Goal: Task Accomplishment & Management: Complete application form

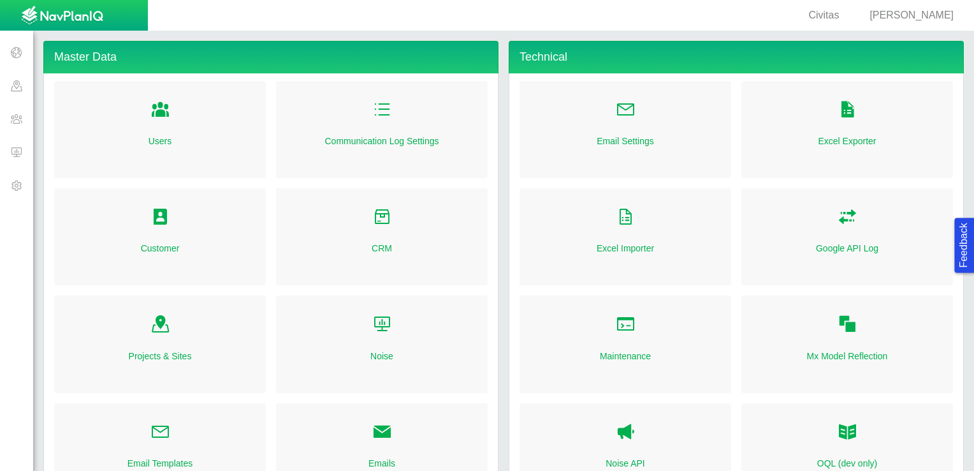
click at [904, 18] on span "[PERSON_NAME]" at bounding box center [912, 15] width 84 height 11
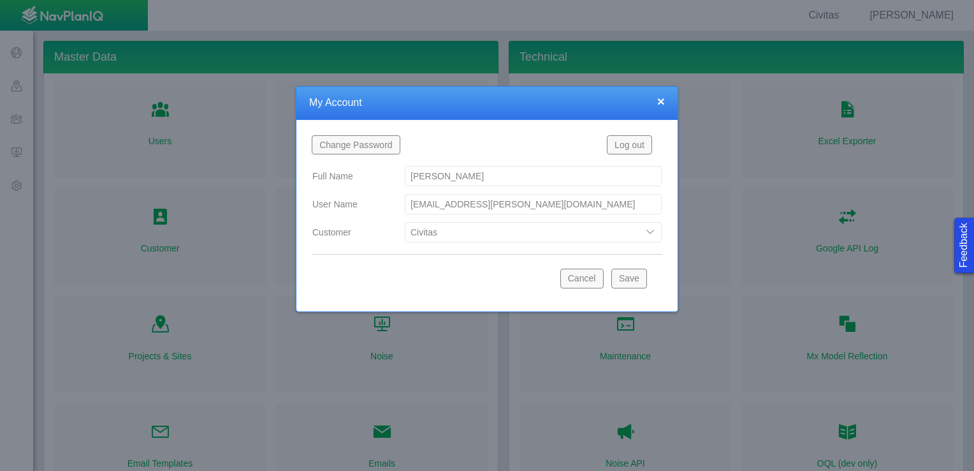
click at [449, 228] on select "Bison Blue Green Solutions Chevron Civitas Koloma Oxy PDC/Chevron Prairie OC Re…" at bounding box center [533, 232] width 257 height 20
click at [405, 222] on select "Bison Blue Green Solutions Chevron Civitas Koloma Oxy PDC/Chevron Prairie OC Re…" at bounding box center [533, 232] width 257 height 20
select select "42784196460033009"
click at [625, 279] on button "Save" at bounding box center [629, 277] width 36 height 19
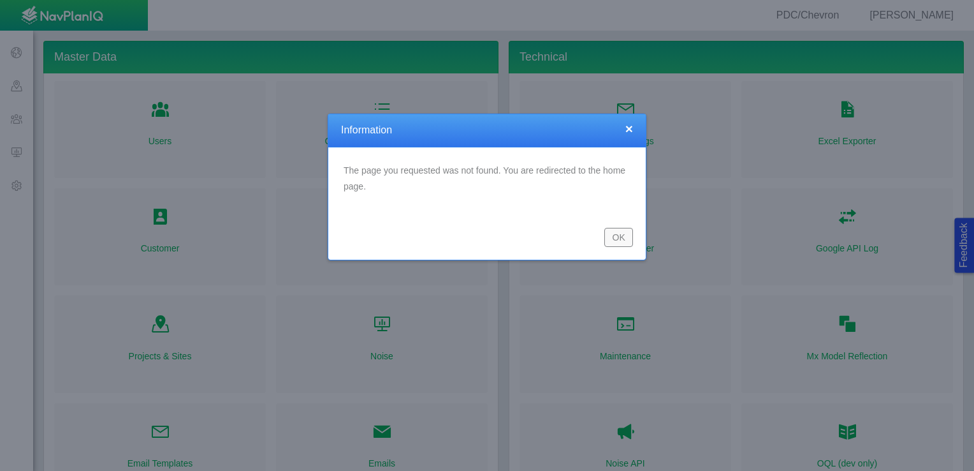
click at [620, 241] on button "OK" at bounding box center [618, 237] width 29 height 19
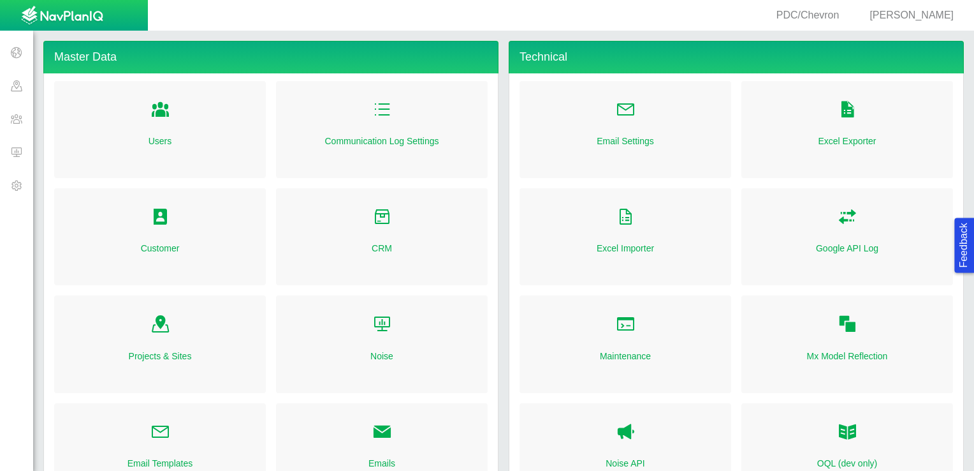
click at [20, 156] on span at bounding box center [16, 151] width 33 height 33
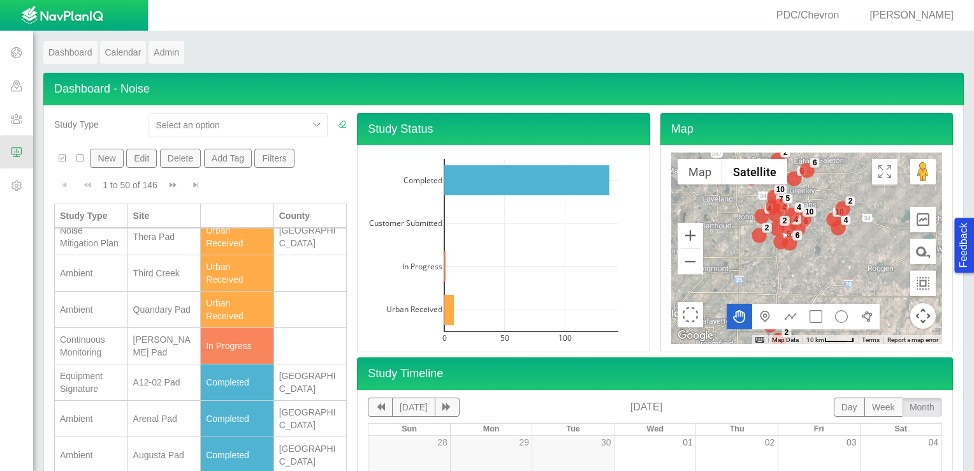
scroll to position [319, 0]
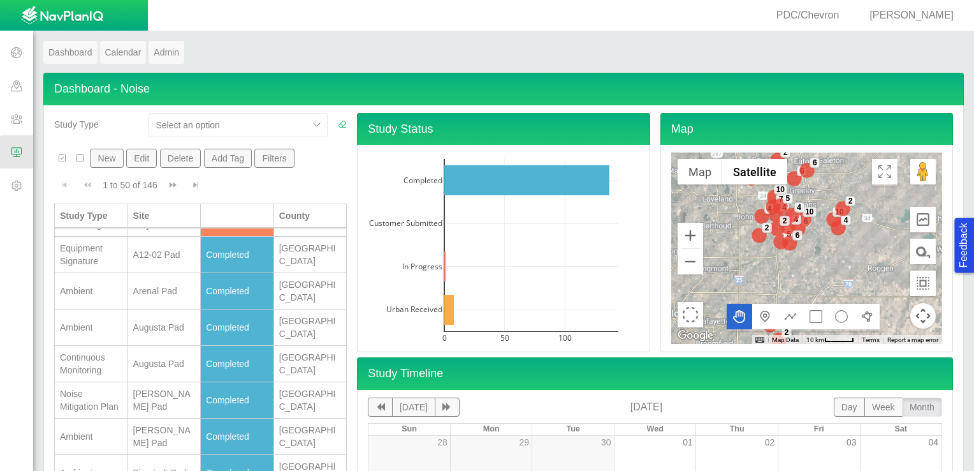
click at [103, 162] on button "New" at bounding box center [106, 158] width 33 height 19
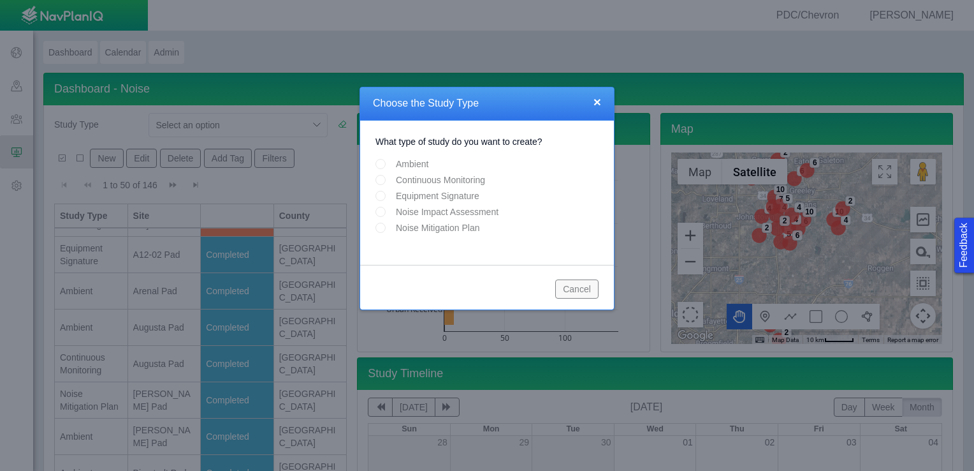
click at [377, 183] on input "Continuous Monitoring" at bounding box center [381, 180] width 10 height 10
radio input "true"
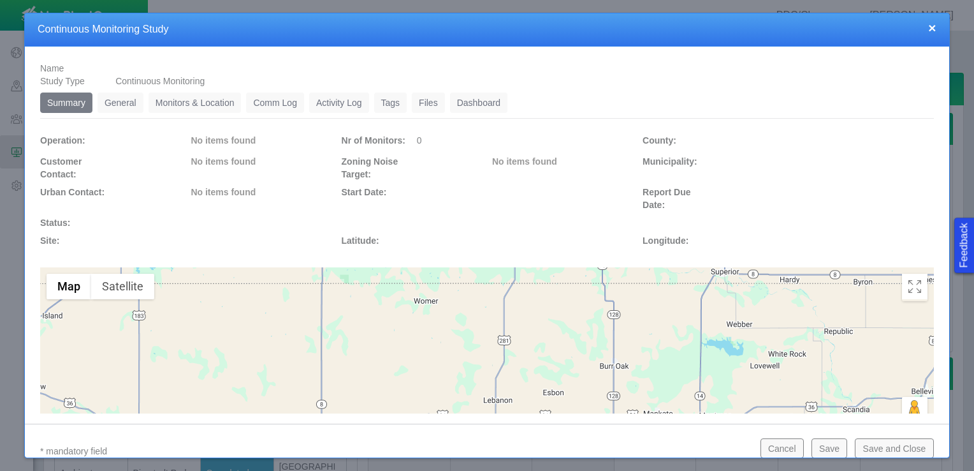
click at [117, 103] on link "General" at bounding box center [121, 102] width 46 height 20
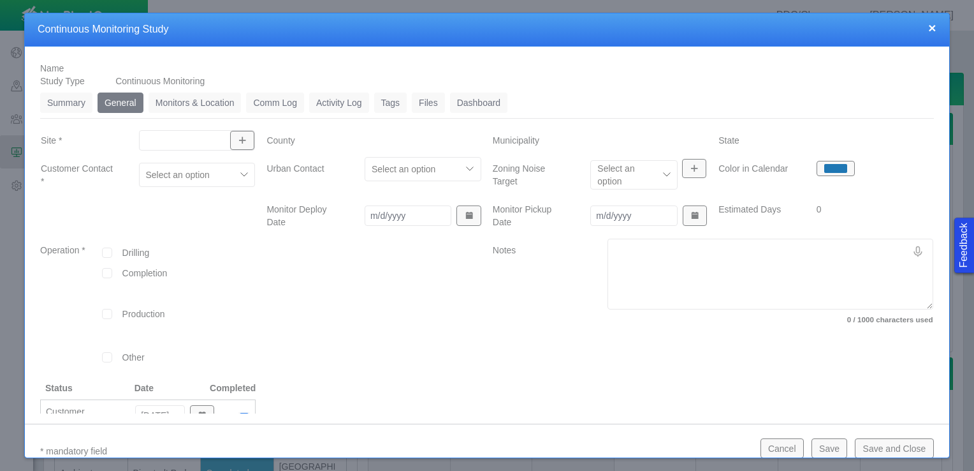
click at [192, 142] on input "Site *" at bounding box center [191, 140] width 92 height 13
click at [168, 164] on span "Lawrence Pad" at bounding box center [193, 169] width 101 height 13
type input "Lawrence Pad"
click at [230, 180] on div "Select an option" at bounding box center [188, 174] width 96 height 20
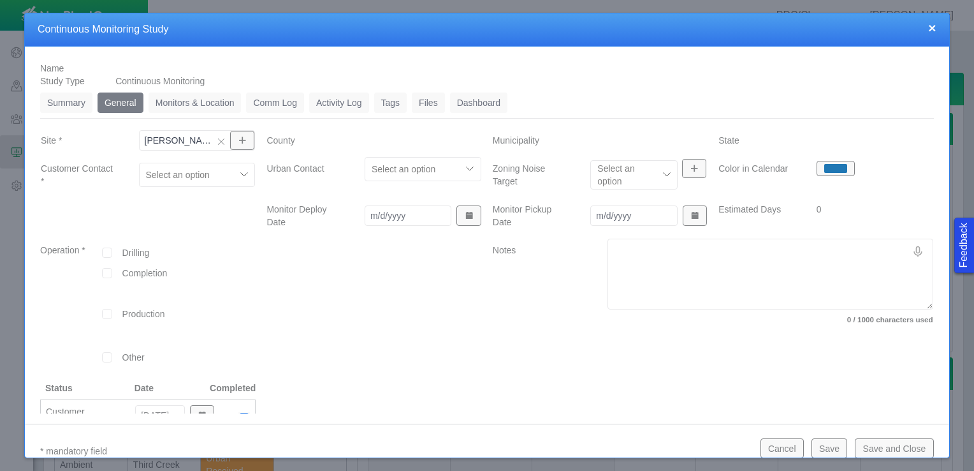
click at [928, 24] on button "×" at bounding box center [932, 27] width 8 height 13
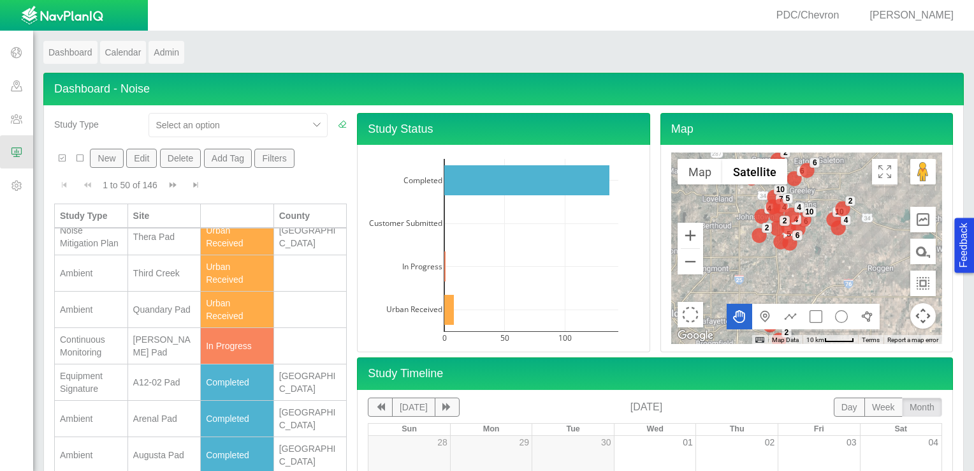
scroll to position [319, 0]
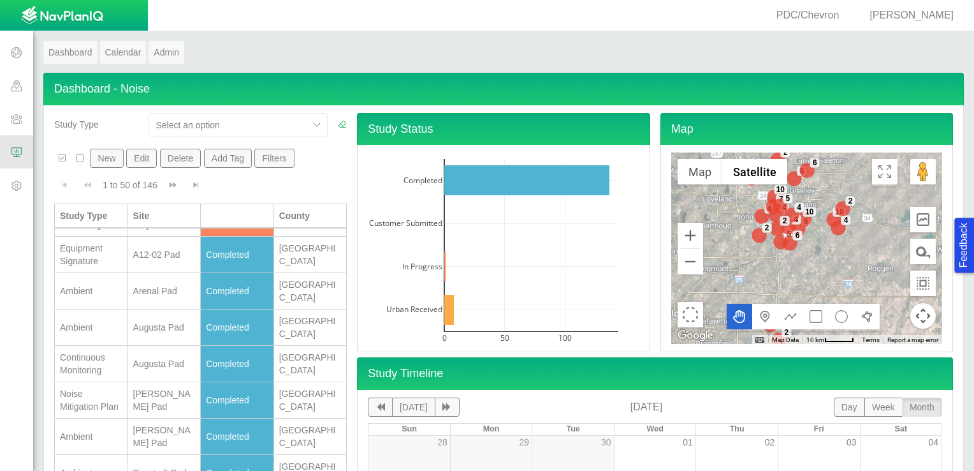
click at [176, 231] on div "Lawrence Pad" at bounding box center [164, 218] width 62 height 26
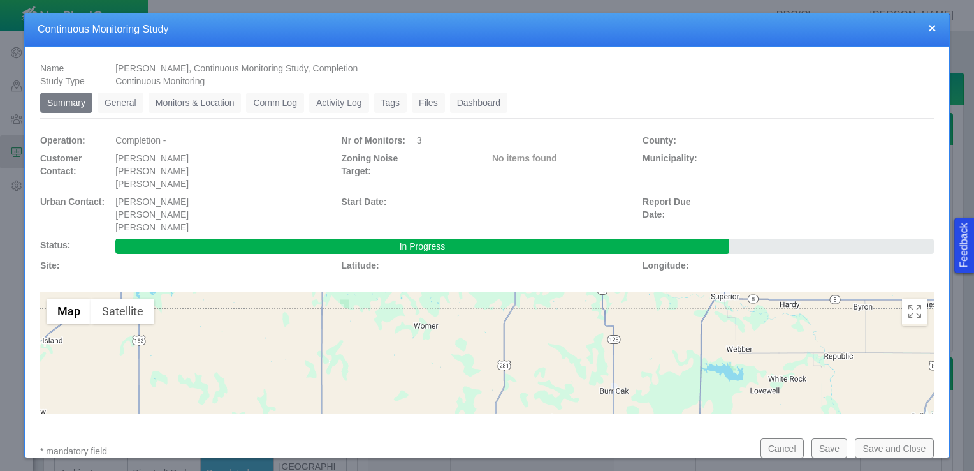
click at [195, 103] on link "Monitors & Location" at bounding box center [195, 102] width 93 height 20
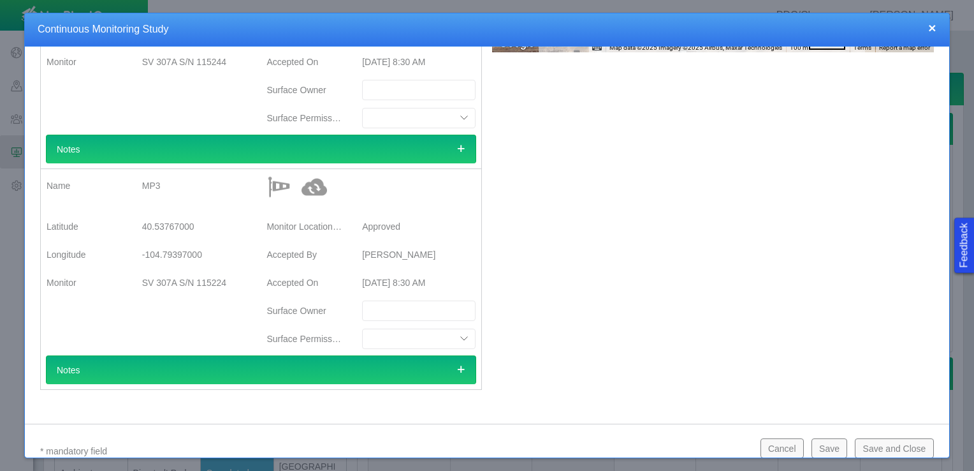
scroll to position [0, 0]
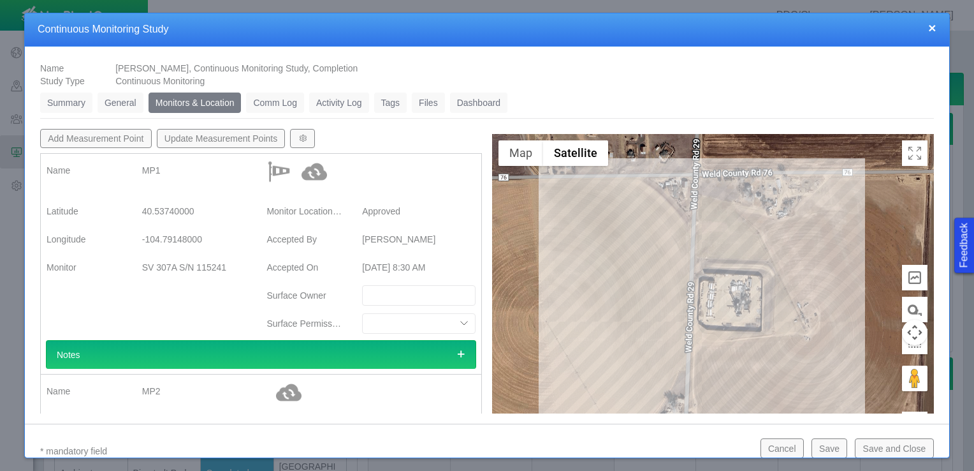
click at [298, 142] on button "button" at bounding box center [302, 138] width 24 height 19
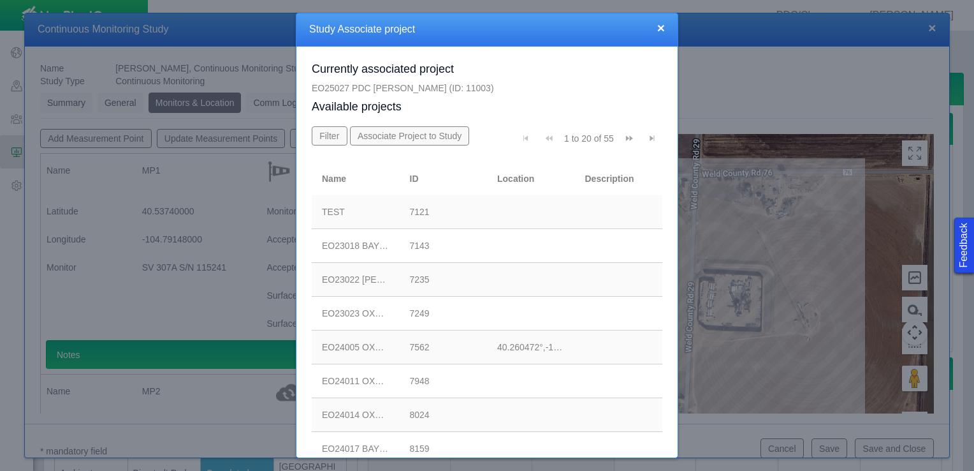
click at [648, 138] on span "Go to last page" at bounding box center [652, 138] width 9 height 9
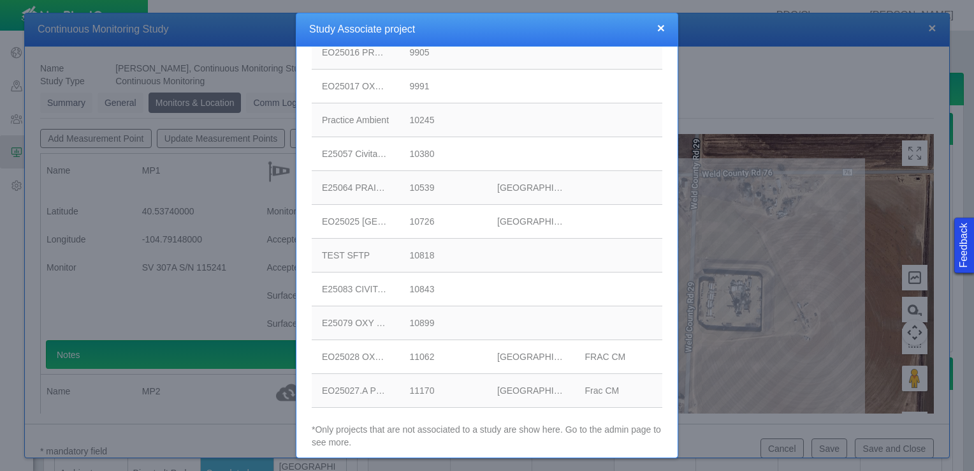
scroll to position [298, 0]
click at [366, 387] on div "EO25027.A PDC [PERSON_NAME]" at bounding box center [356, 386] width 68 height 13
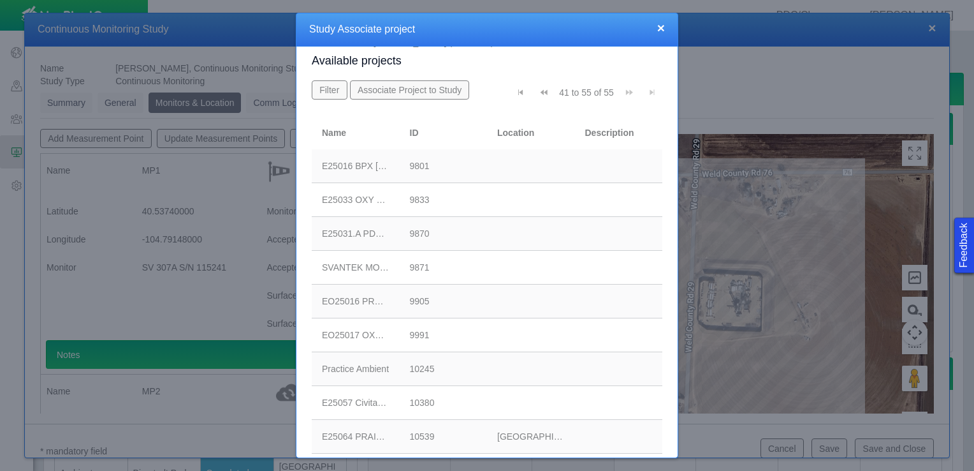
scroll to position [0, 0]
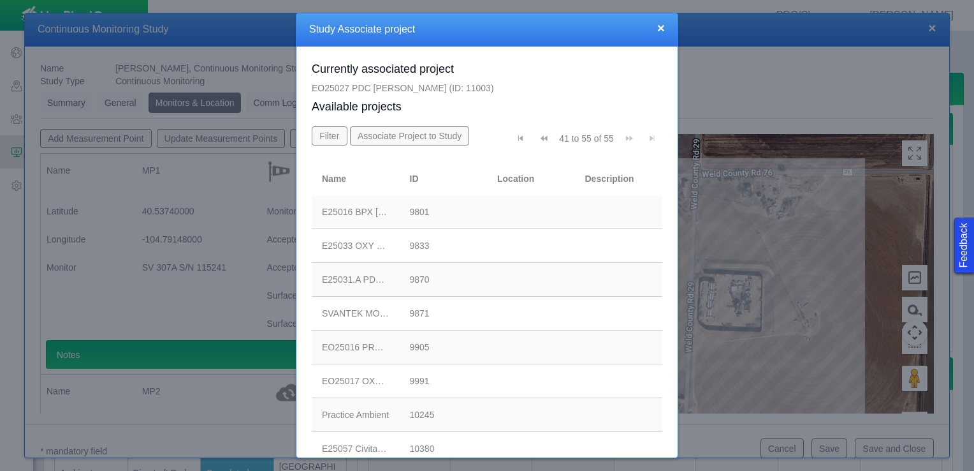
click at [409, 136] on button "Associate Project to Study" at bounding box center [410, 135] width 120 height 19
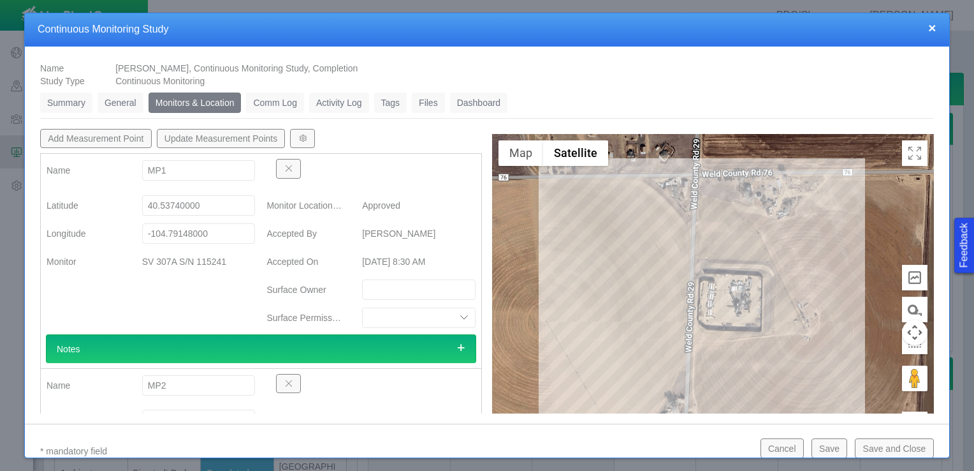
click at [245, 138] on button "Update Measurement Points" at bounding box center [221, 138] width 129 height 19
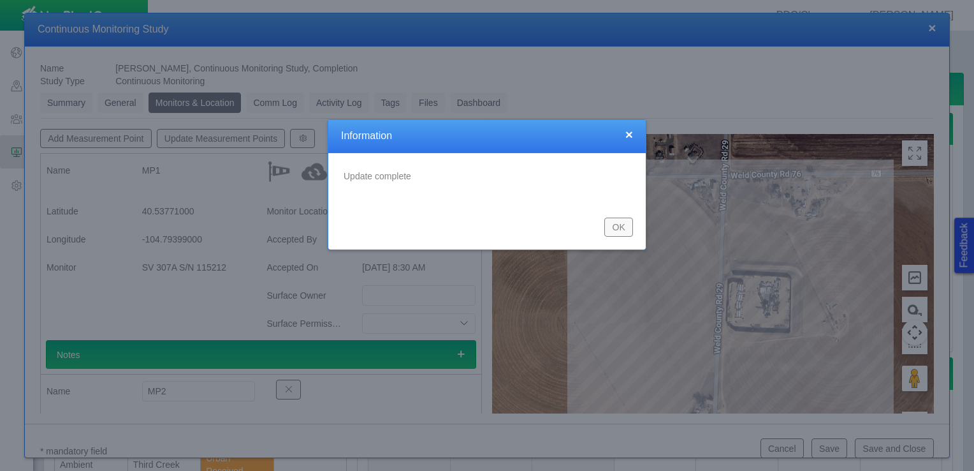
click at [230, 207] on div at bounding box center [487, 235] width 974 height 471
click at [624, 226] on button "OK" at bounding box center [618, 226] width 29 height 19
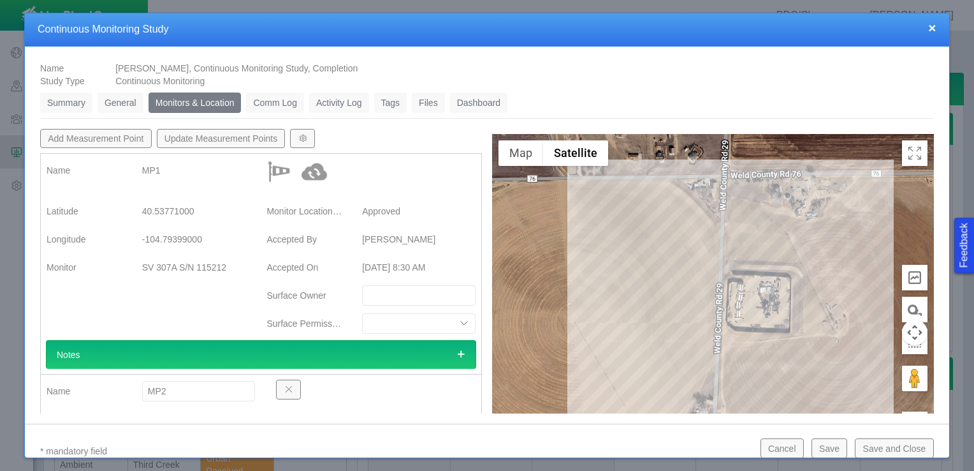
click at [65, 101] on link "Summary" at bounding box center [66, 102] width 52 height 20
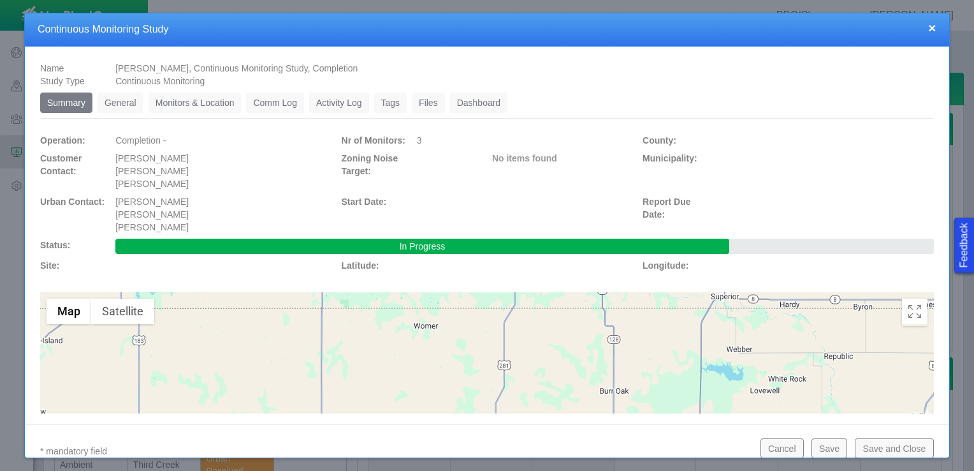
click at [124, 103] on link "General" at bounding box center [121, 102] width 46 height 20
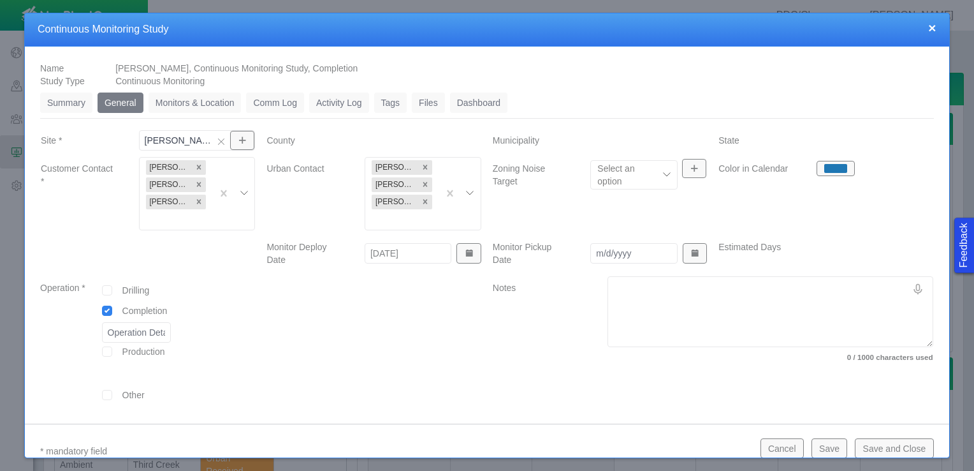
click at [873, 446] on button "Save and Close" at bounding box center [894, 447] width 78 height 19
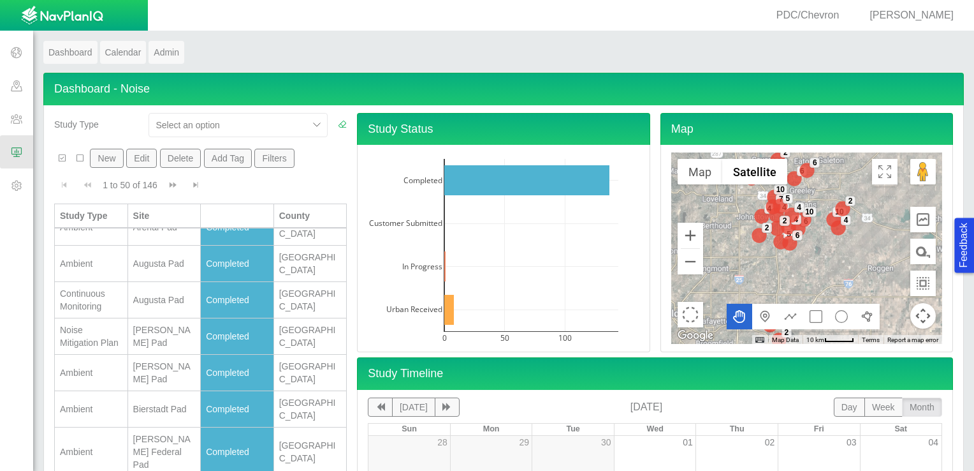
scroll to position [319, 0]
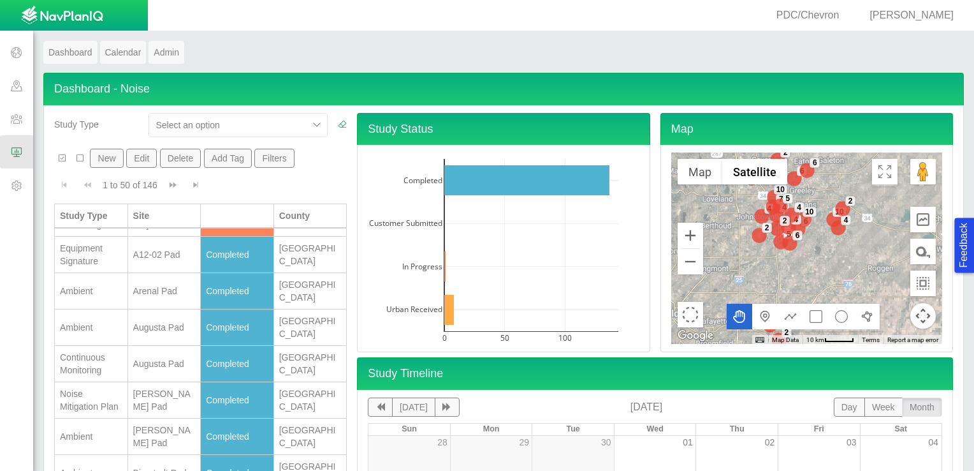
click at [147, 231] on div "[PERSON_NAME] Pad" at bounding box center [164, 218] width 62 height 26
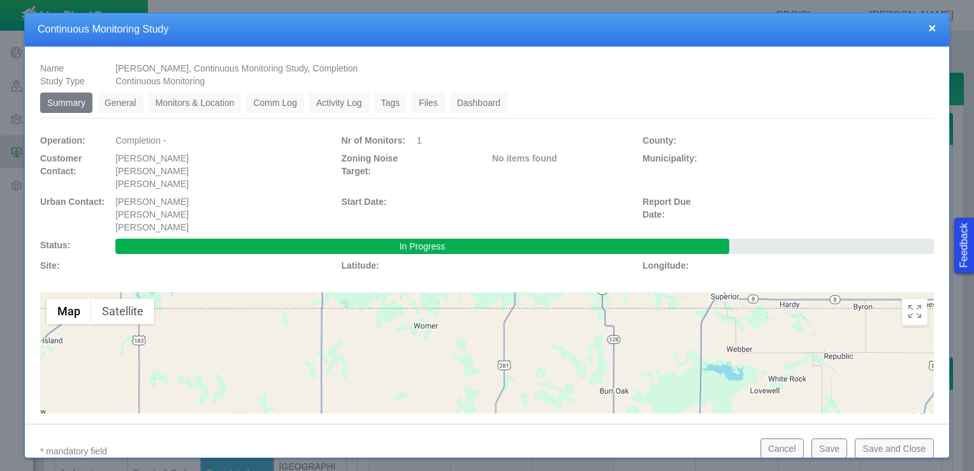
click at [132, 99] on link "General" at bounding box center [121, 102] width 46 height 20
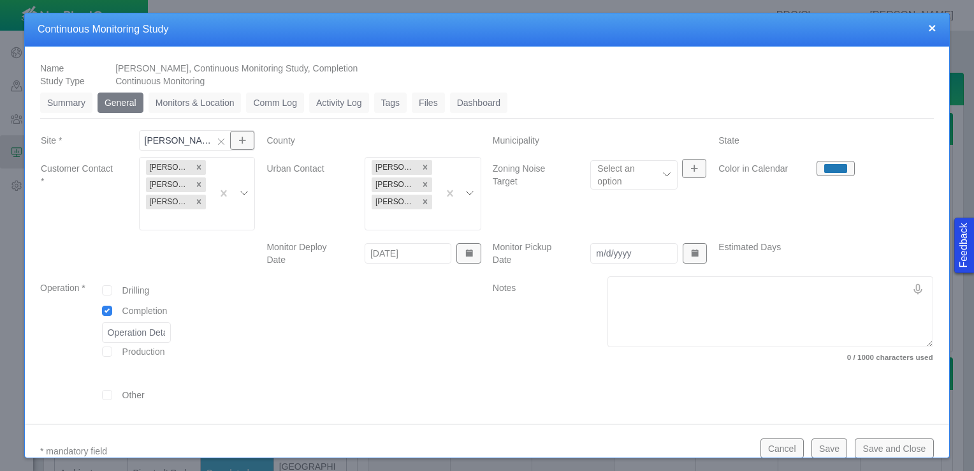
click at [201, 99] on link "Monitors & Location" at bounding box center [195, 102] width 93 height 20
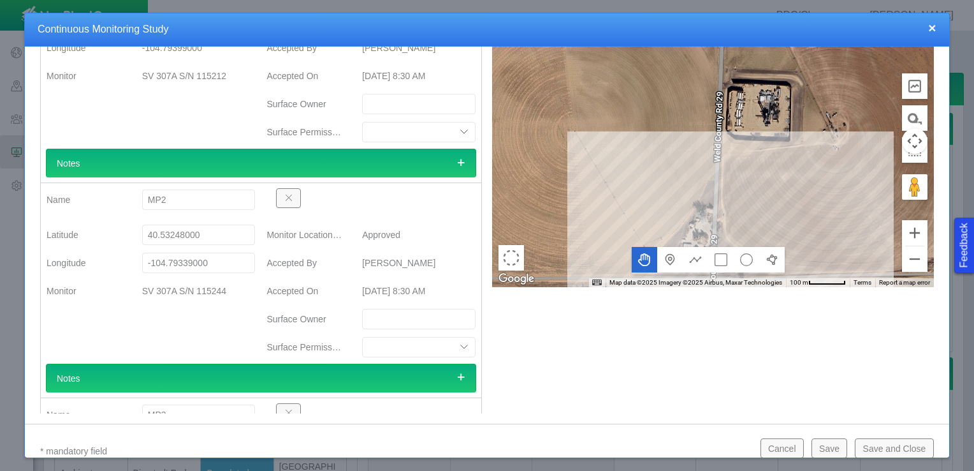
scroll to position [0, 0]
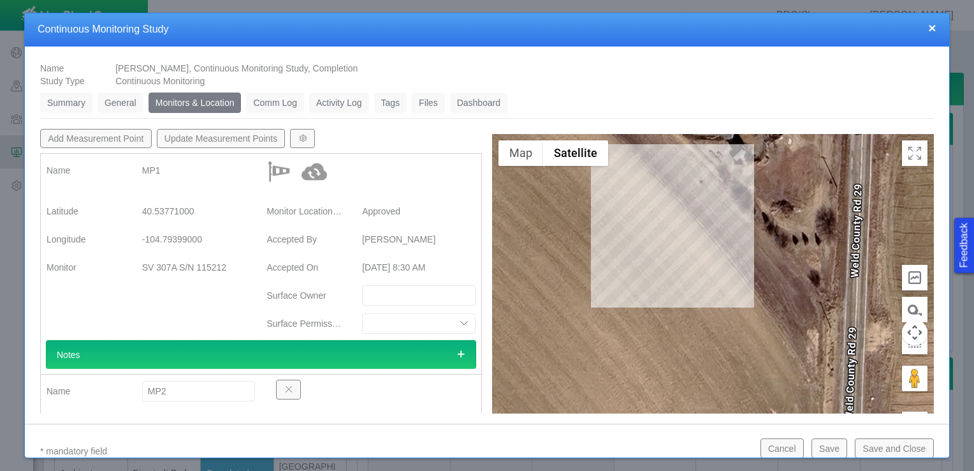
drag, startPoint x: 681, startPoint y: 189, endPoint x: 667, endPoint y: 233, distance: 46.8
click at [667, 233] on div at bounding box center [713, 306] width 442 height 344
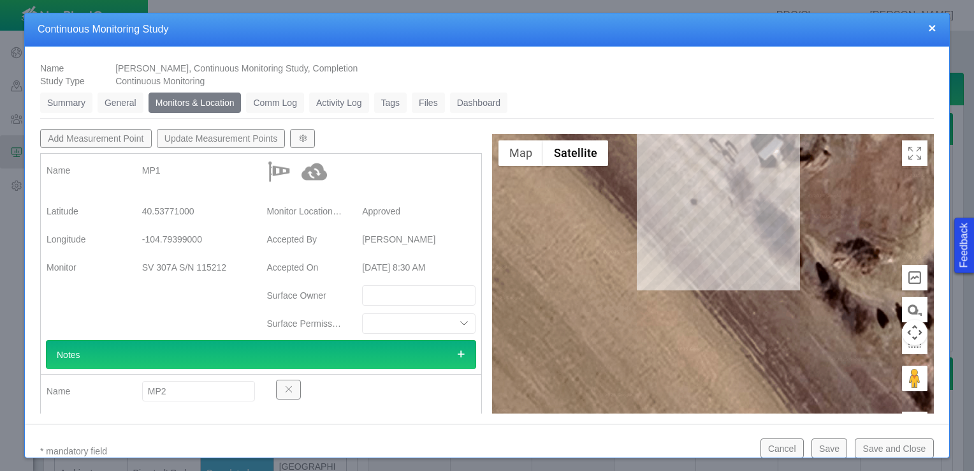
drag, startPoint x: 683, startPoint y: 227, endPoint x: 681, endPoint y: 234, distance: 7.3
click at [681, 234] on div at bounding box center [713, 306] width 442 height 344
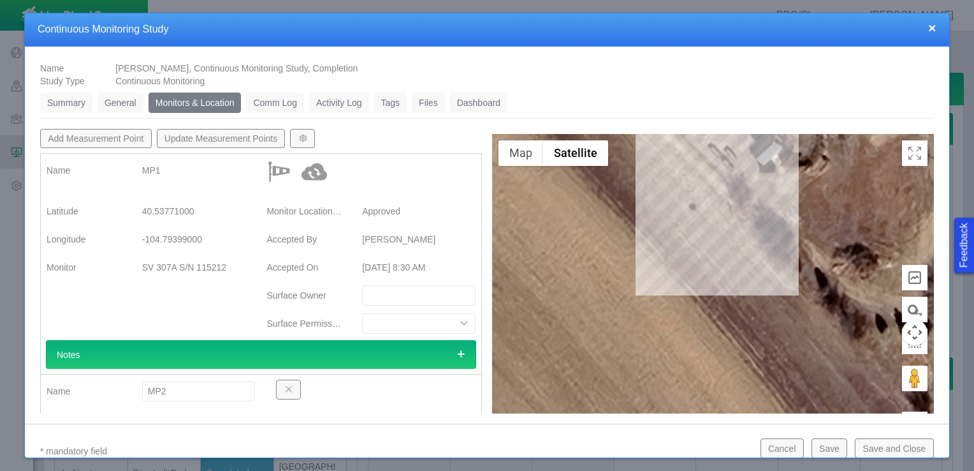
click at [303, 139] on span "button" at bounding box center [302, 138] width 9 height 9
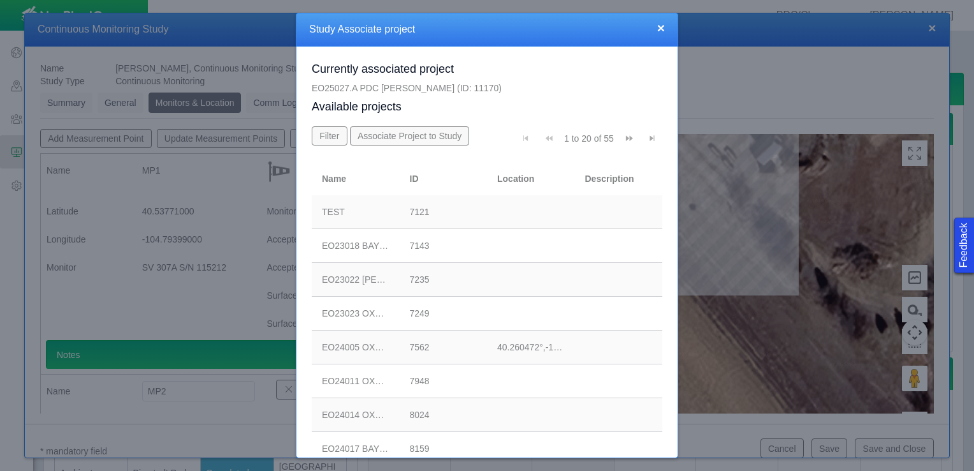
click at [648, 139] on span "Go to last page" at bounding box center [652, 138] width 9 height 9
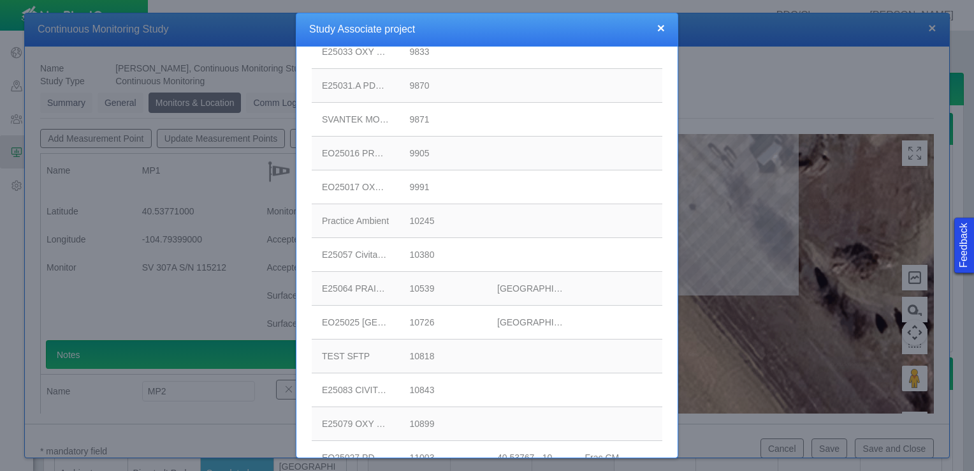
scroll to position [298, 0]
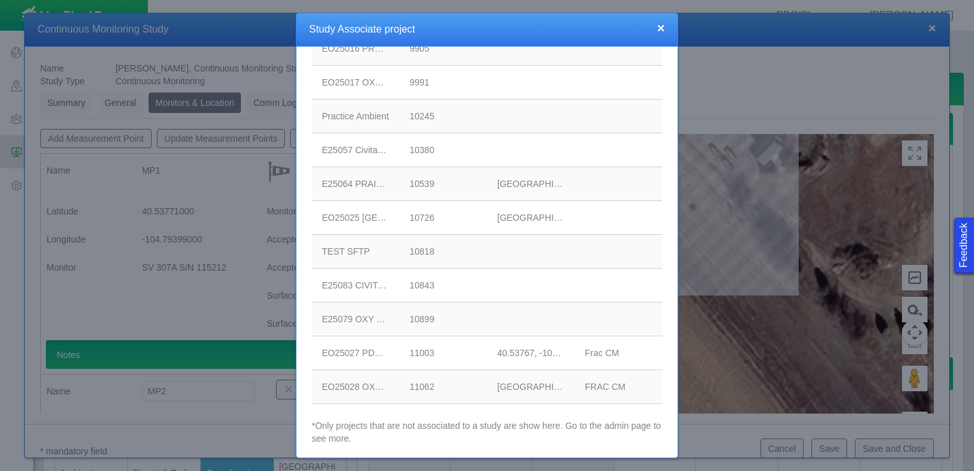
click at [354, 351] on div "EO25027 PDC LAWRENCE CM" at bounding box center [356, 352] width 68 height 13
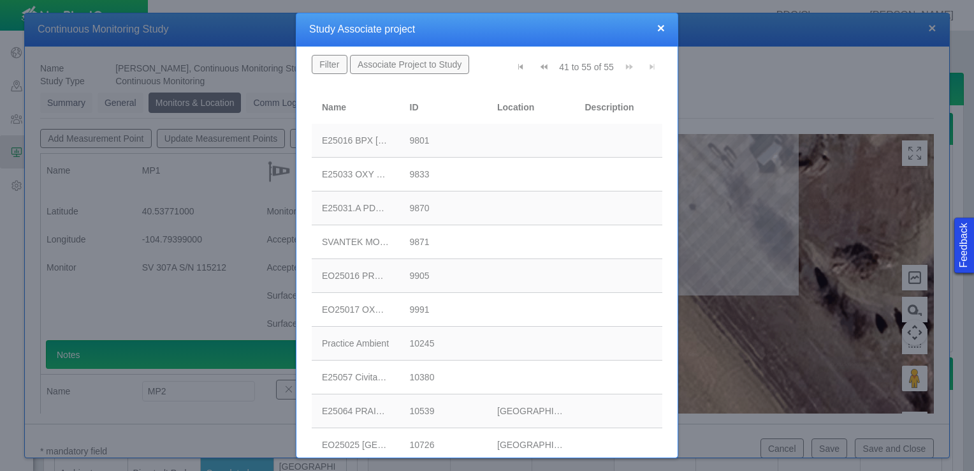
scroll to position [0, 0]
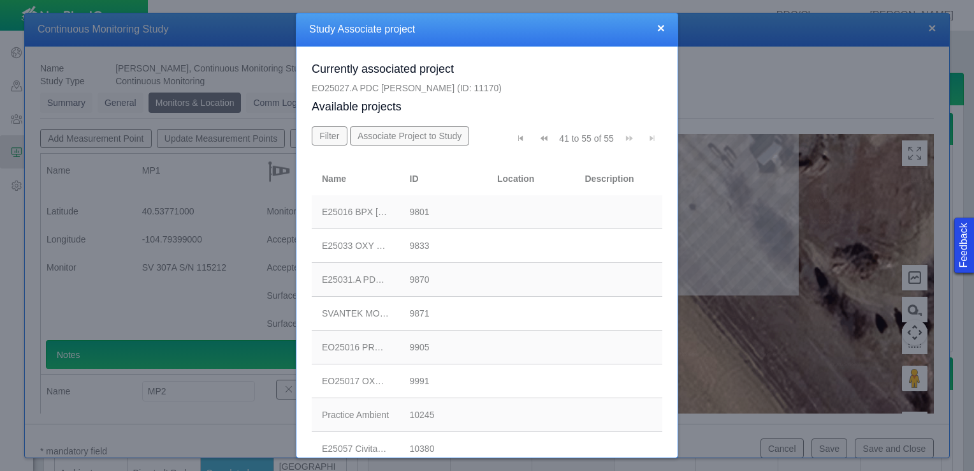
click at [394, 140] on button "Associate Project to Study" at bounding box center [410, 135] width 120 height 19
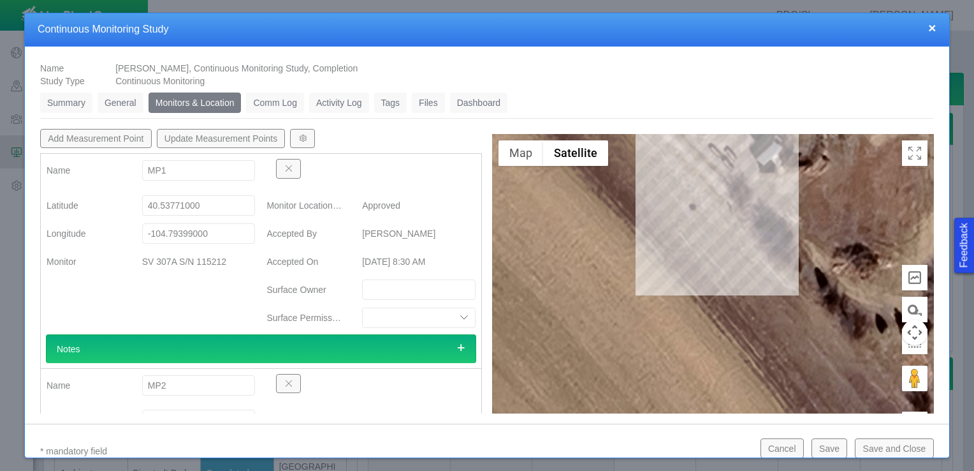
click at [232, 139] on button "Update Measurement Points" at bounding box center [221, 138] width 129 height 19
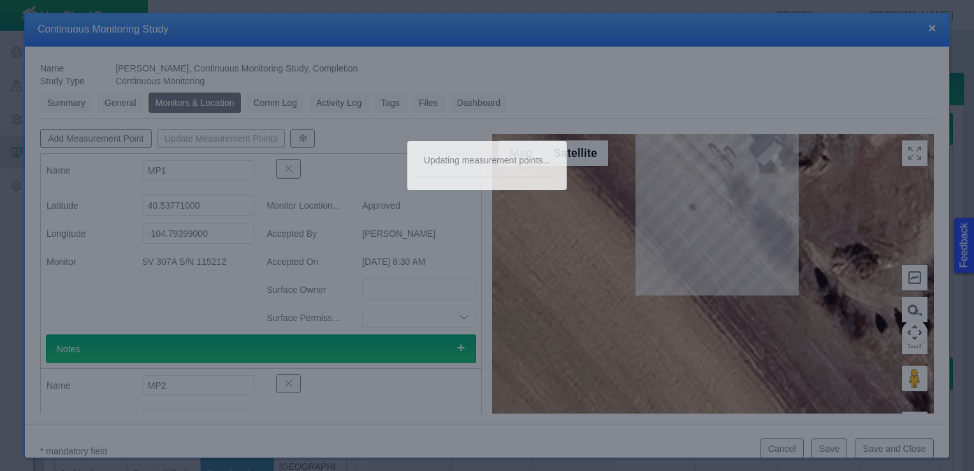
type textarea "x"
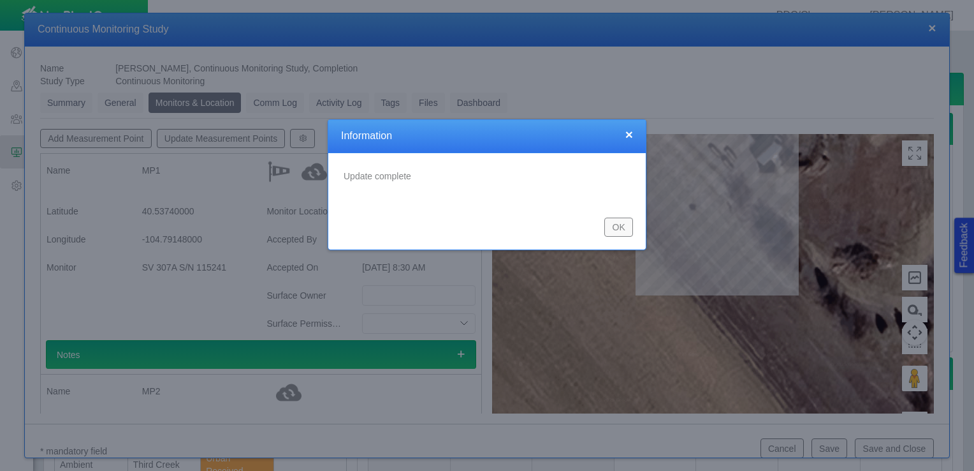
click at [621, 230] on button "OK" at bounding box center [618, 226] width 29 height 19
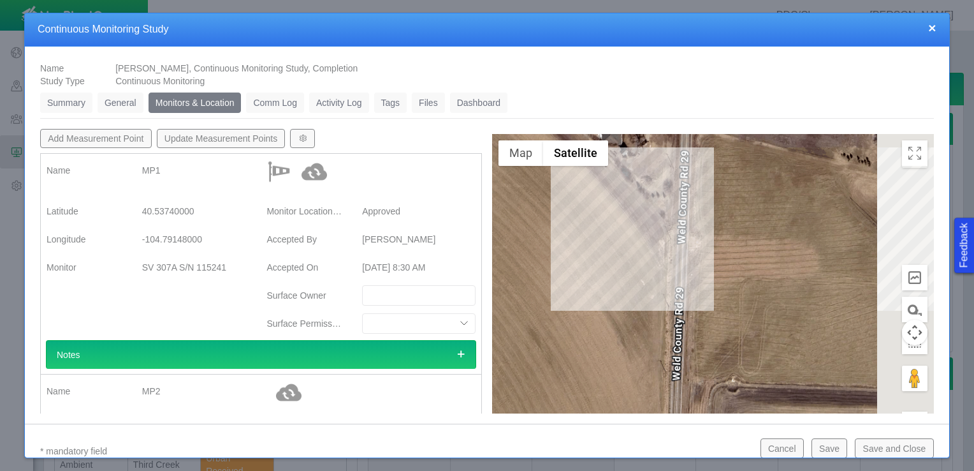
drag, startPoint x: 677, startPoint y: 284, endPoint x: 587, endPoint y: 177, distance: 140.2
click at [587, 177] on div at bounding box center [713, 306] width 442 height 344
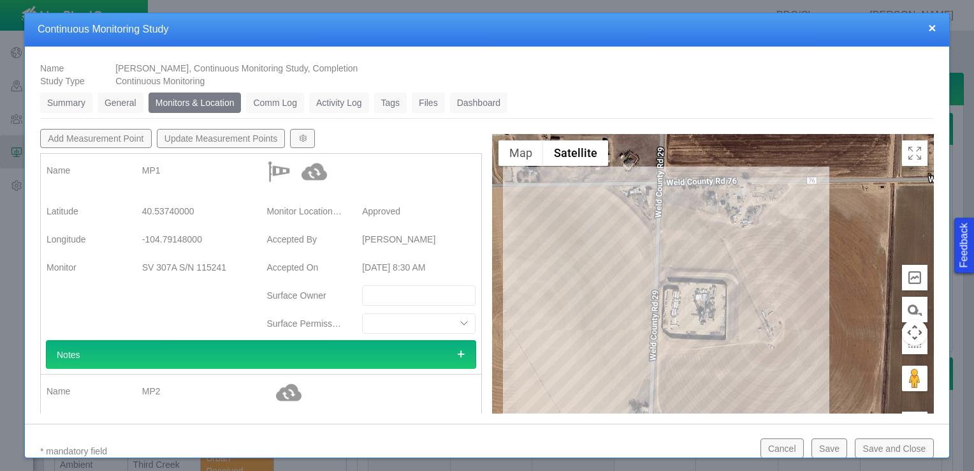
click at [894, 446] on button "Save and Close" at bounding box center [894, 447] width 78 height 19
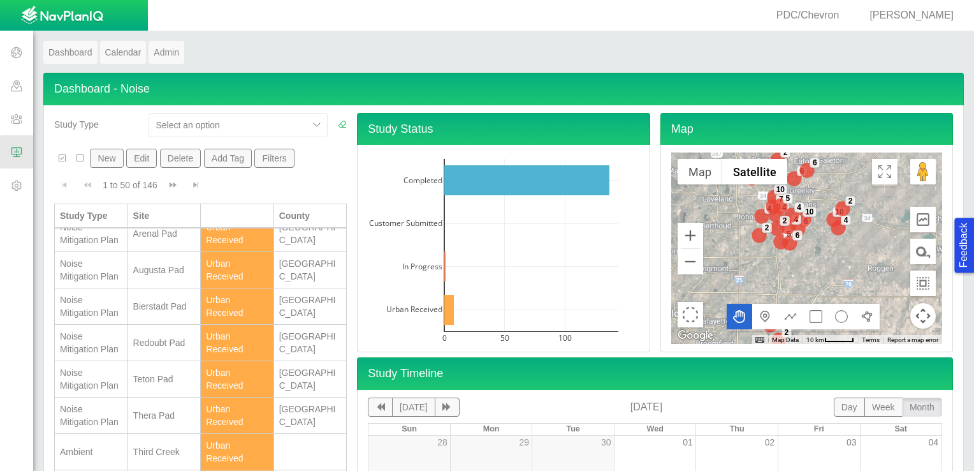
scroll to position [255, 0]
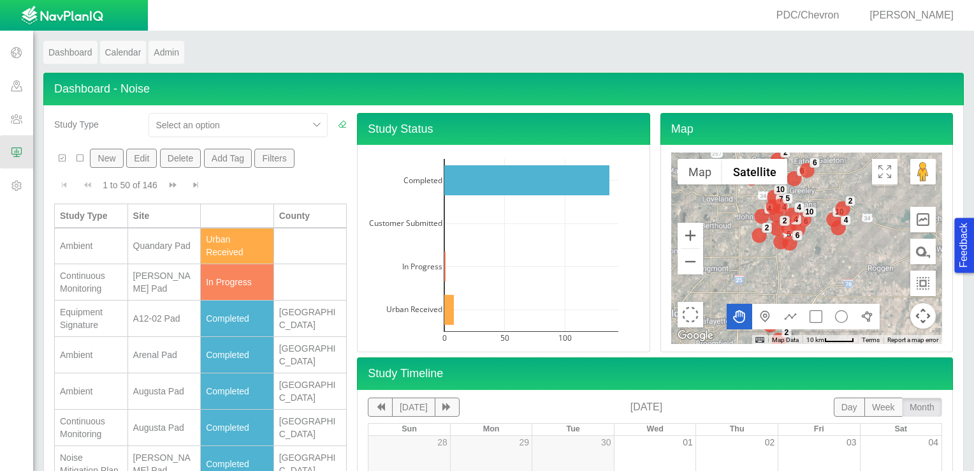
click at [107, 154] on button "New" at bounding box center [106, 158] width 33 height 19
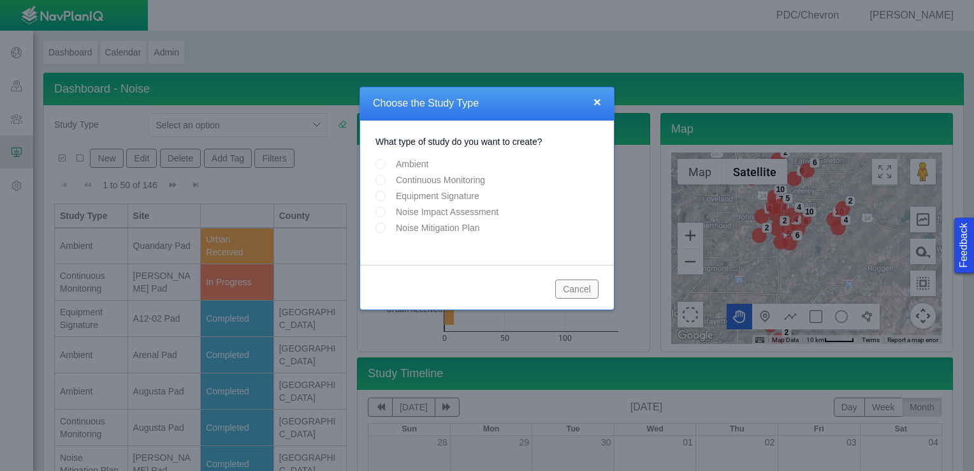
click at [376, 180] on input "Continuous Monitoring" at bounding box center [381, 180] width 10 height 10
radio input "true"
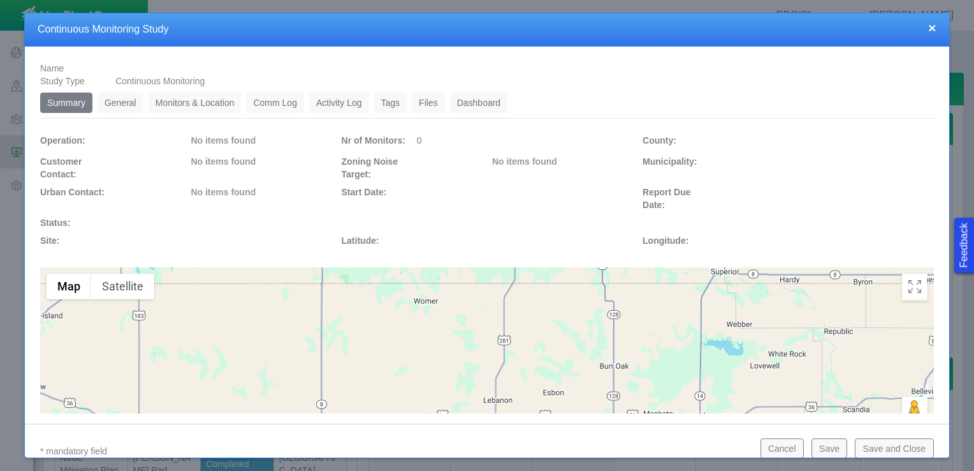
click at [133, 110] on link "General" at bounding box center [121, 102] width 46 height 20
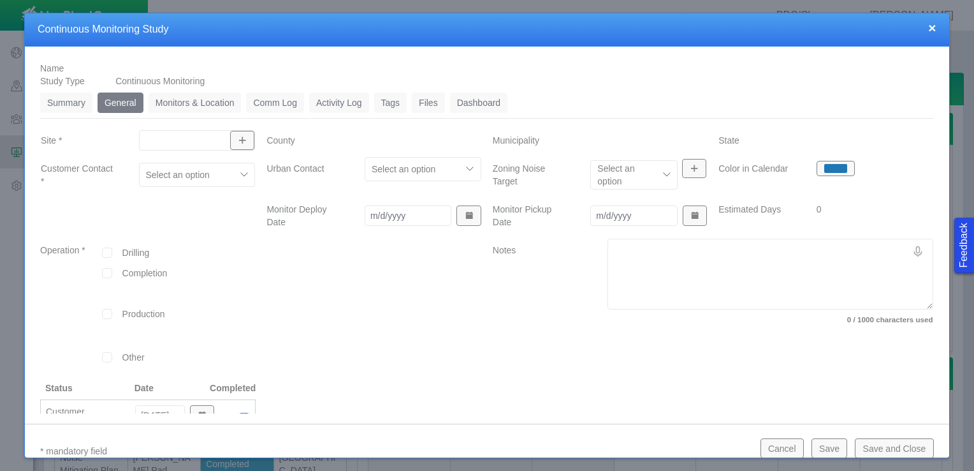
click at [201, 145] on input "Site *" at bounding box center [191, 140] width 92 height 13
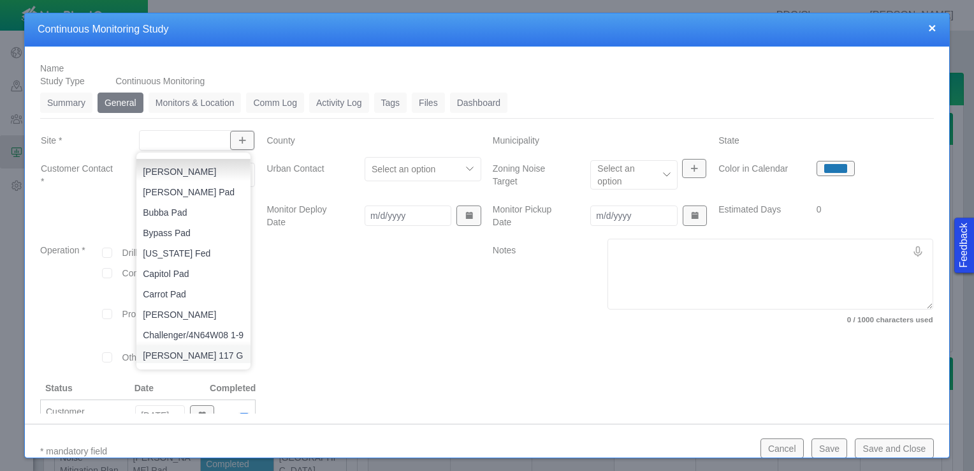
scroll to position [0, 0]
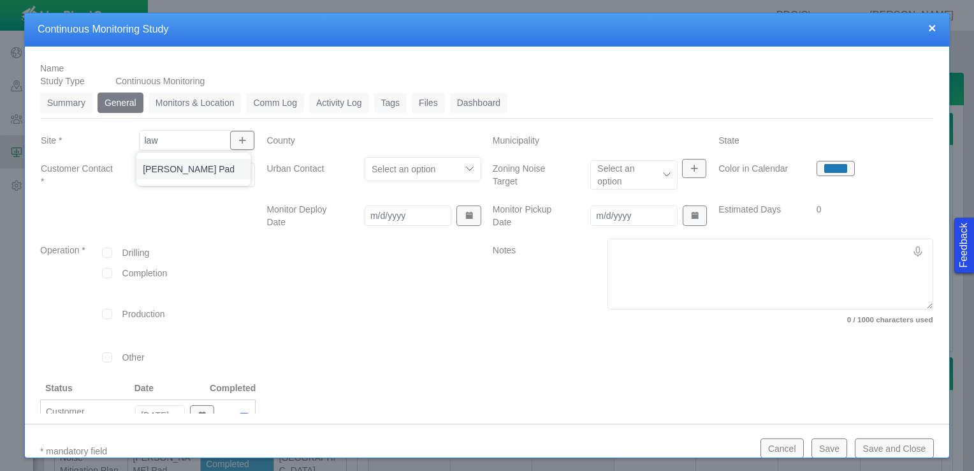
click at [195, 160] on li "[PERSON_NAME] Pad" at bounding box center [193, 169] width 114 height 20
type input "[PERSON_NAME] Pad"
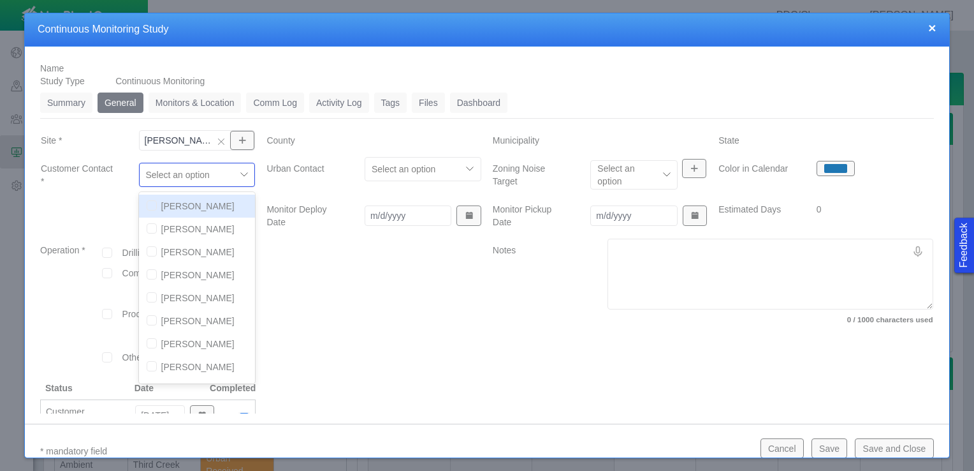
click at [191, 177] on div at bounding box center [188, 174] width 84 height 15
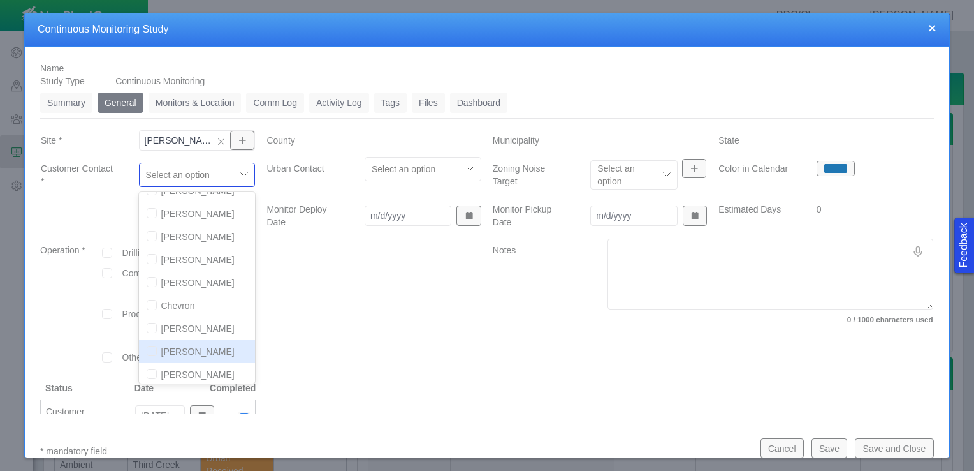
click at [149, 346] on input "checkbox" at bounding box center [152, 351] width 10 height 10
checkbox input "true"
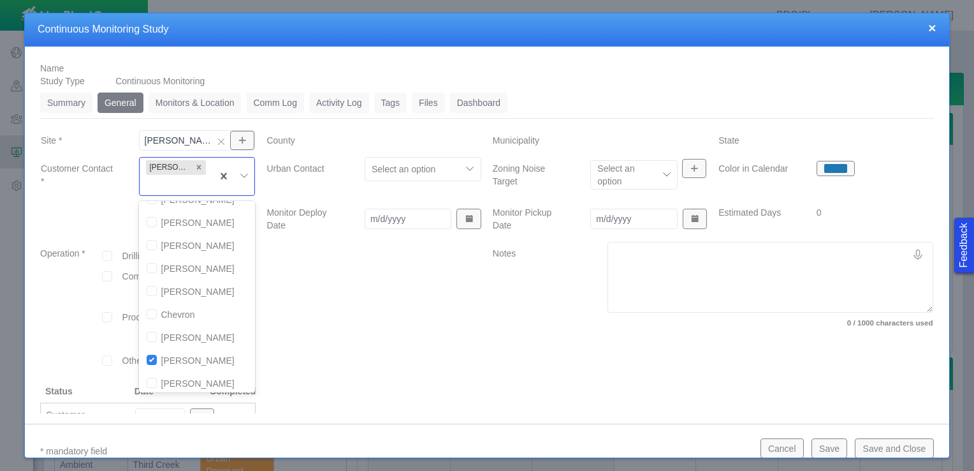
click at [337, 294] on div at bounding box center [374, 313] width 226 height 143
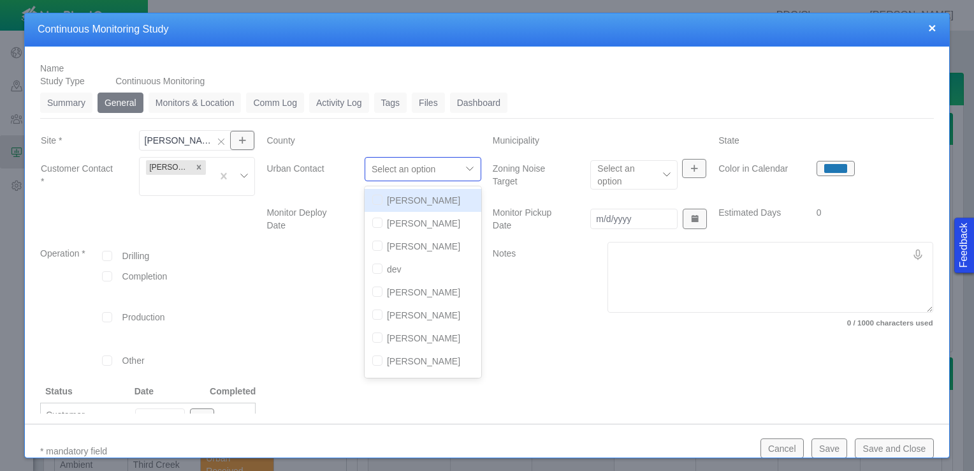
click at [409, 175] on div at bounding box center [414, 168] width 84 height 15
click at [372, 198] on input "checkbox" at bounding box center [377, 199] width 10 height 10
checkbox input "true"
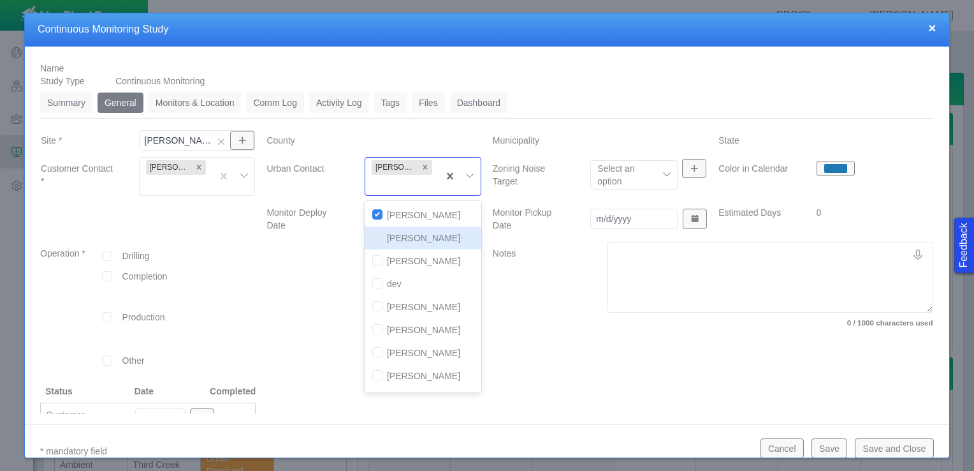
click at [375, 240] on input "checkbox" at bounding box center [377, 237] width 10 height 10
checkbox input "true"
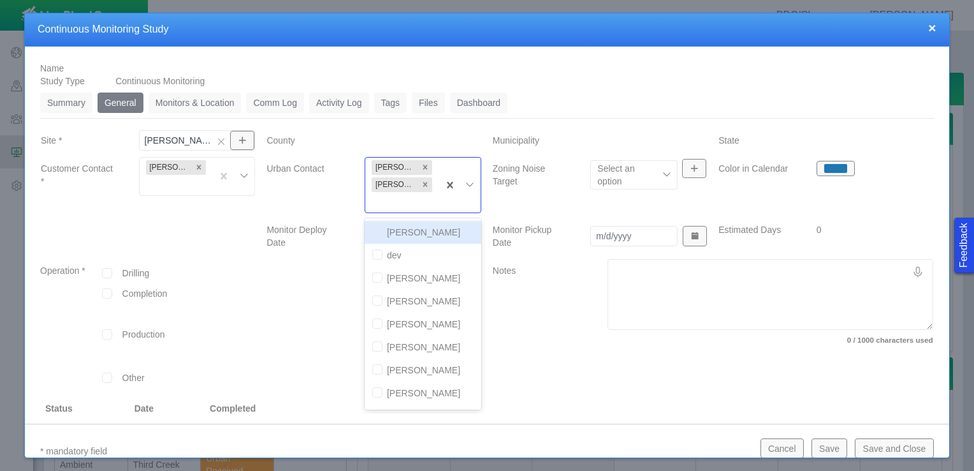
scroll to position [64, 0]
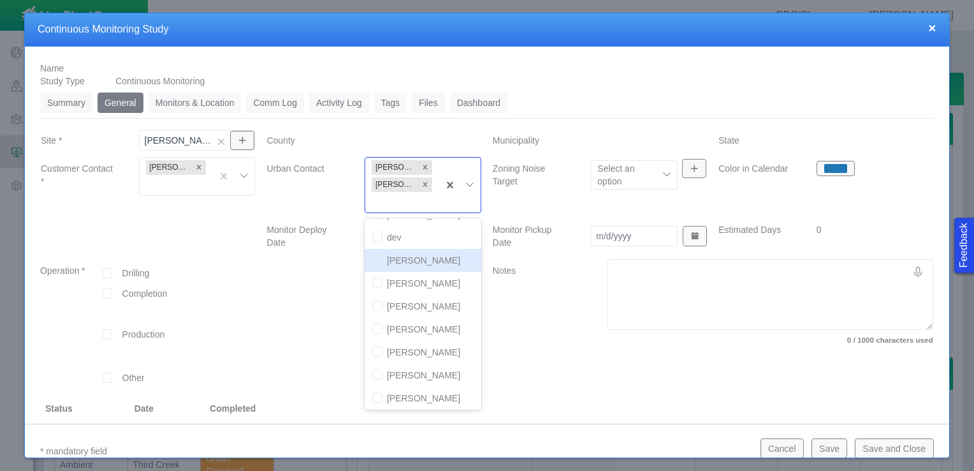
click at [372, 259] on input "checkbox" at bounding box center [377, 259] width 10 height 10
checkbox input "true"
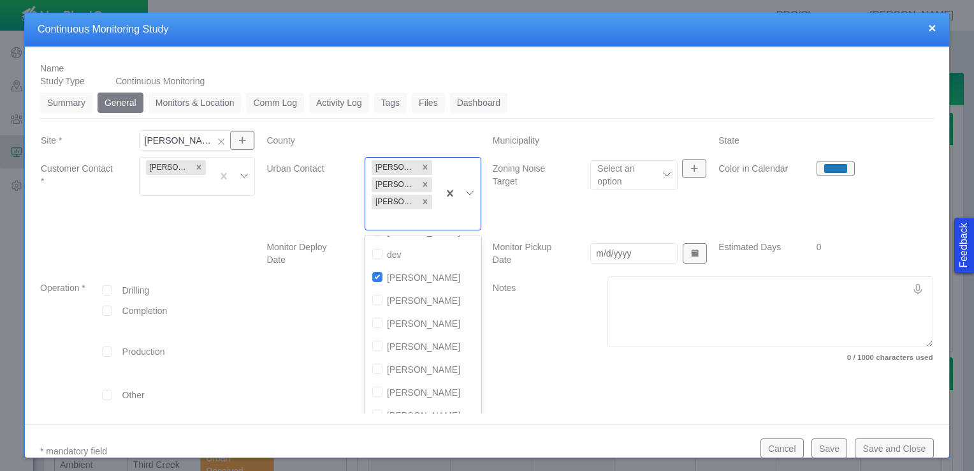
click at [328, 332] on div at bounding box center [374, 347] width 226 height 143
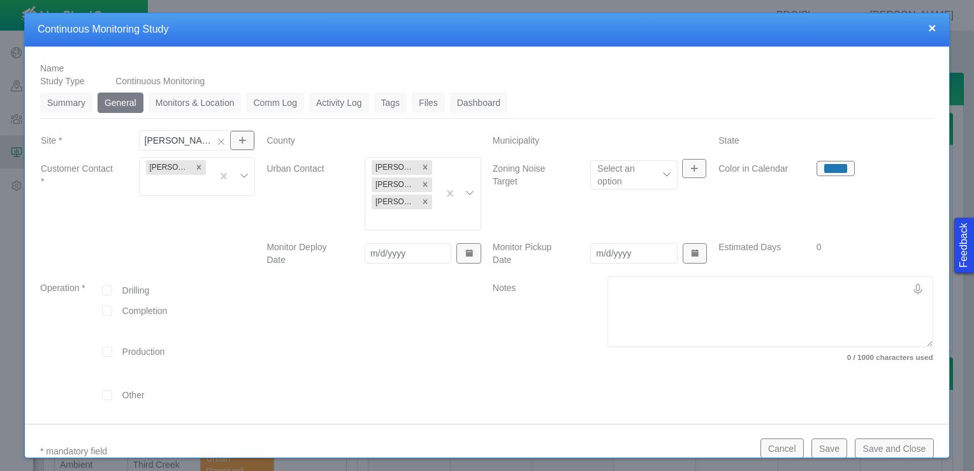
click at [385, 261] on input "Monitor Deploy Date" at bounding box center [408, 253] width 87 height 20
type input "[DATE]"
click at [615, 253] on input "Monitor Pickup Date" at bounding box center [633, 253] width 87 height 20
click at [627, 247] on input "Monitor Pickup Date" at bounding box center [633, 253] width 87 height 20
type input "[DATE]"
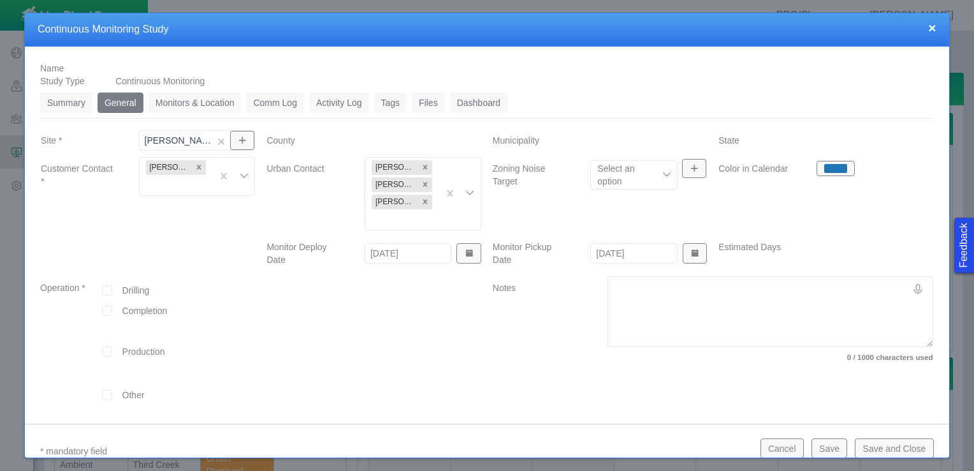
click at [374, 379] on div at bounding box center [374, 347] width 226 height 143
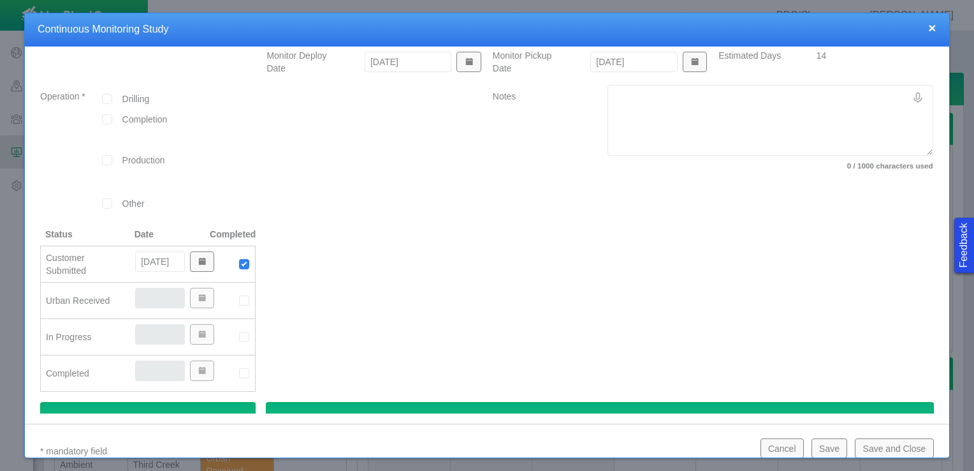
click at [108, 115] on input "checkbox" at bounding box center [107, 119] width 10 height 10
checkbox input "true"
click at [238, 295] on img at bounding box center [243, 300] width 11 height 11
type input "[DATE]"
click at [243, 335] on img at bounding box center [243, 336] width 11 height 11
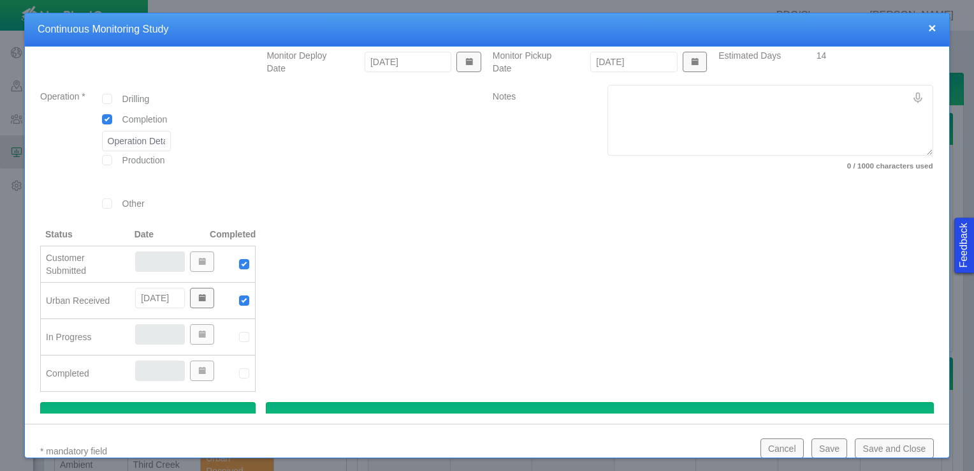
type input "[DATE]"
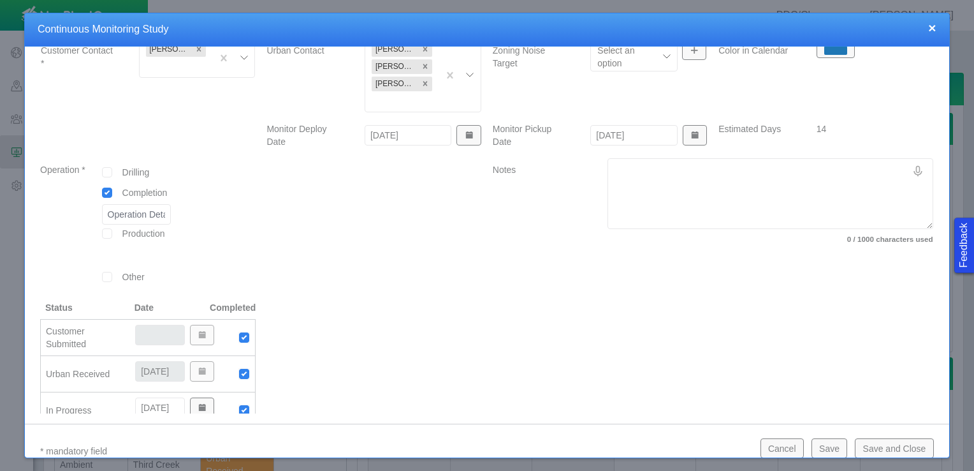
scroll to position [0, 0]
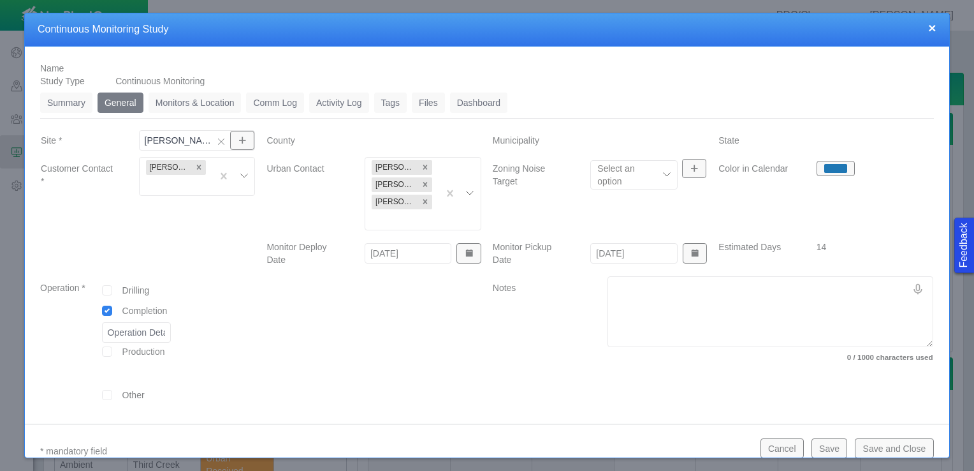
click at [206, 100] on link "Monitors & Location" at bounding box center [195, 102] width 93 height 20
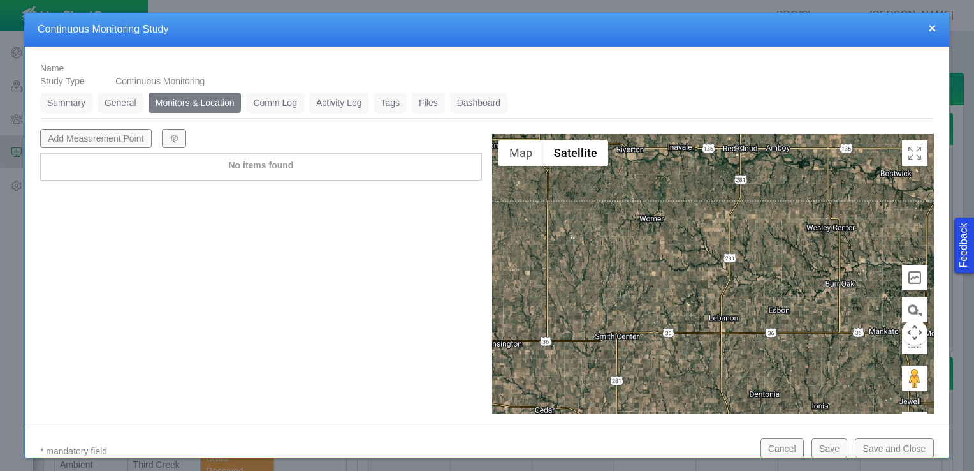
click at [112, 138] on button "Add Measurement Point" at bounding box center [96, 138] width 112 height 19
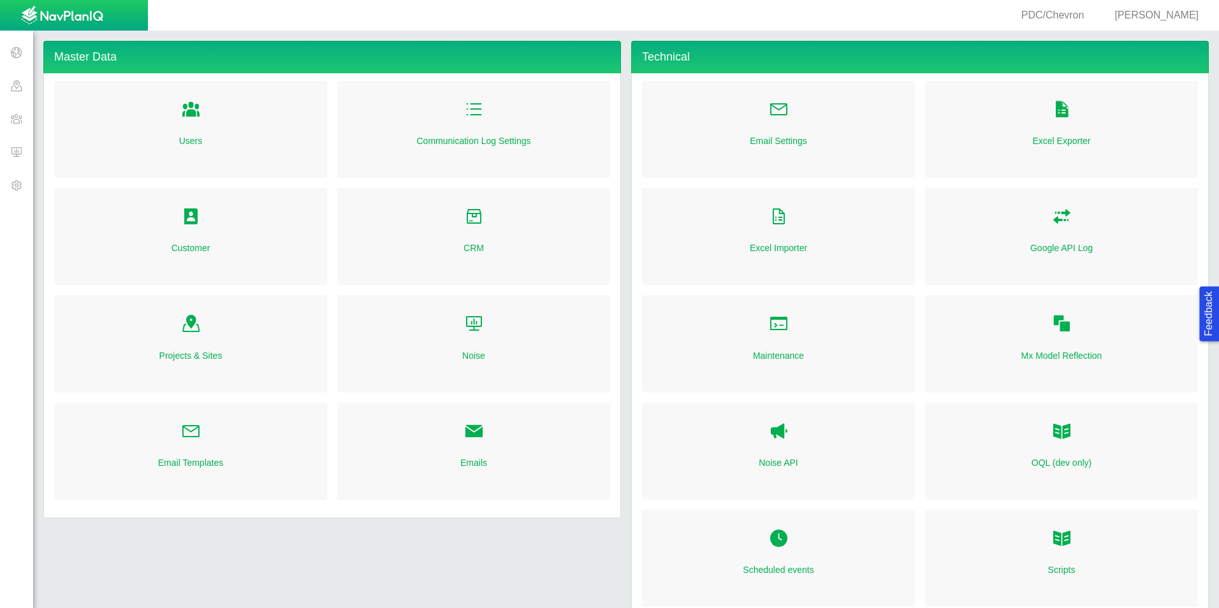
click at [18, 156] on span at bounding box center [16, 151] width 33 height 33
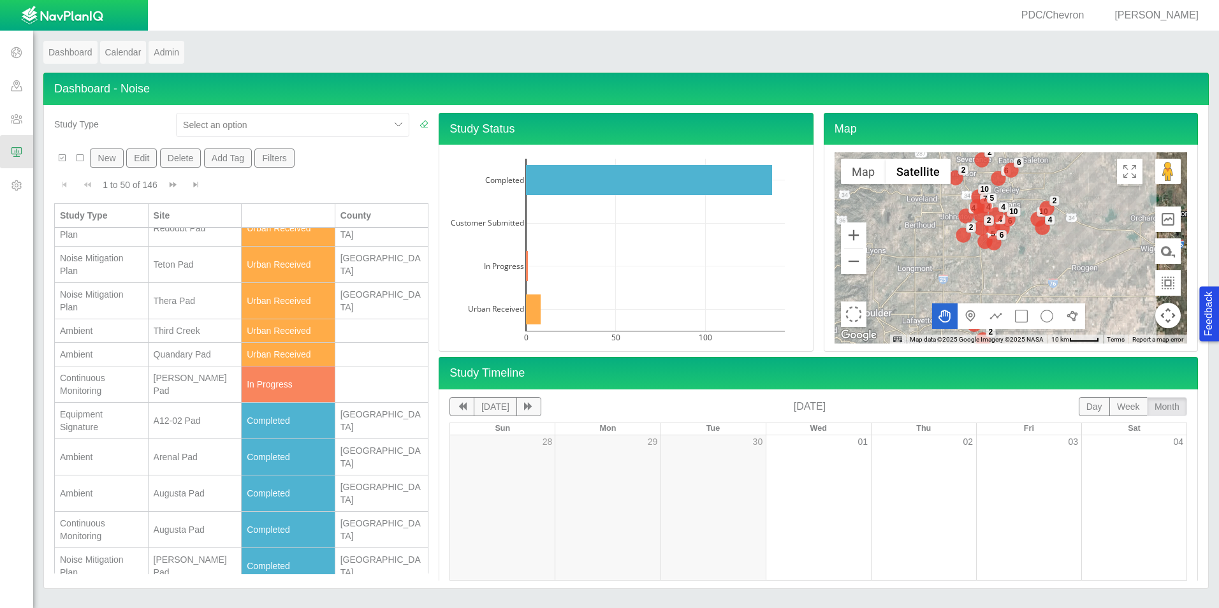
scroll to position [128, 0]
click at [163, 376] on td "[PERSON_NAME] Pad" at bounding box center [196, 384] width 94 height 36
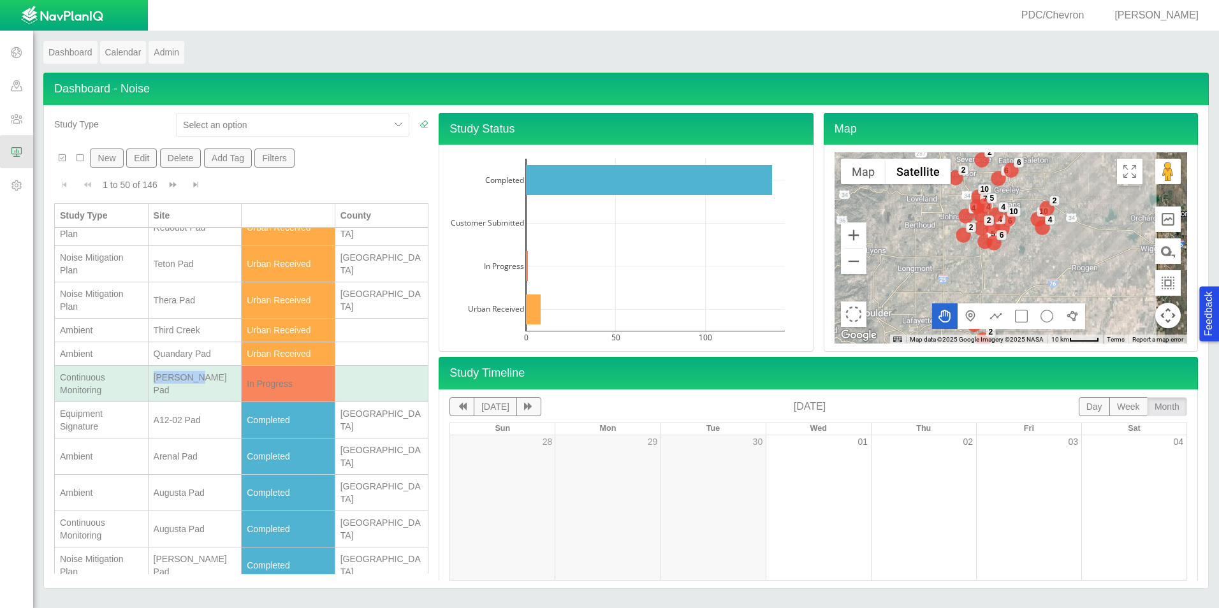
click at [163, 376] on td "[PERSON_NAME] Pad" at bounding box center [196, 384] width 94 height 36
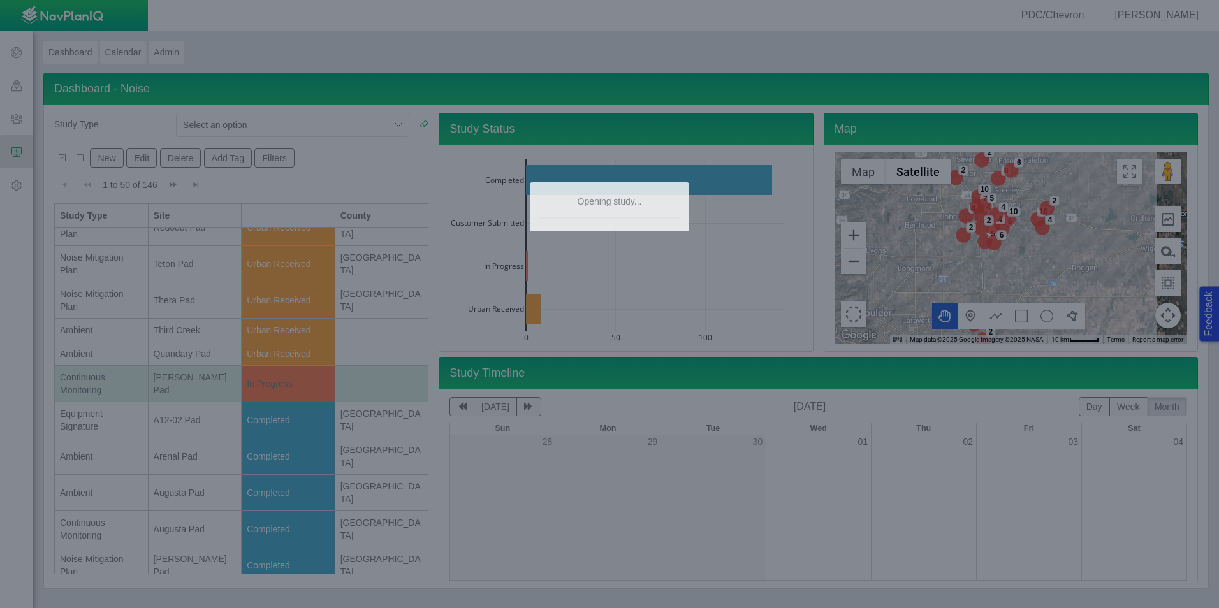
type textarea "x"
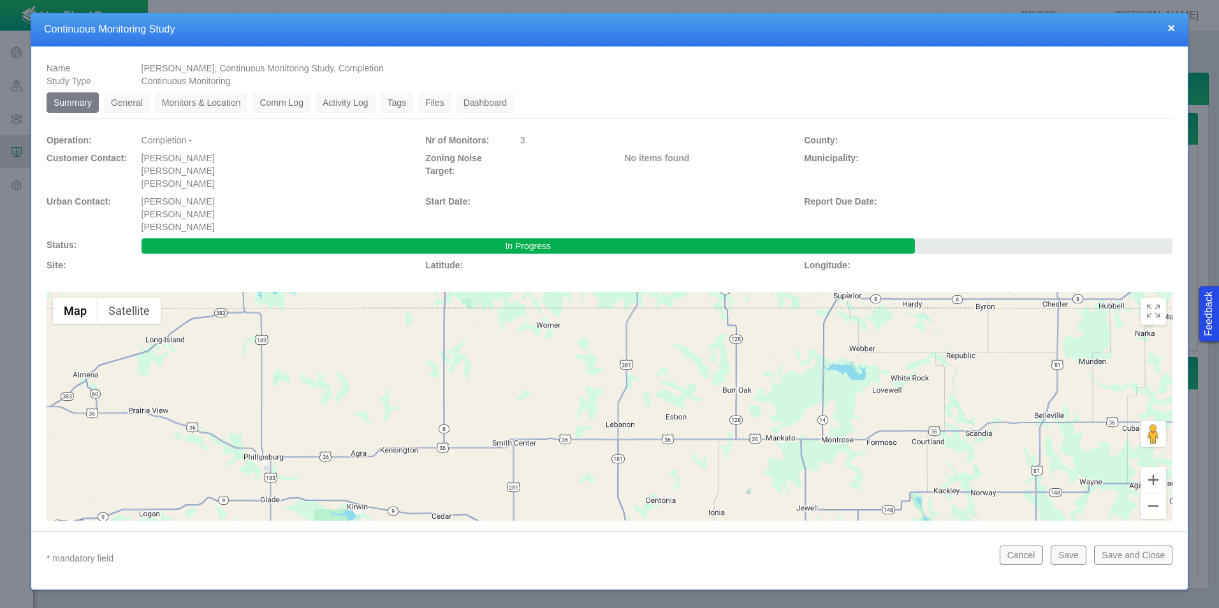
click at [128, 93] on link "General" at bounding box center [127, 102] width 46 height 20
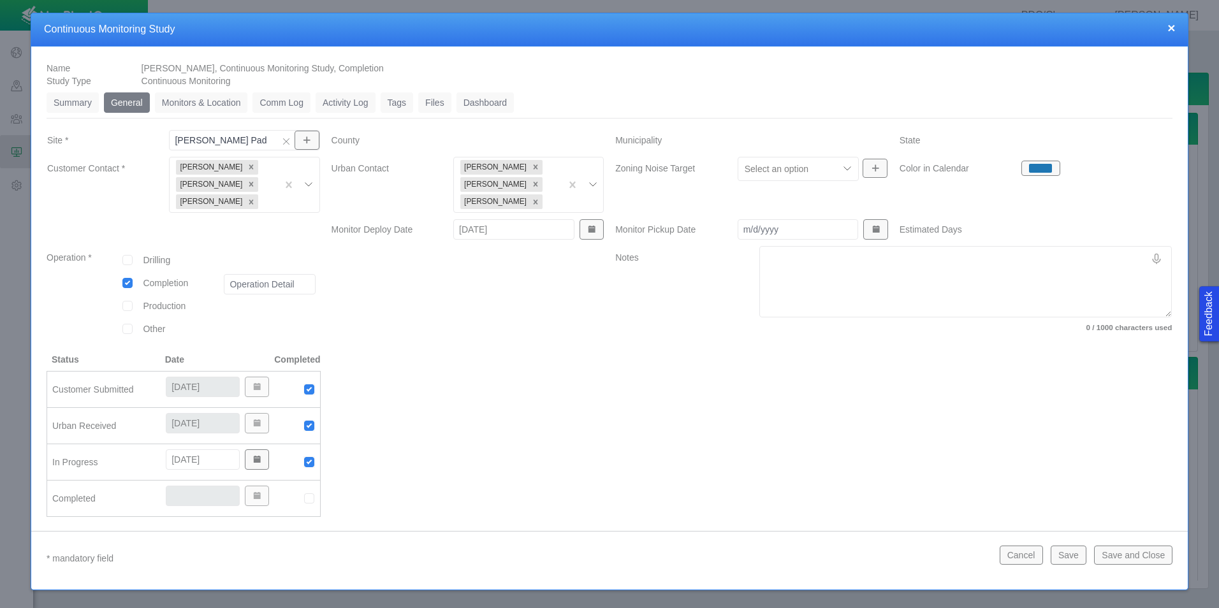
click at [196, 99] on link "Monitors & Location" at bounding box center [201, 102] width 93 height 20
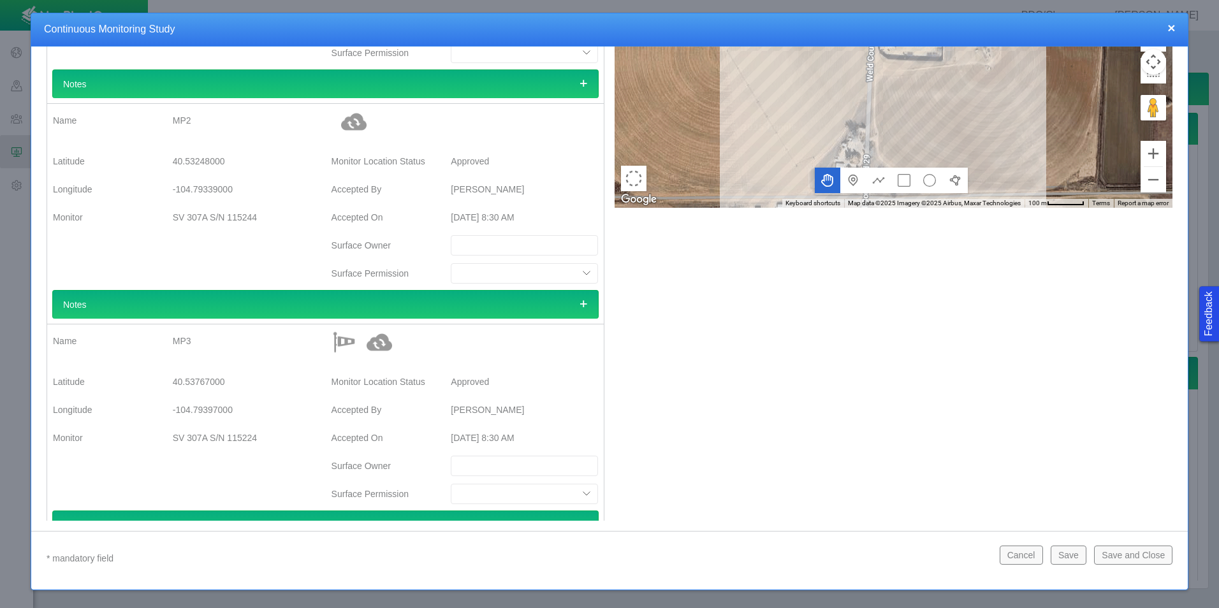
scroll to position [320, 0]
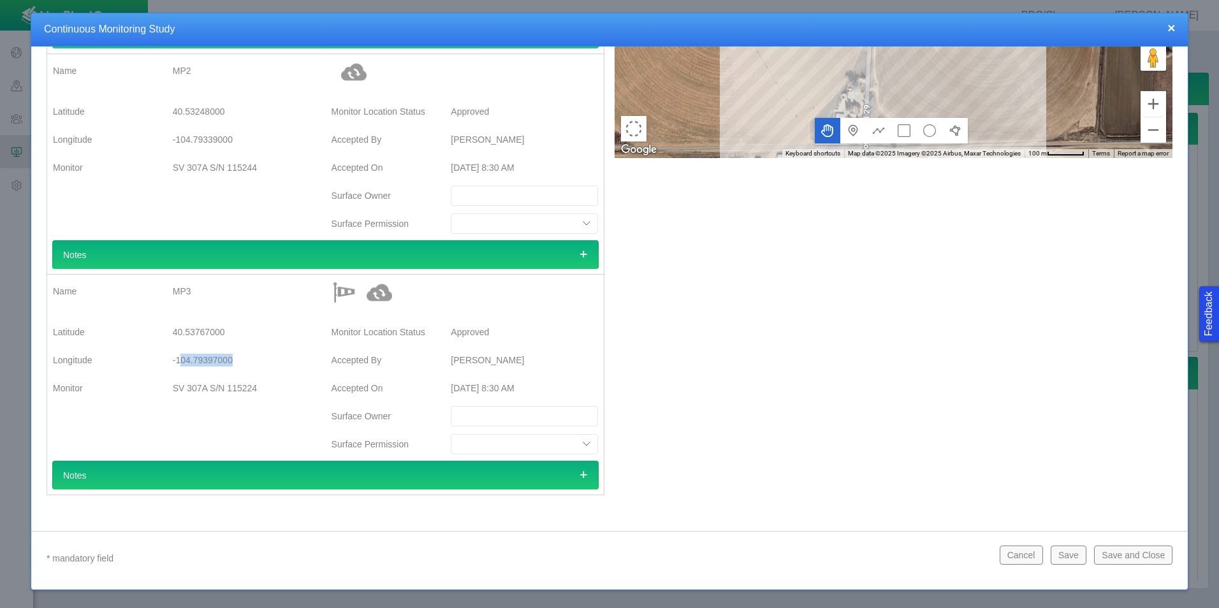
drag, startPoint x: 237, startPoint y: 354, endPoint x: 177, endPoint y: 360, distance: 60.8
click at [177, 360] on div "-104.79397000" at bounding box center [246, 360] width 147 height 23
drag, startPoint x: 177, startPoint y: 360, endPoint x: 224, endPoint y: 332, distance: 55.8
click at [224, 332] on div "40.53767000" at bounding box center [246, 332] width 147 height 23
drag, startPoint x: 230, startPoint y: 332, endPoint x: 169, endPoint y: 330, distance: 61.2
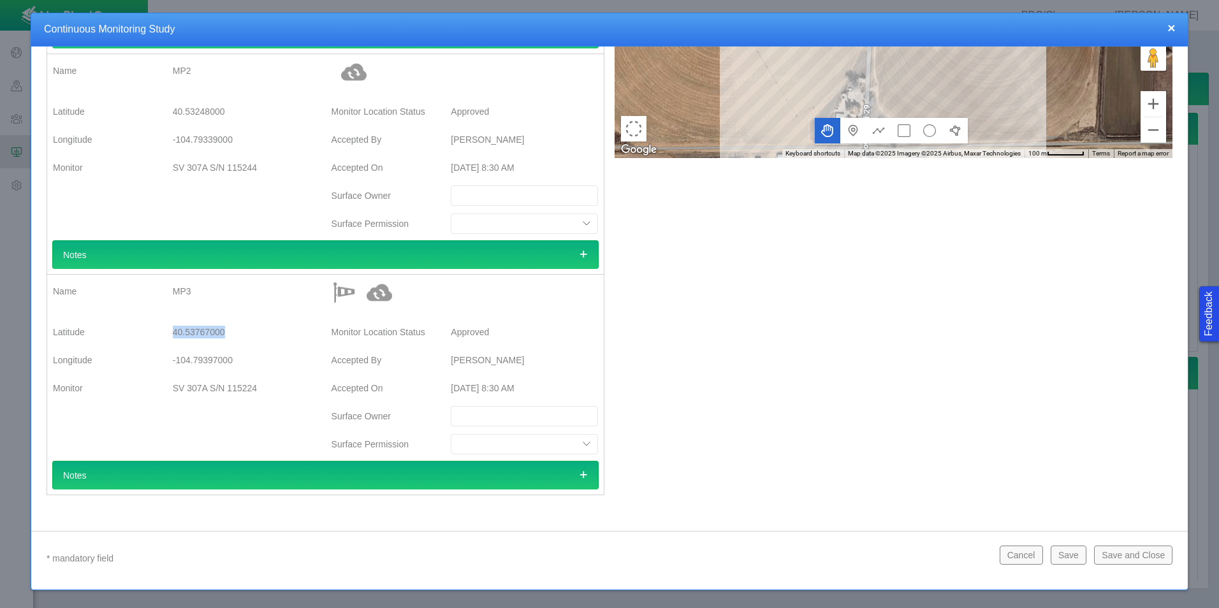
click at [169, 330] on div "40.53767000" at bounding box center [247, 332] width 168 height 23
copy div "40.53767000"
drag, startPoint x: 239, startPoint y: 356, endPoint x: 172, endPoint y: 358, distance: 67.6
click at [173, 358] on div "-104.79397000" at bounding box center [246, 360] width 147 height 23
copy div "-104.79397000"
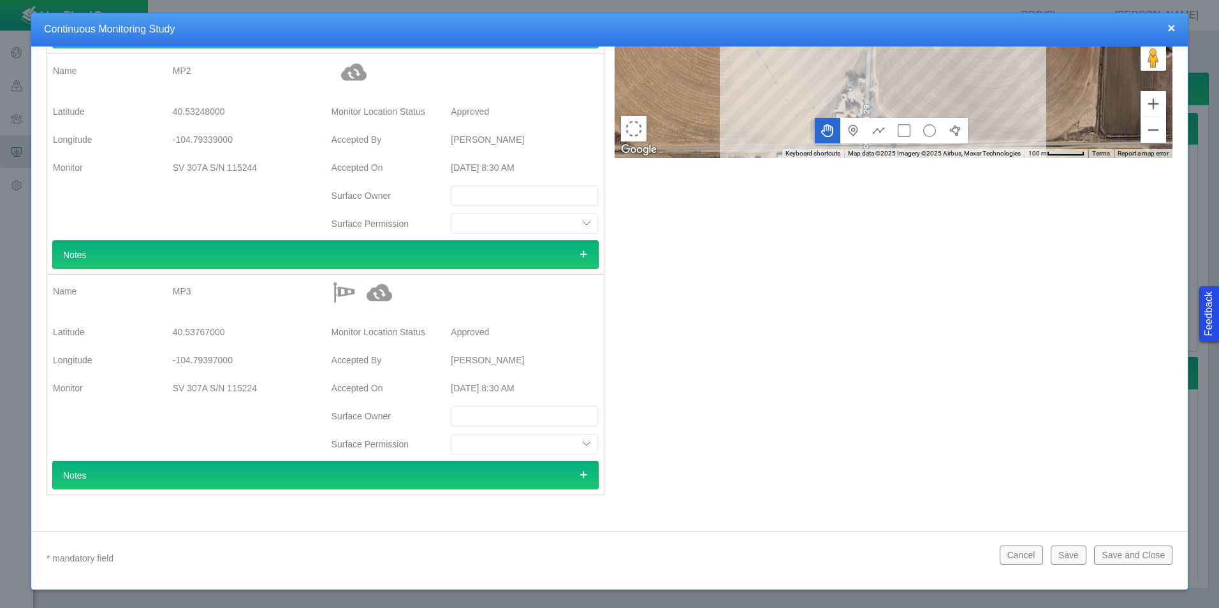
click at [311, 303] on div "MP3" at bounding box center [246, 291] width 147 height 23
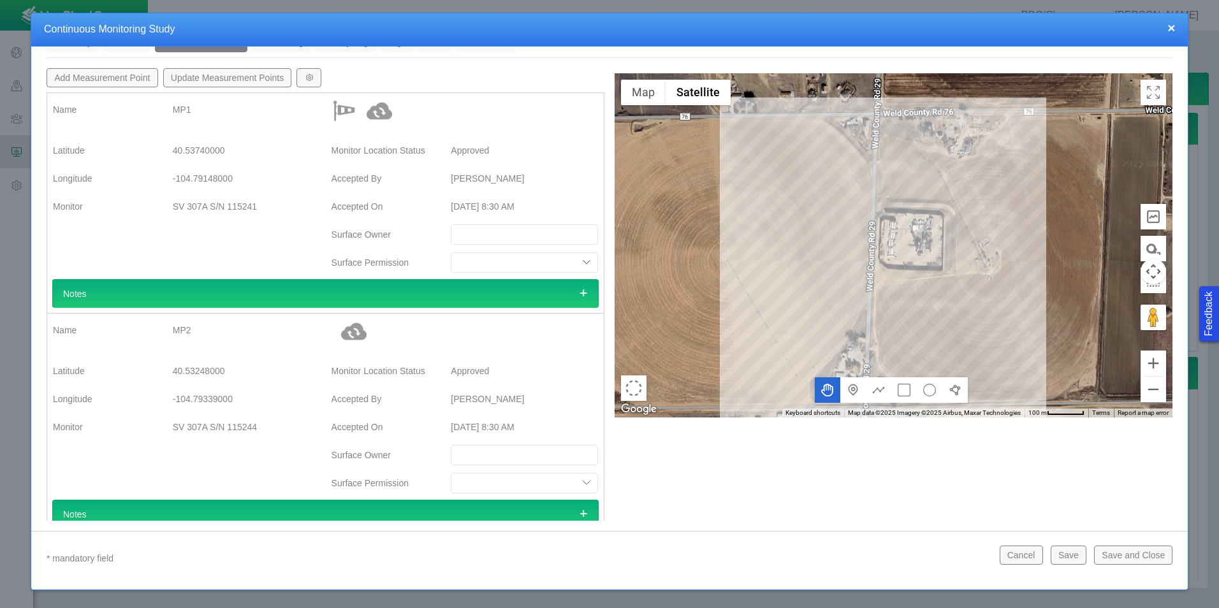
scroll to position [0, 0]
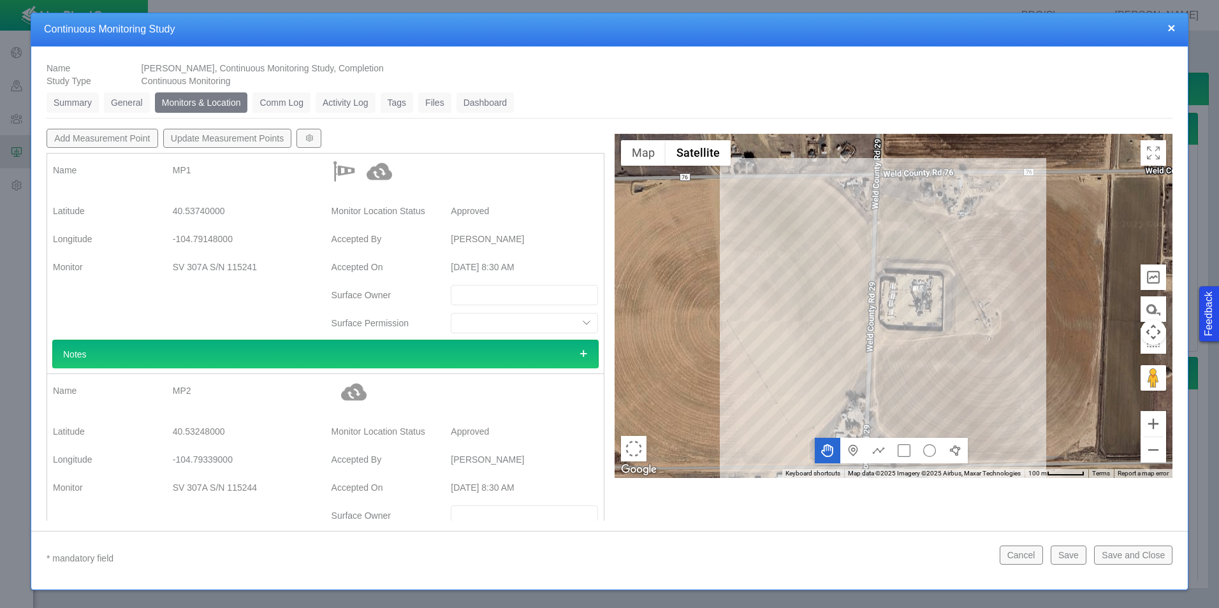
click at [1176, 30] on div "× Continuous Monitoring Study" at bounding box center [609, 29] width 1157 height 33
click at [1172, 30] on button "×" at bounding box center [1171, 27] width 8 height 13
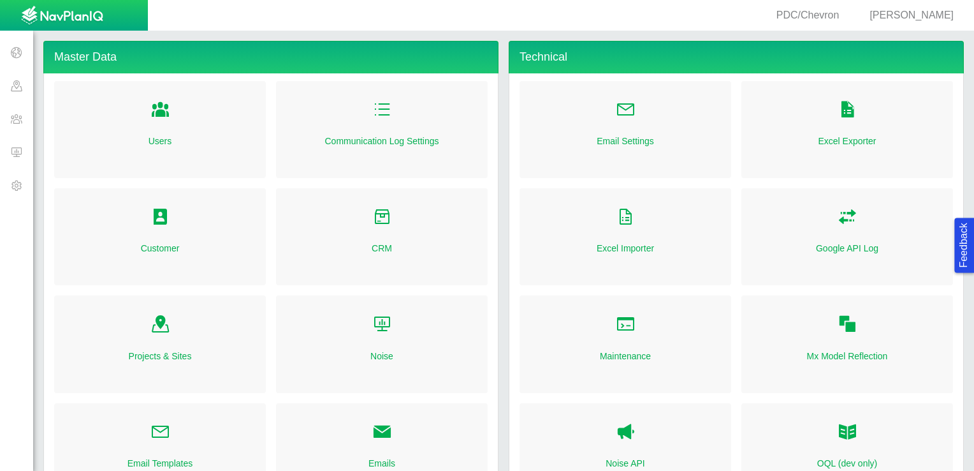
click at [15, 152] on span at bounding box center [16, 151] width 33 height 33
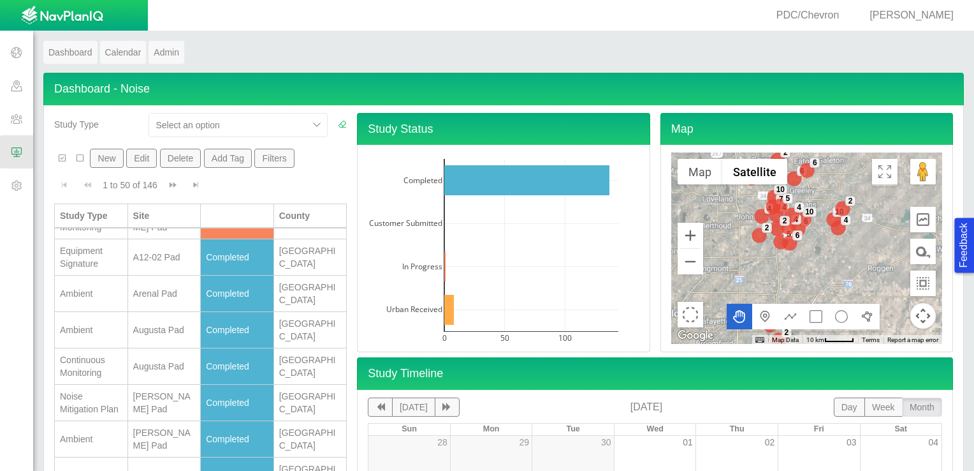
scroll to position [319, 0]
click at [106, 156] on button "New" at bounding box center [106, 158] width 33 height 19
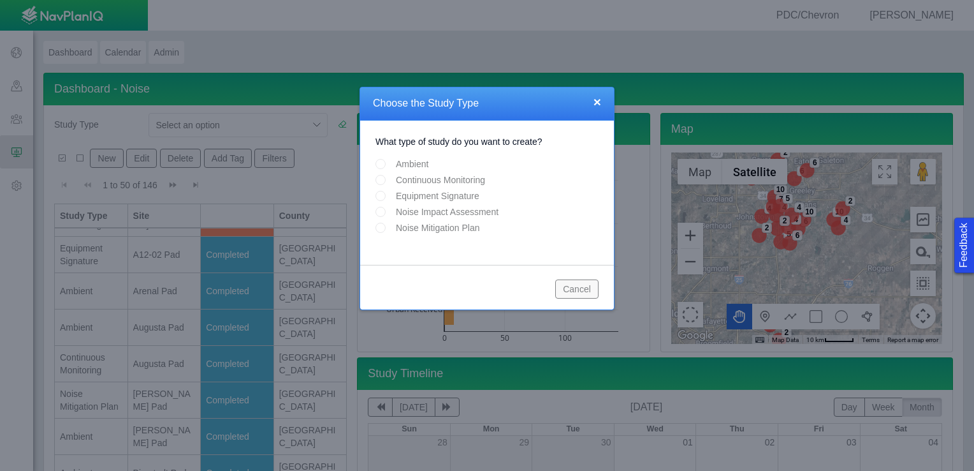
click at [381, 182] on input "Continuous Monitoring" at bounding box center [381, 180] width 10 height 10
radio input "true"
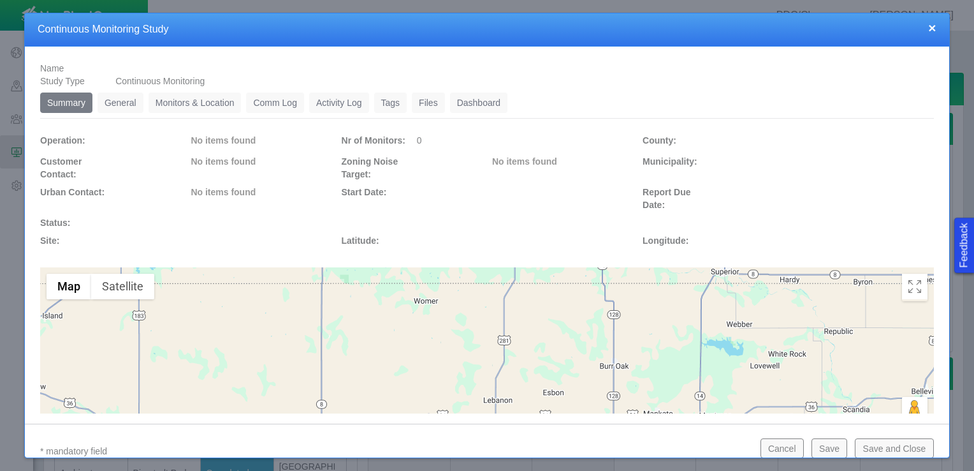
click at [112, 103] on link "General" at bounding box center [121, 102] width 46 height 20
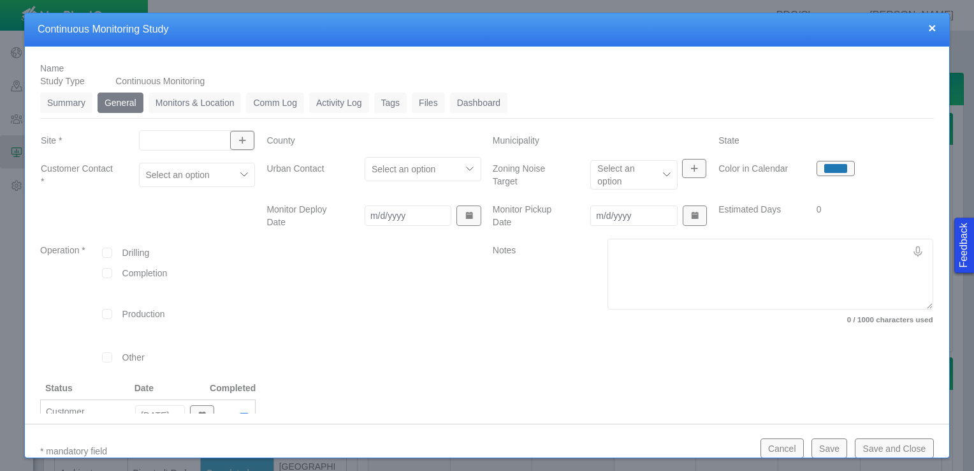
click at [177, 137] on input "Site *" at bounding box center [191, 140] width 92 height 13
click at [186, 170] on span "Lawrence Pad" at bounding box center [193, 169] width 101 height 13
type input "Lawrence Pad"
click at [235, 180] on div at bounding box center [244, 174] width 19 height 19
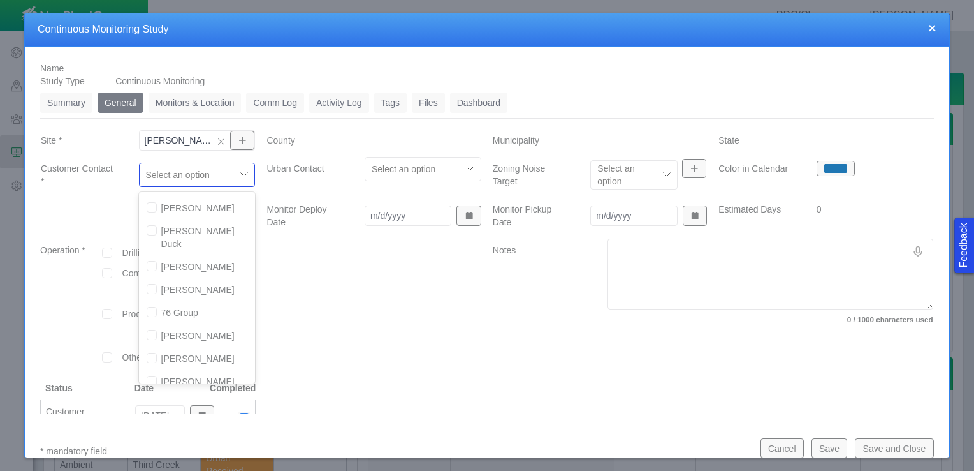
scroll to position [548, 0]
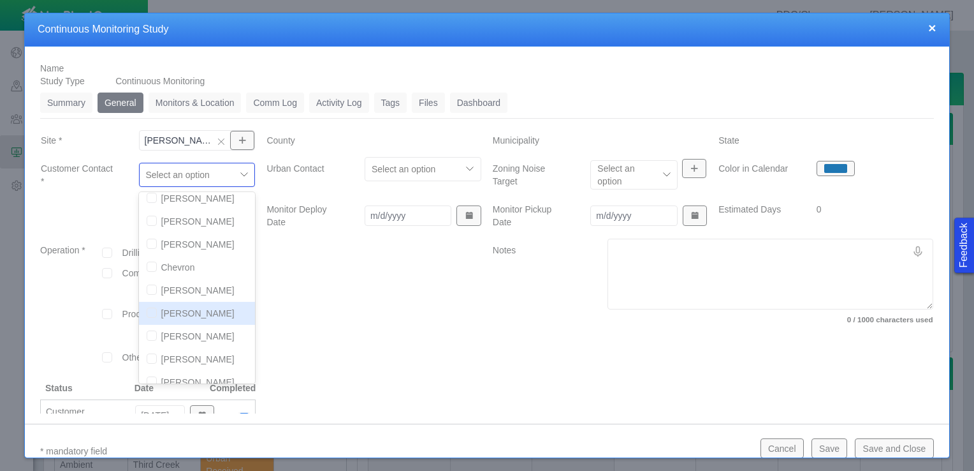
click at [150, 307] on input "checkbox" at bounding box center [152, 312] width 10 height 10
checkbox input "true"
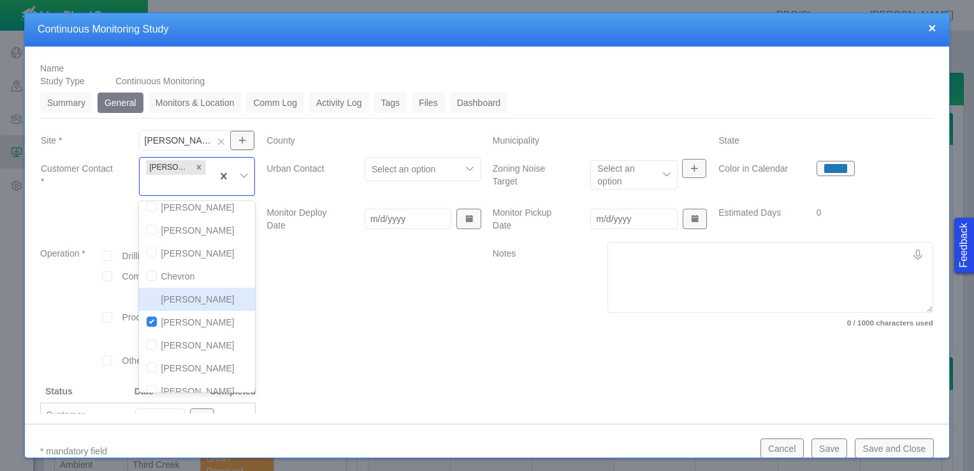
click at [434, 172] on div at bounding box center [414, 168] width 84 height 15
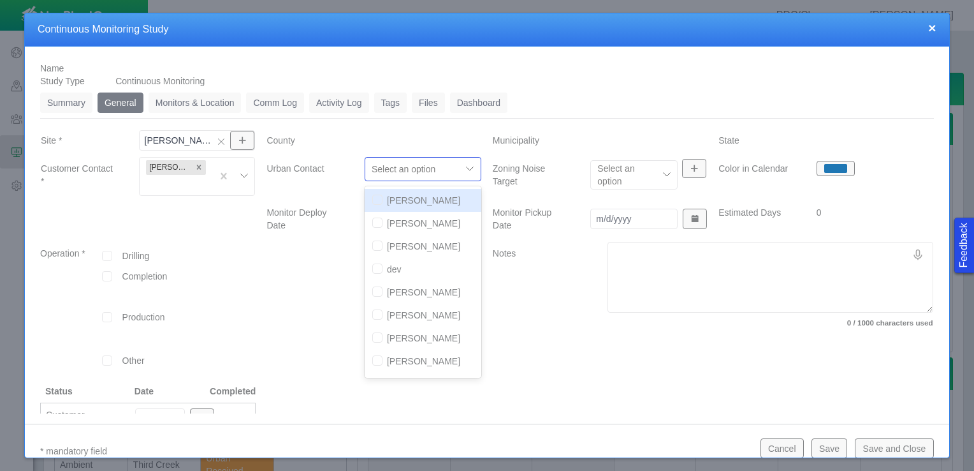
click at [372, 196] on input "checkbox" at bounding box center [377, 199] width 10 height 10
checkbox input "true"
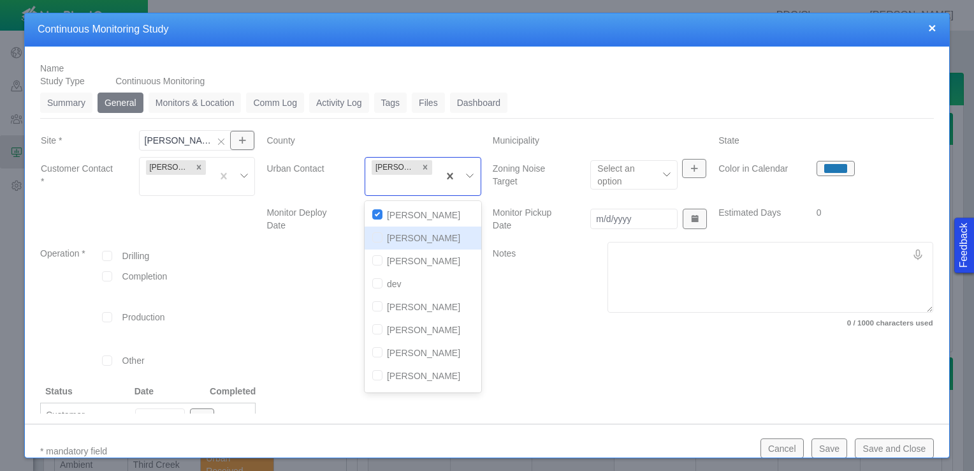
click at [372, 235] on input "checkbox" at bounding box center [377, 237] width 10 height 10
checkbox input "true"
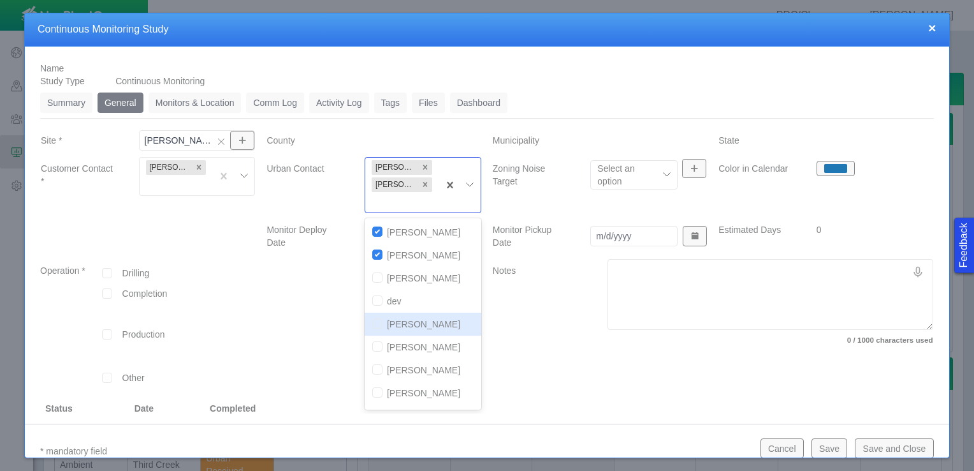
click at [372, 320] on input "checkbox" at bounding box center [377, 323] width 10 height 10
checkbox input "true"
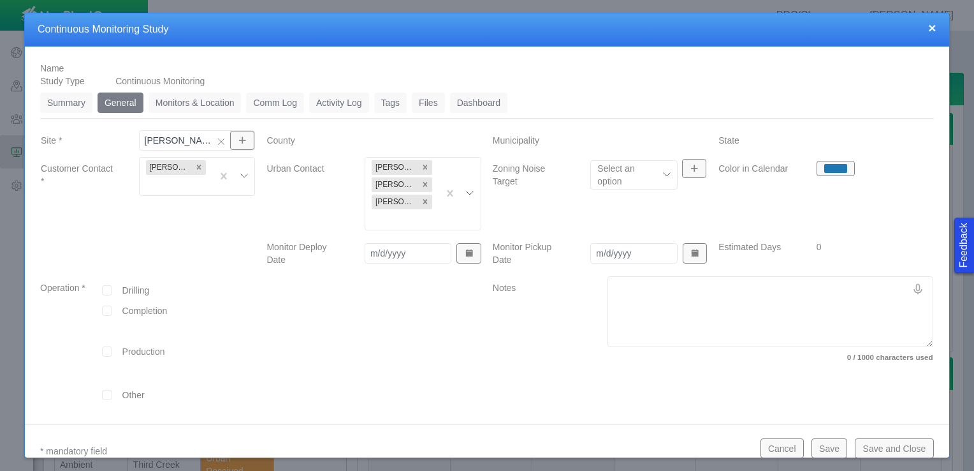
click at [306, 342] on div at bounding box center [374, 347] width 226 height 143
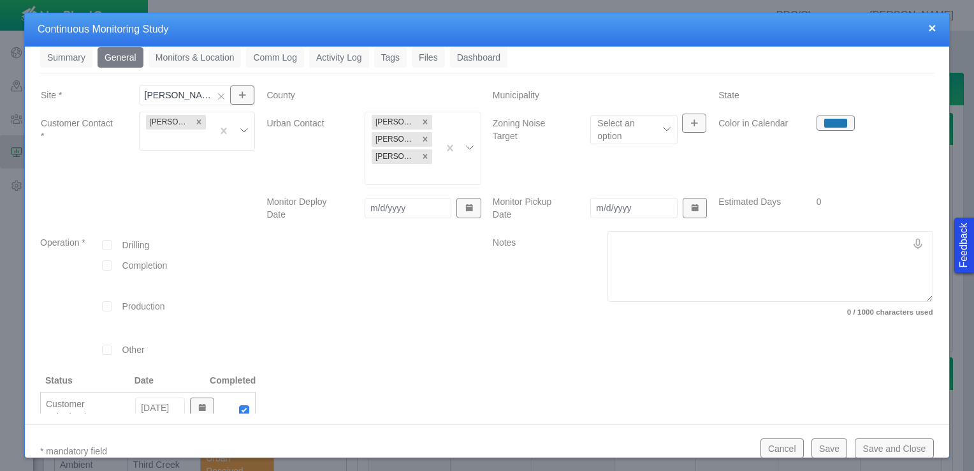
scroll to position [64, 0]
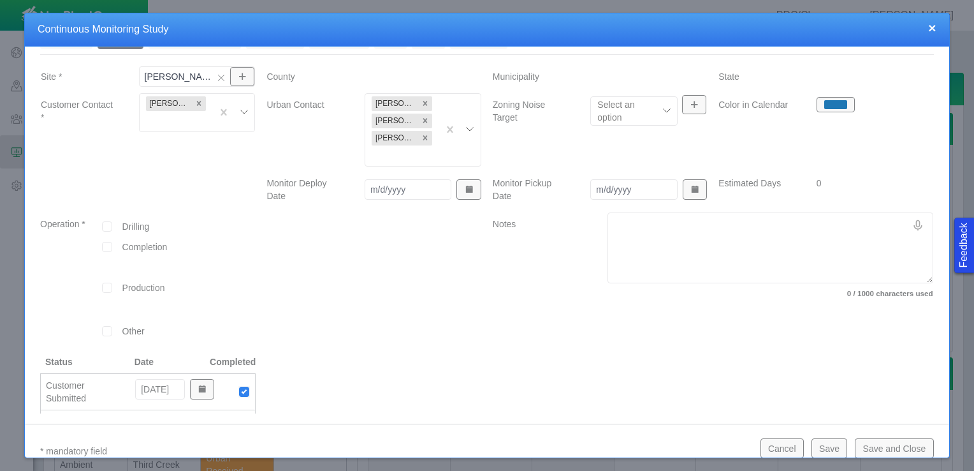
click at [430, 188] on input "Monitor Deploy Date" at bounding box center [408, 189] width 87 height 20
type input "[DATE]"
click at [631, 186] on input "Monitor Pickup Date" at bounding box center [633, 189] width 87 height 20
type input "[DATE]"
click at [459, 313] on div at bounding box center [374, 283] width 226 height 143
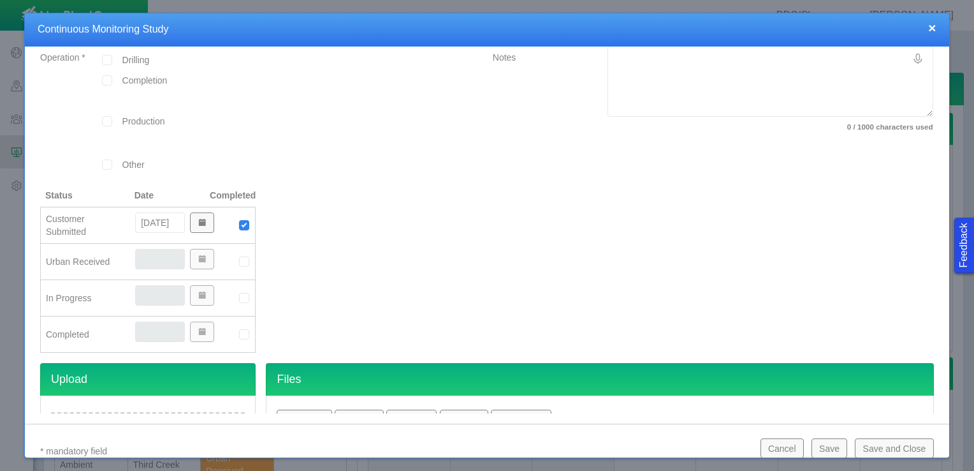
scroll to position [255, 0]
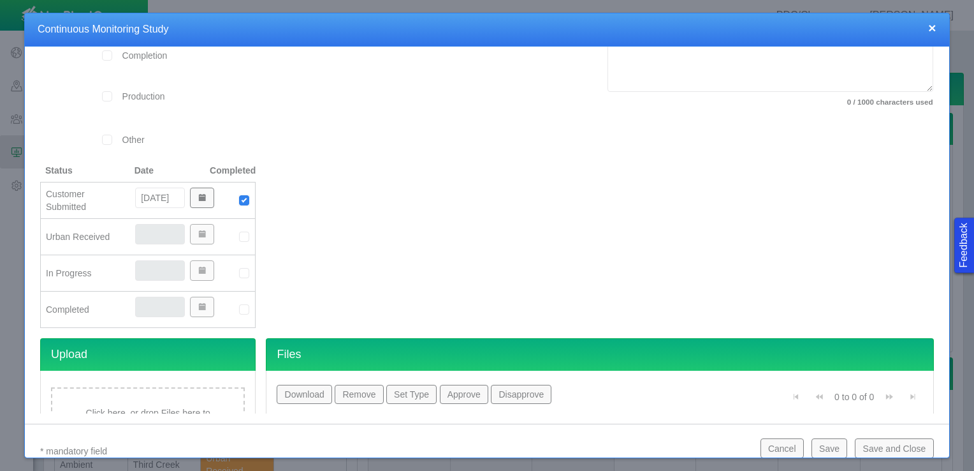
click at [240, 236] on img at bounding box center [243, 236] width 11 height 11
type input "[DATE]"
click at [239, 267] on img at bounding box center [243, 272] width 11 height 11
type input "[DATE]"
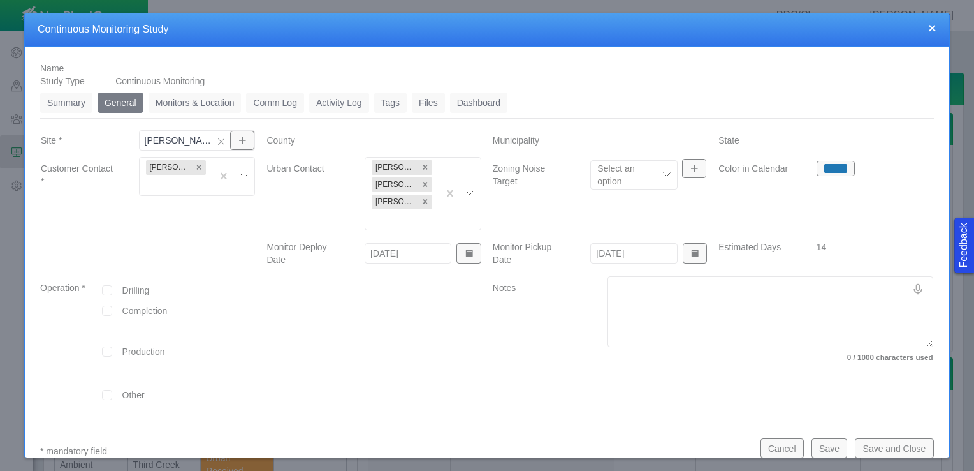
click at [191, 105] on link "Monitors & Location" at bounding box center [195, 102] width 93 height 20
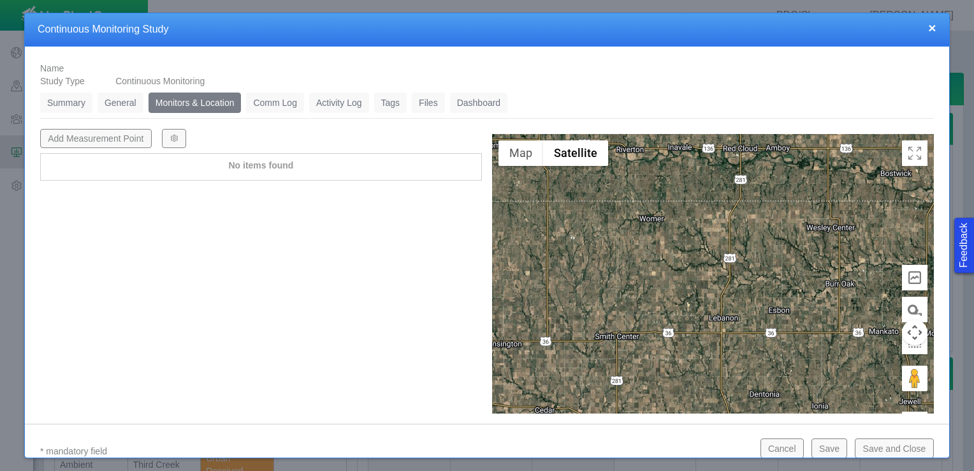
click at [106, 134] on button "Add Measurement Point" at bounding box center [96, 138] width 112 height 19
type textarea "x"
select select "CostumerReview"
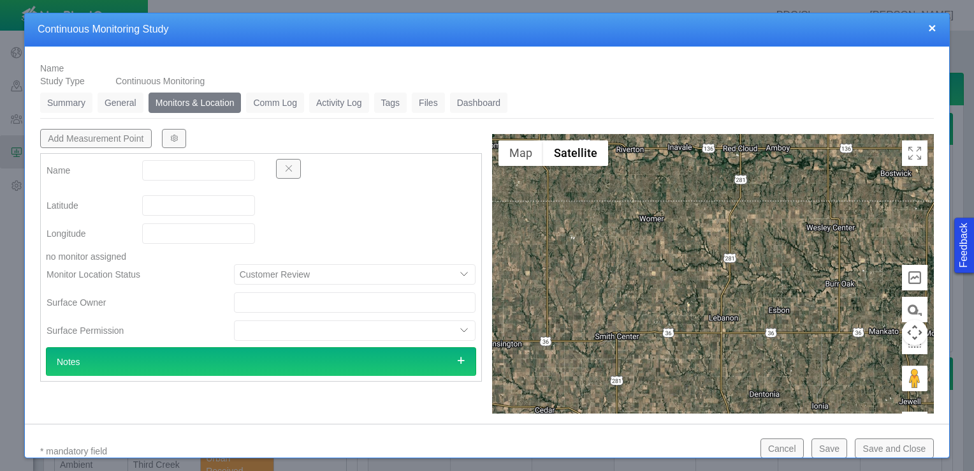
click at [191, 164] on input "Name" at bounding box center [198, 170] width 113 height 20
type input "MP1"
click at [184, 200] on input "Latitude" at bounding box center [198, 205] width 113 height 20
click at [215, 209] on input "Latitude" at bounding box center [198, 205] width 113 height 20
paste input "40.53767000"
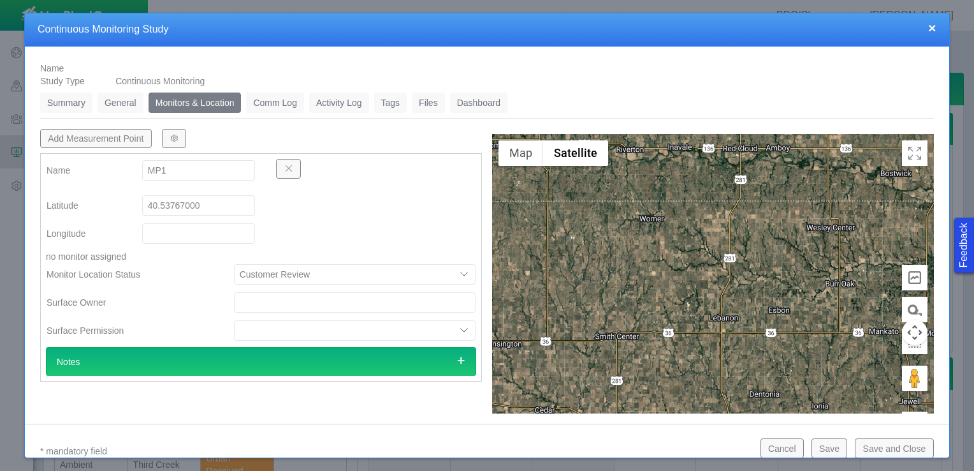
type input "40.53767000"
click at [200, 229] on input "Longitude" at bounding box center [198, 233] width 113 height 20
paste input "-104.79397000"
type input "-104.79397000"
click at [340, 270] on select "Customer Review Suggest other location Approved" at bounding box center [355, 274] width 242 height 20
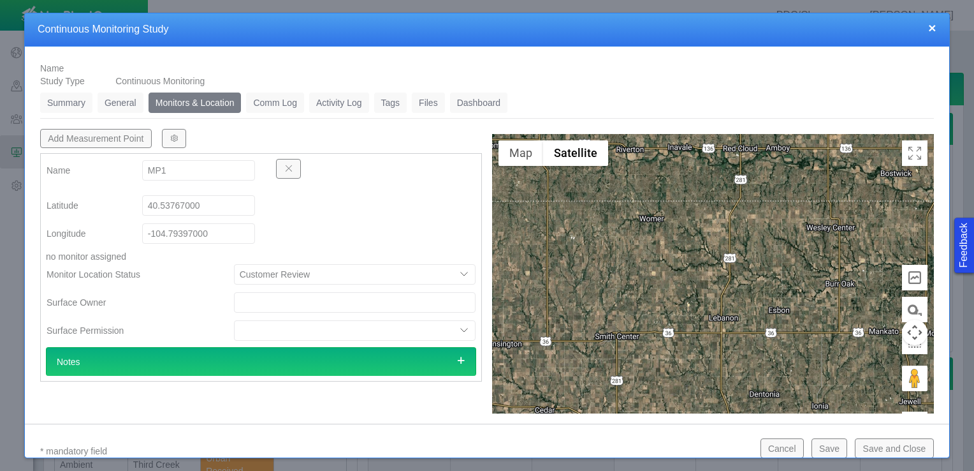
type textarea "x"
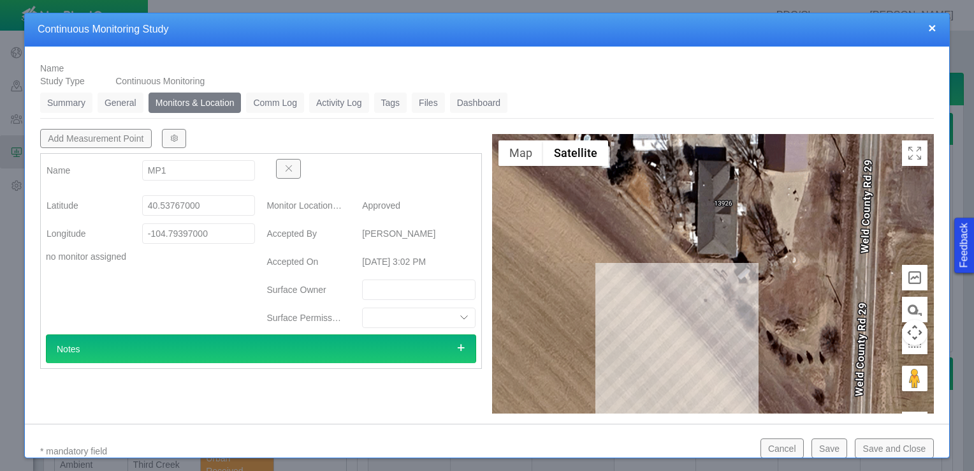
click at [288, 100] on link "Comm Log" at bounding box center [274, 102] width 57 height 20
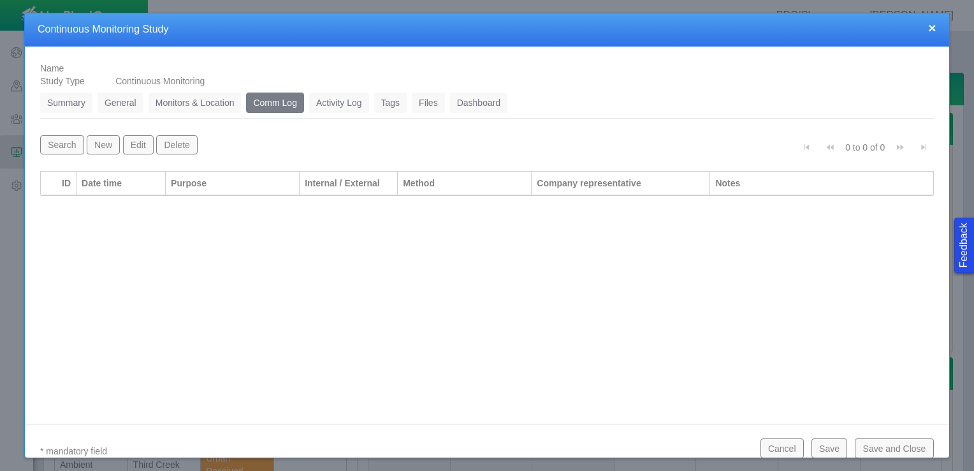
click at [130, 105] on link "General" at bounding box center [121, 102] width 46 height 20
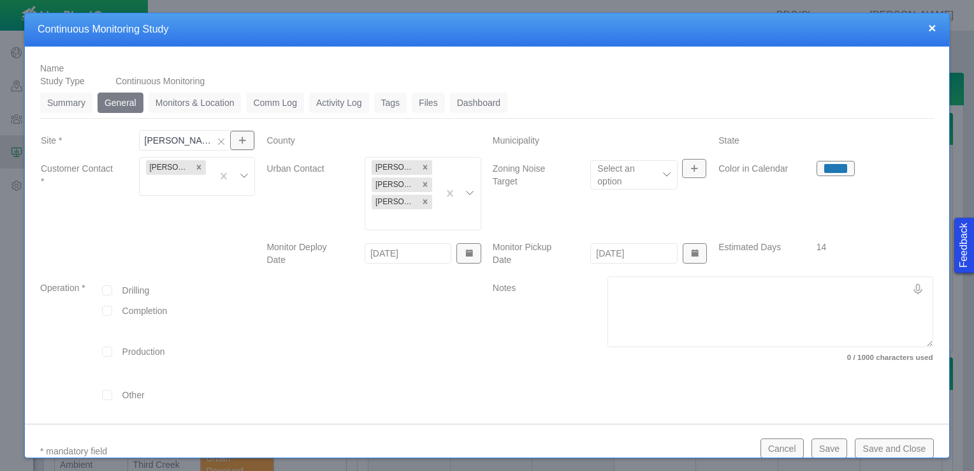
click at [181, 106] on link "Monitors & Location" at bounding box center [195, 102] width 93 height 20
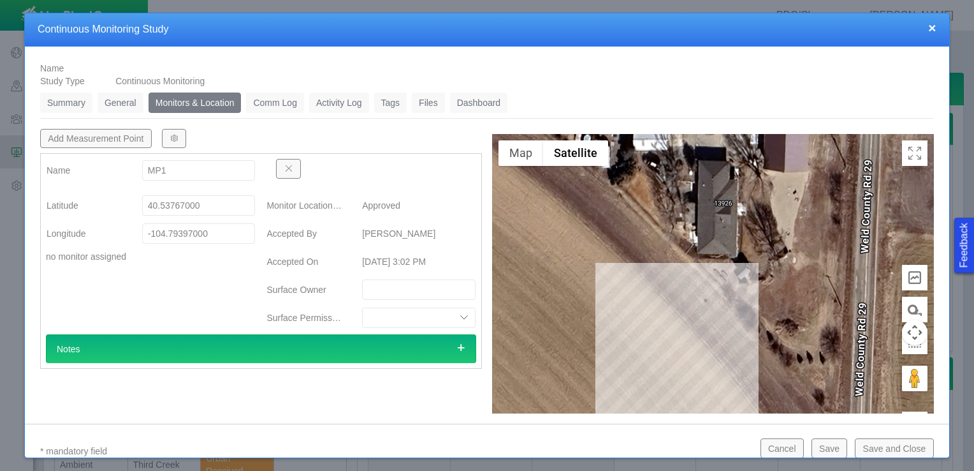
click at [173, 140] on span "button" at bounding box center [174, 138] width 9 height 9
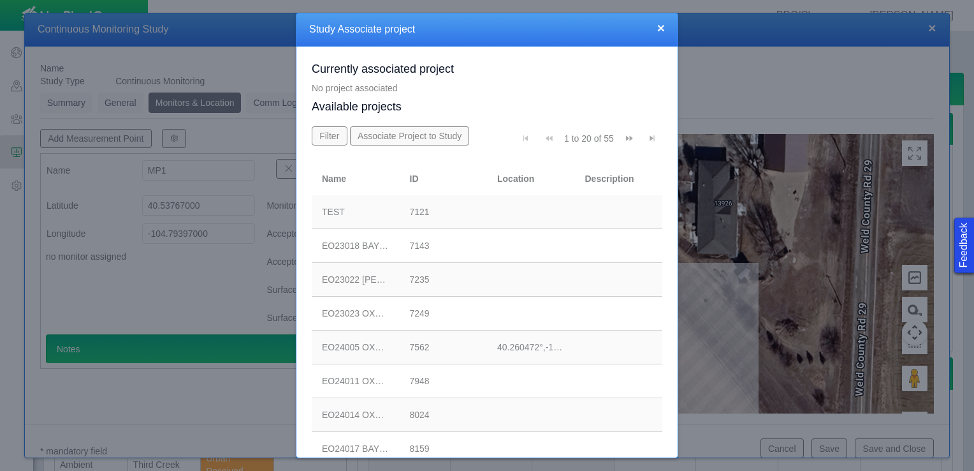
click at [649, 133] on button "Go to last page" at bounding box center [652, 138] width 20 height 24
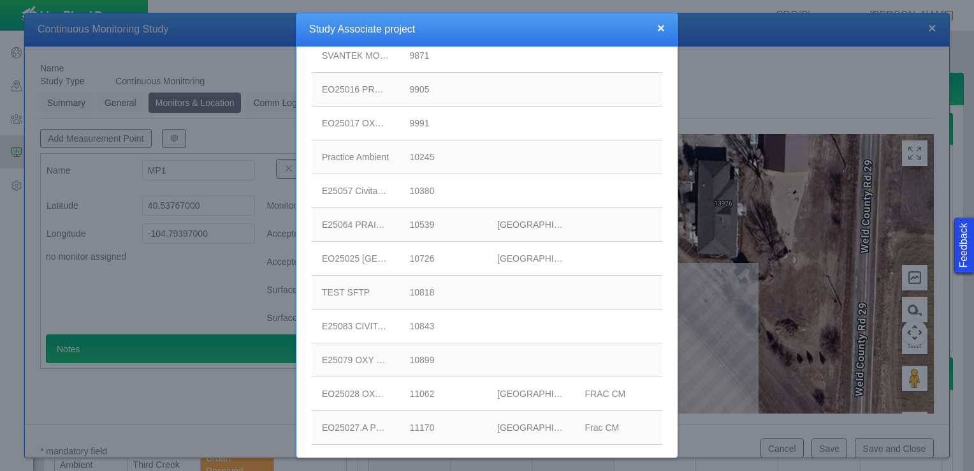
scroll to position [298, 0]
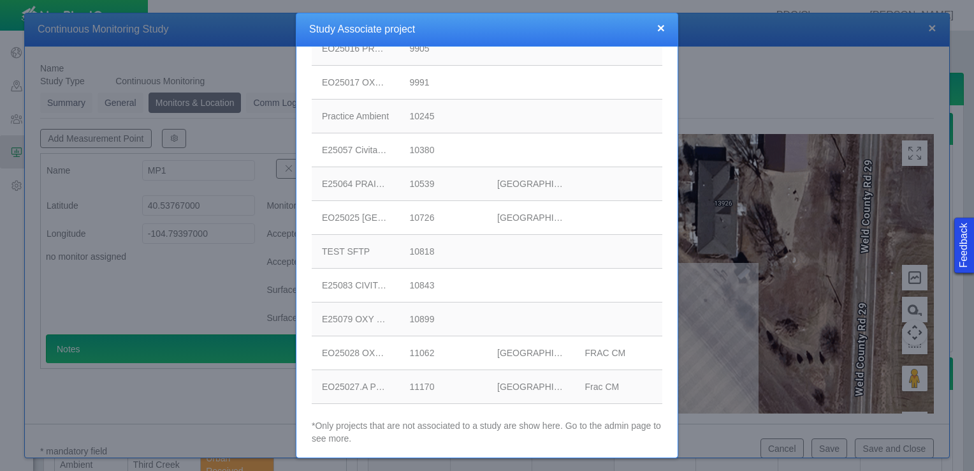
click at [410, 381] on div "11170" at bounding box center [444, 386] width 68 height 13
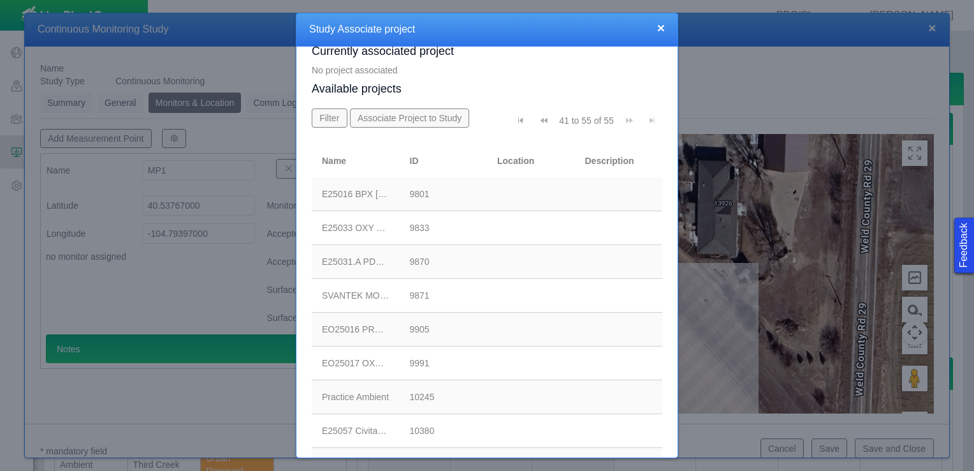
scroll to position [0, 0]
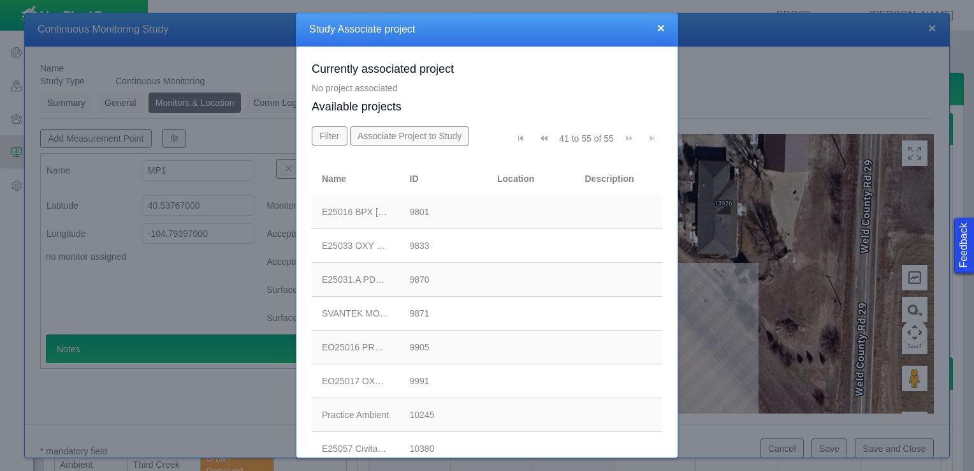
click at [412, 135] on button "Associate Project to Study" at bounding box center [410, 135] width 120 height 19
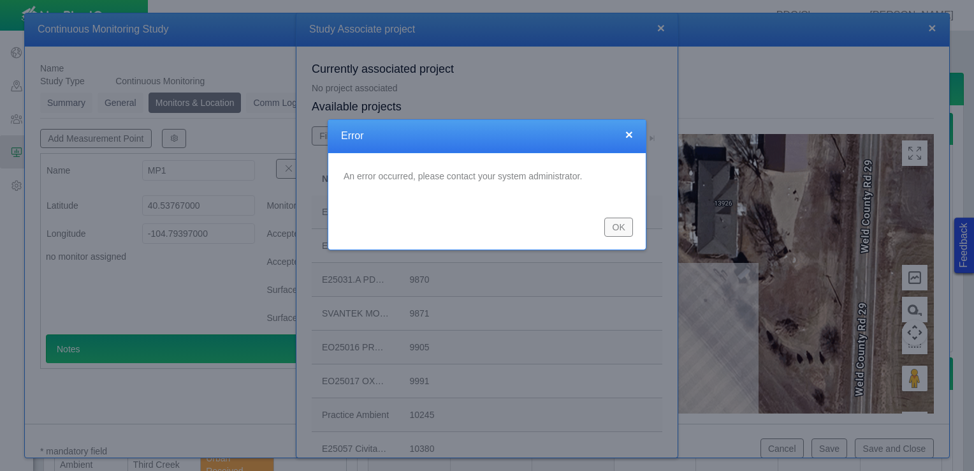
click at [623, 230] on button "OK" at bounding box center [618, 226] width 29 height 19
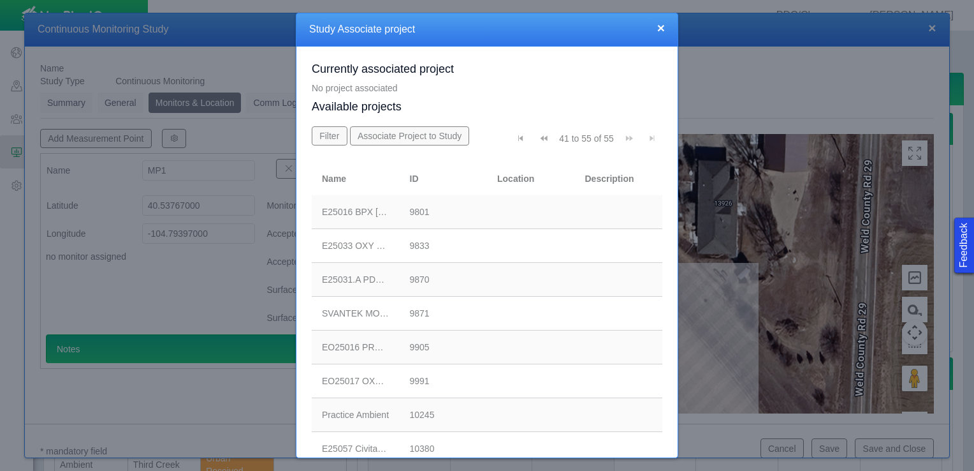
click at [661, 27] on button "×" at bounding box center [661, 27] width 8 height 13
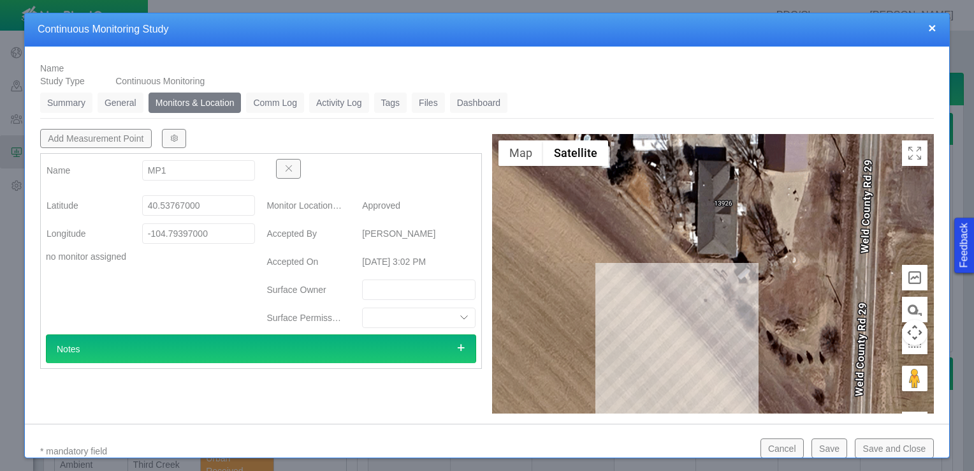
click at [283, 105] on link "Comm Log" at bounding box center [274, 102] width 57 height 20
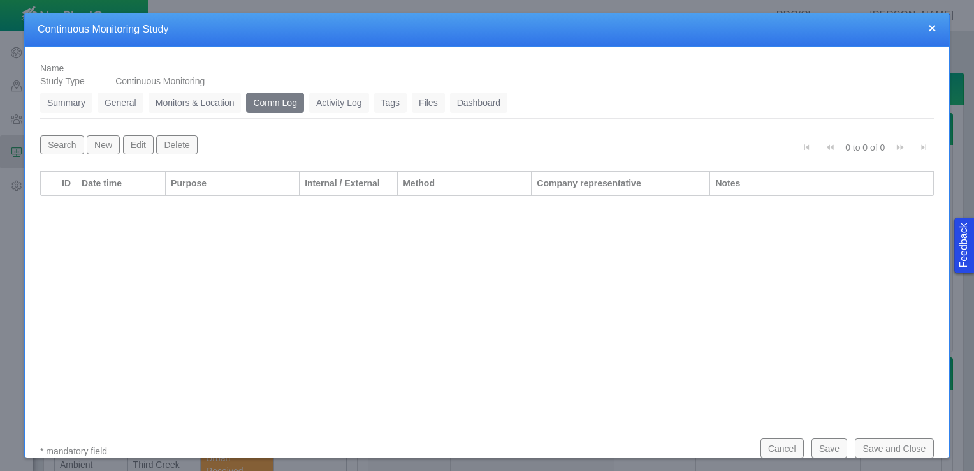
click at [64, 104] on link "Summary" at bounding box center [66, 102] width 52 height 20
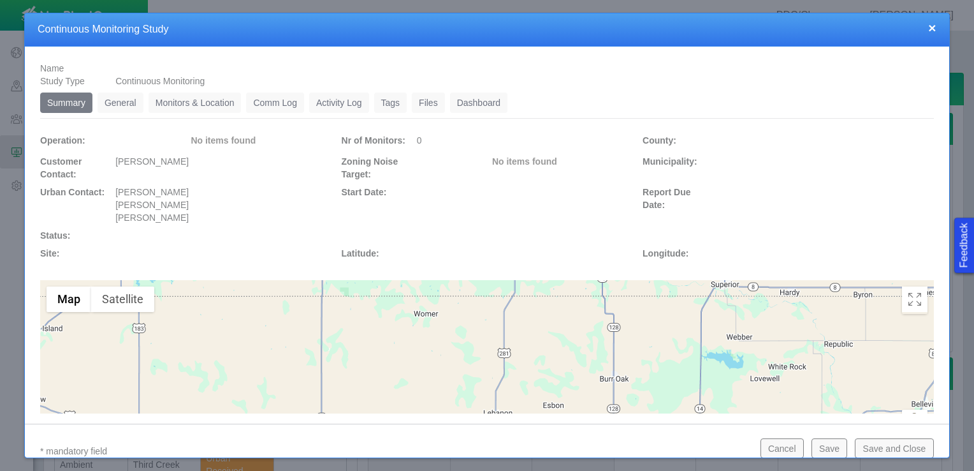
click at [881, 447] on button "Save and Close" at bounding box center [894, 447] width 78 height 19
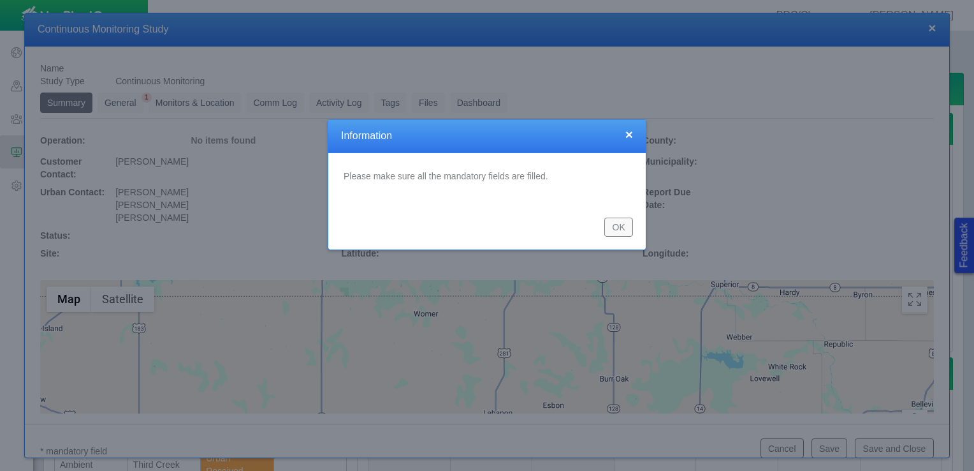
click at [620, 223] on button "OK" at bounding box center [618, 226] width 29 height 19
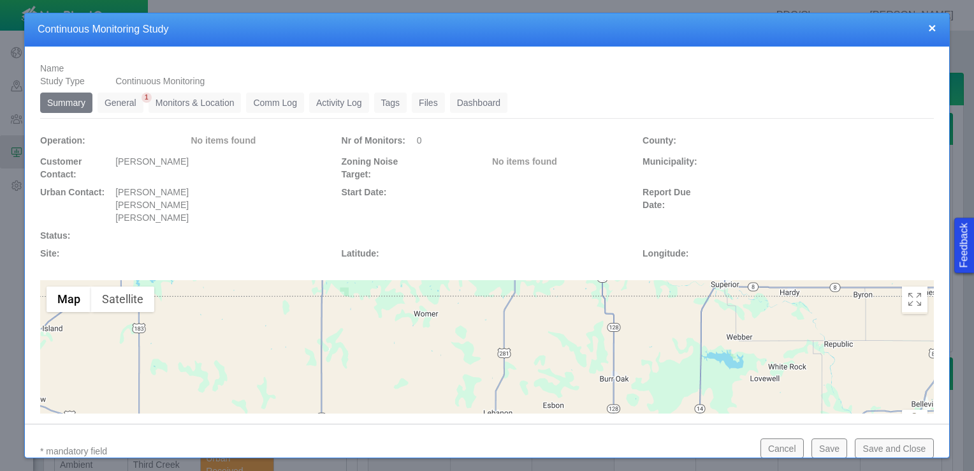
click at [118, 108] on link "General" at bounding box center [121, 102] width 46 height 20
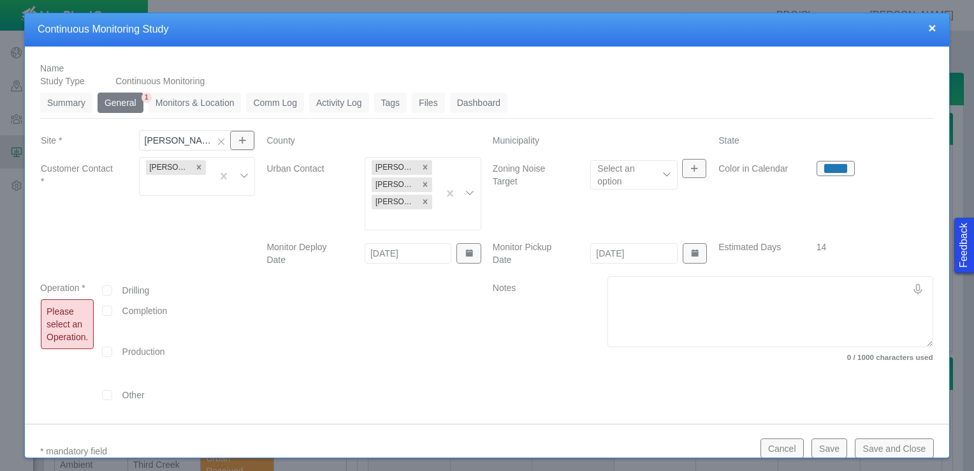
scroll to position [128, 0]
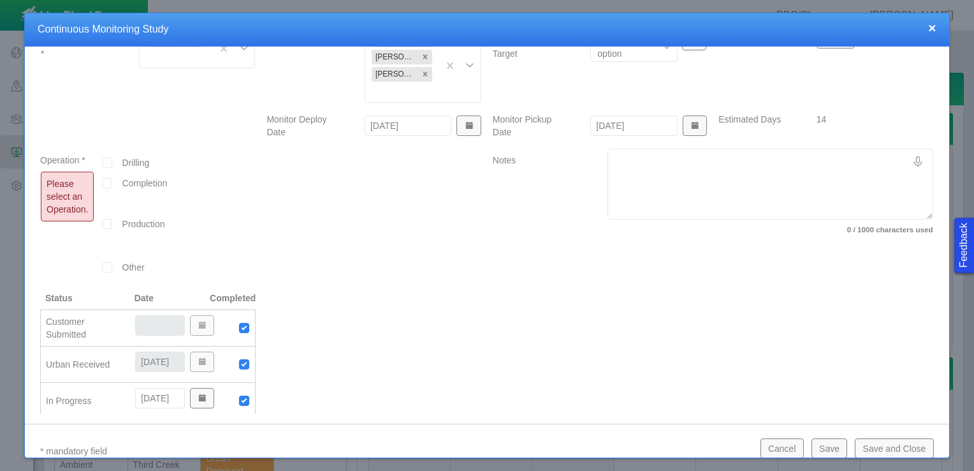
click at [109, 182] on input "checkbox" at bounding box center [107, 183] width 10 height 10
checkbox input "true"
click at [893, 444] on button "Save and Close" at bounding box center [894, 447] width 78 height 19
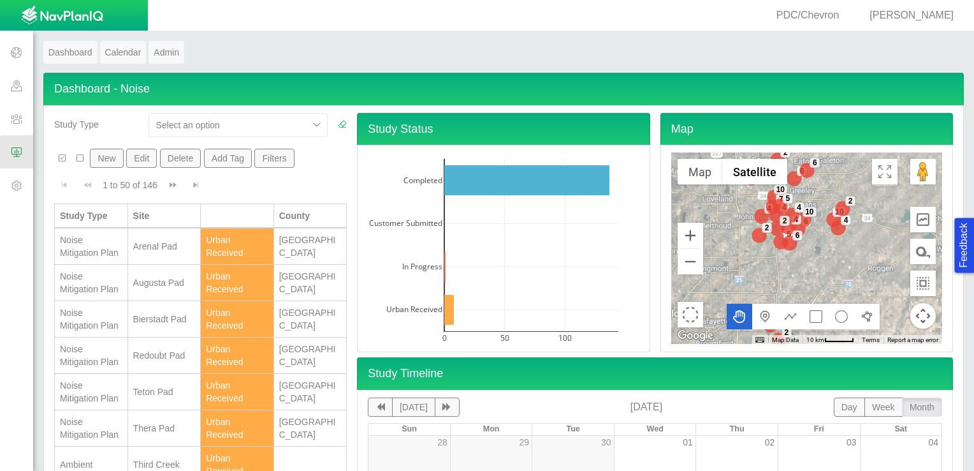
scroll to position [191, 0]
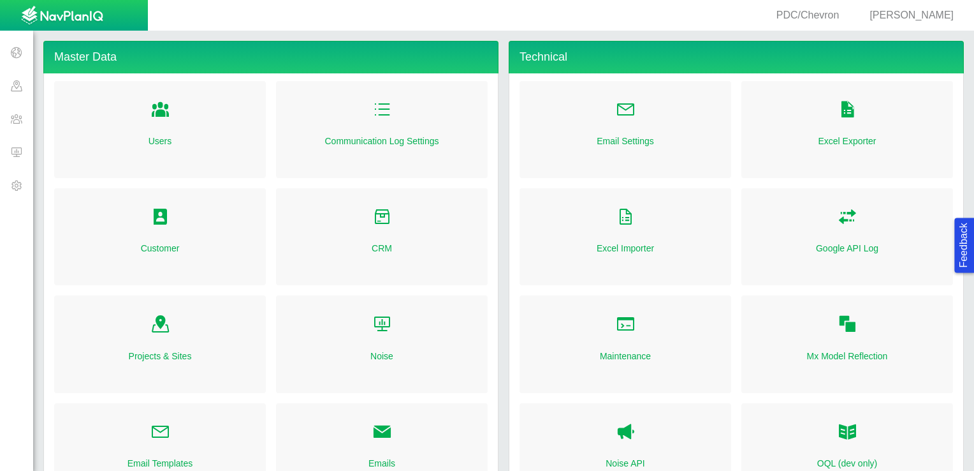
click at [8, 146] on span at bounding box center [16, 151] width 33 height 33
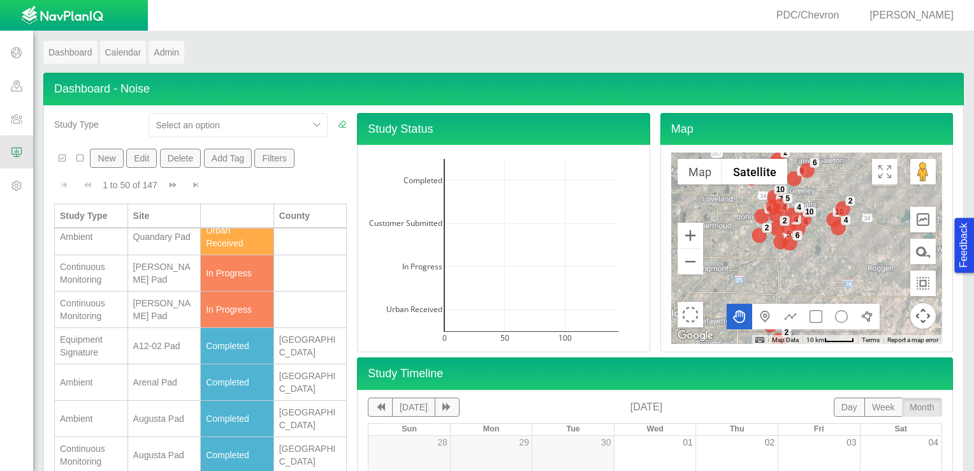
scroll to position [319, 0]
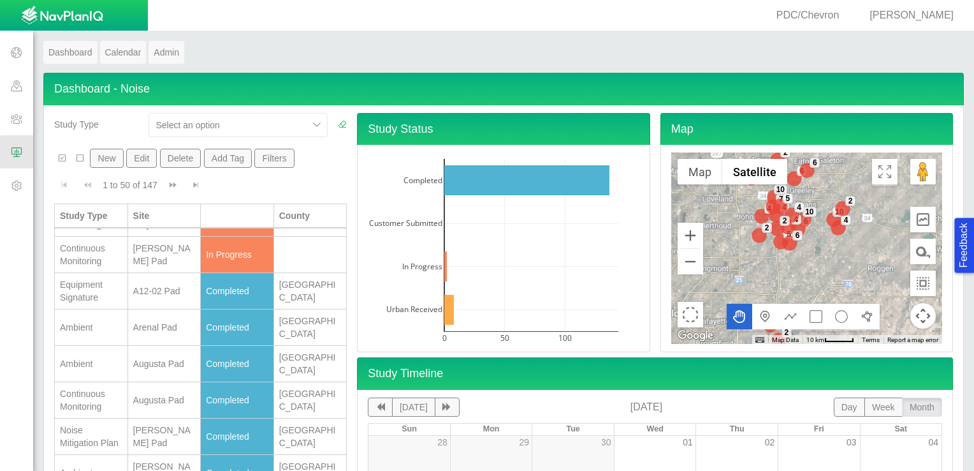
click at [158, 267] on div "[PERSON_NAME] Pad" at bounding box center [164, 255] width 62 height 26
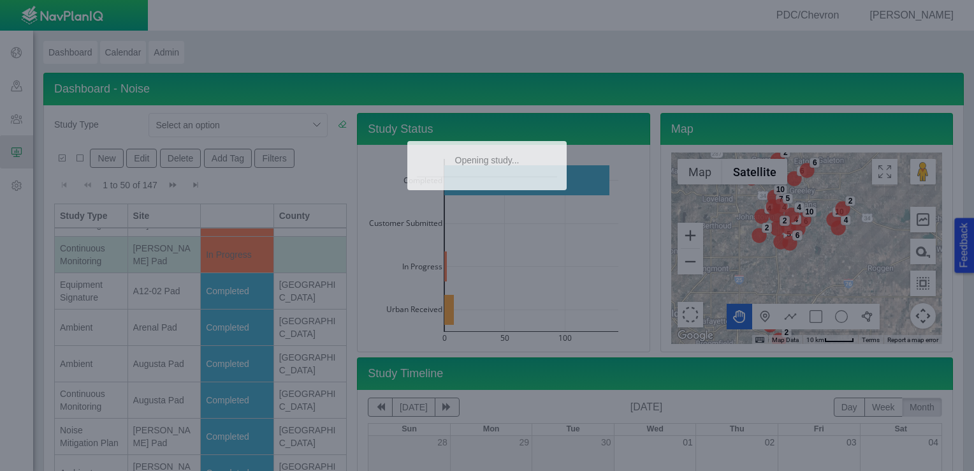
type textarea "x"
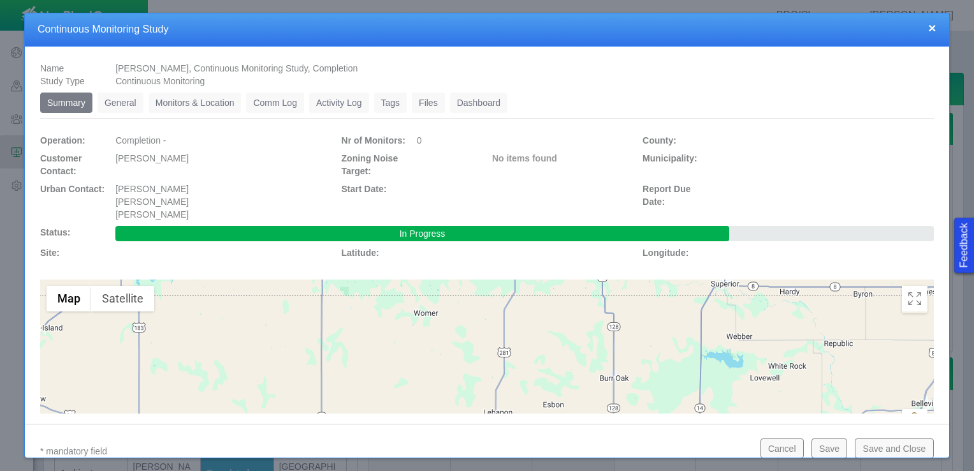
click at [124, 101] on link "General" at bounding box center [121, 102] width 46 height 20
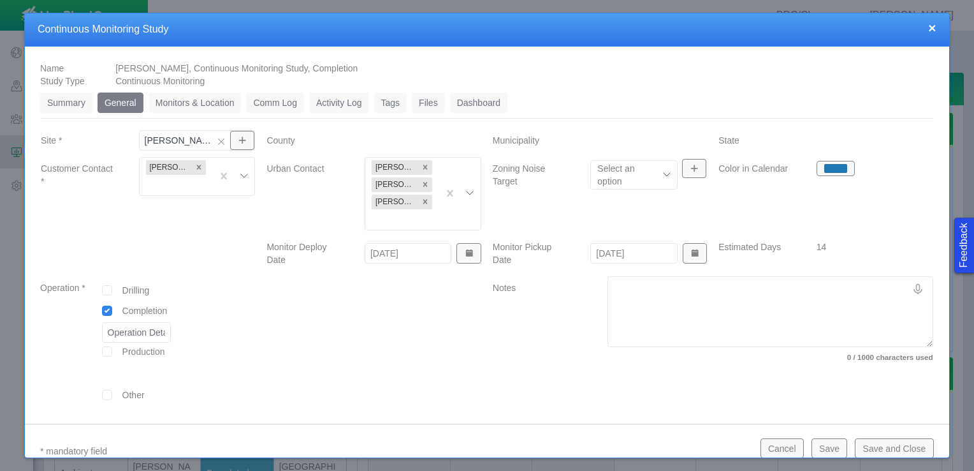
click at [191, 140] on input "Site *" at bounding box center [179, 140] width 69 height 13
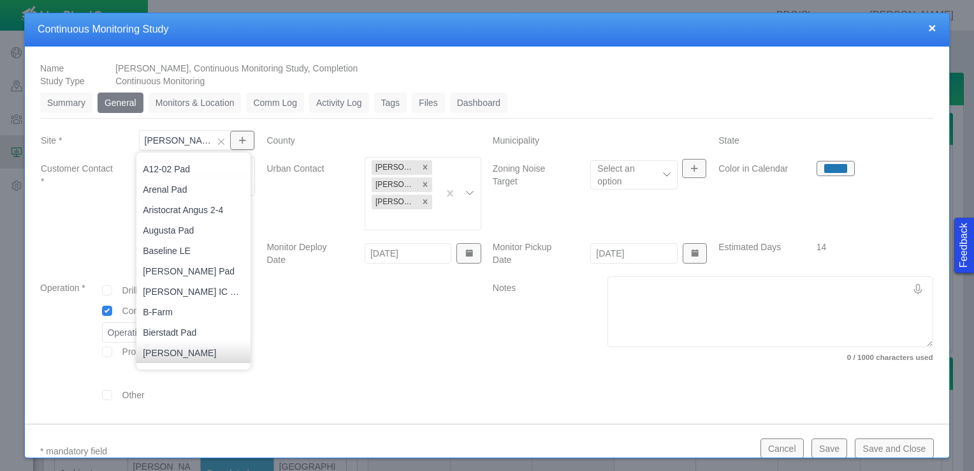
type input "[PERSON_NAME] Pad"
click at [427, 396] on div at bounding box center [374, 347] width 226 height 143
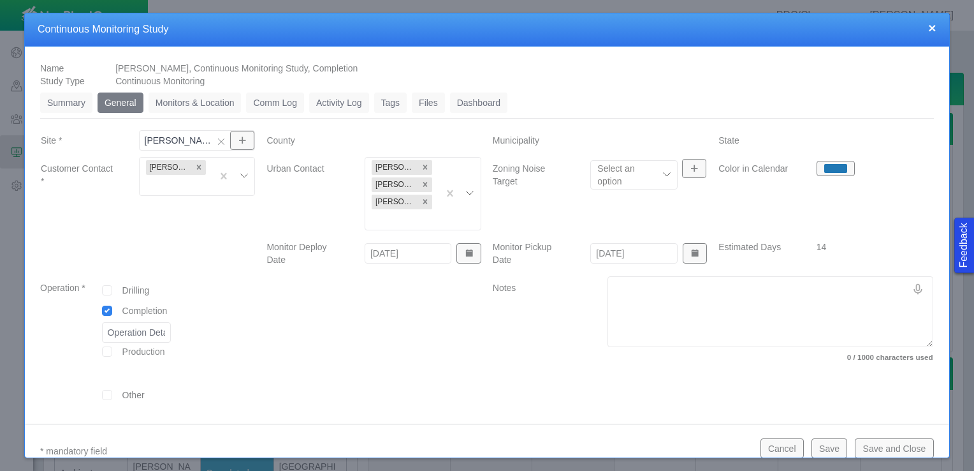
click at [60, 105] on link "Summary" at bounding box center [66, 102] width 52 height 20
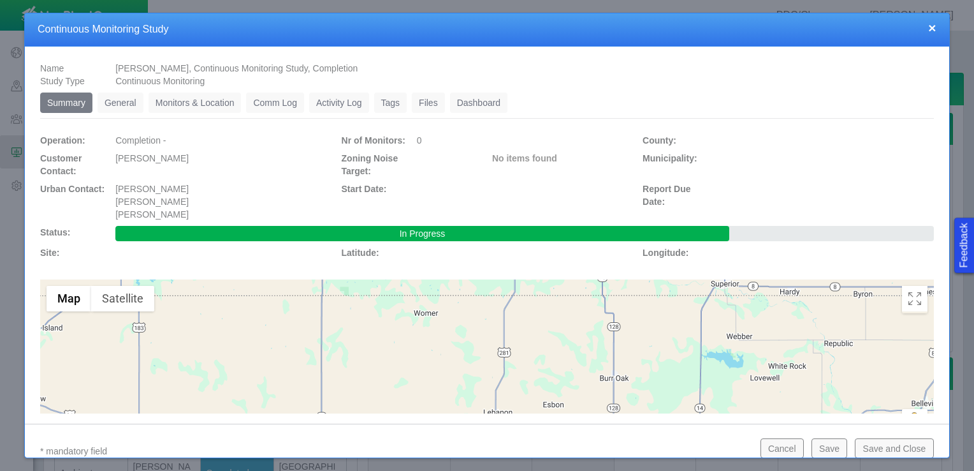
click at [145, 106] on li "General 0" at bounding box center [123, 102] width 51 height 20
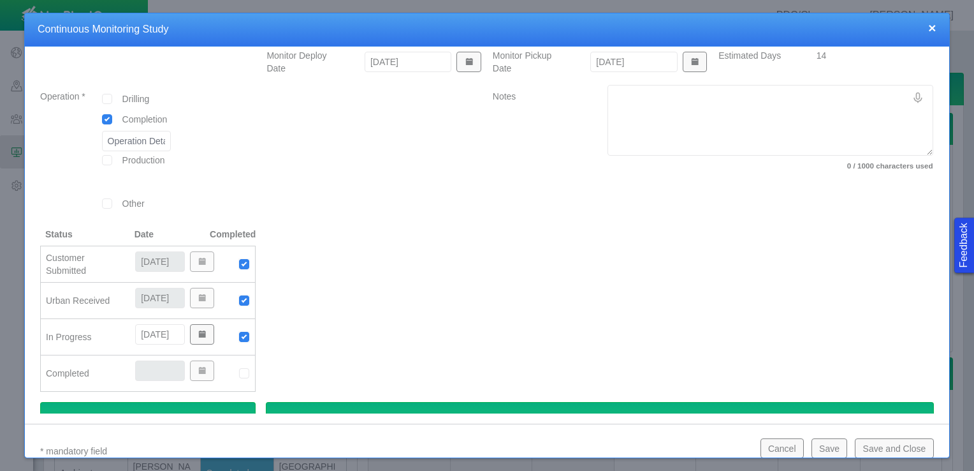
scroll to position [0, 0]
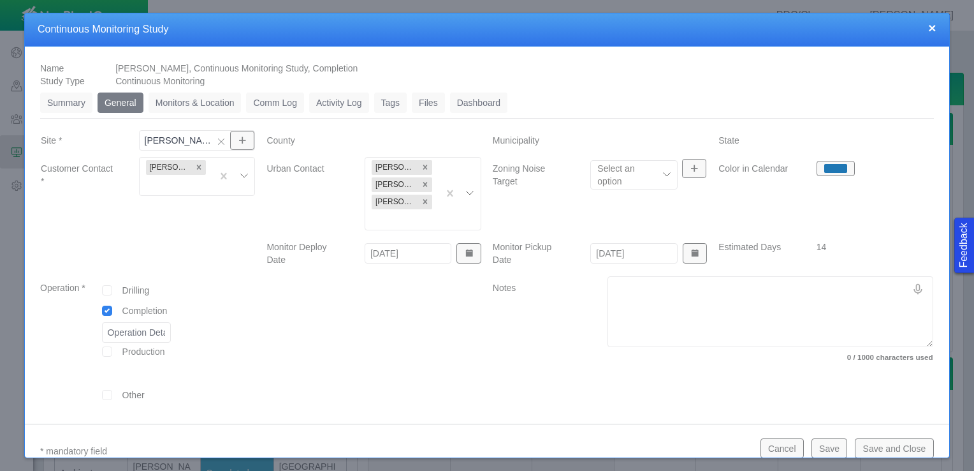
click at [203, 106] on link "Monitors & Location" at bounding box center [195, 102] width 93 height 20
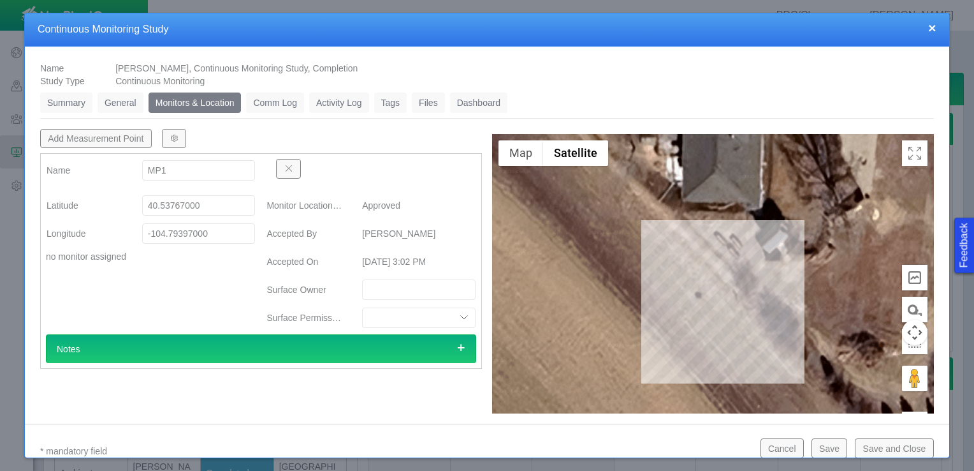
click at [176, 142] on button "button" at bounding box center [174, 138] width 24 height 19
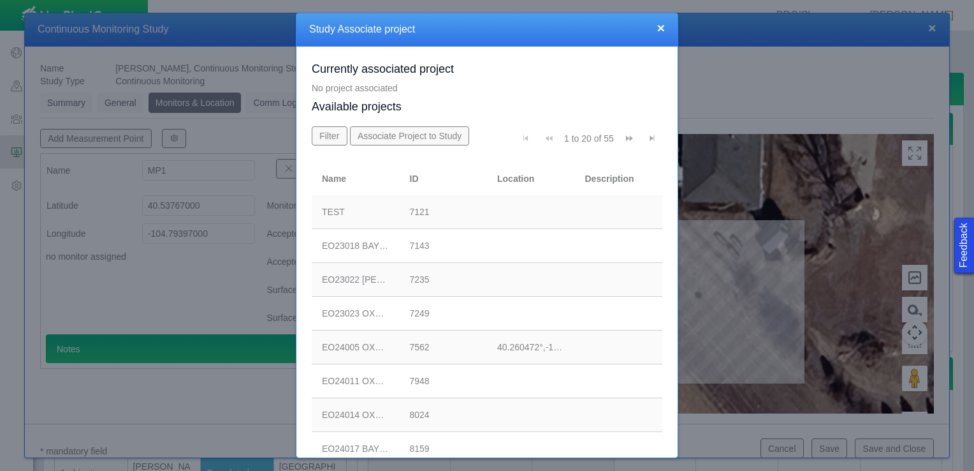
click at [648, 139] on button "Go to last page" at bounding box center [652, 138] width 20 height 24
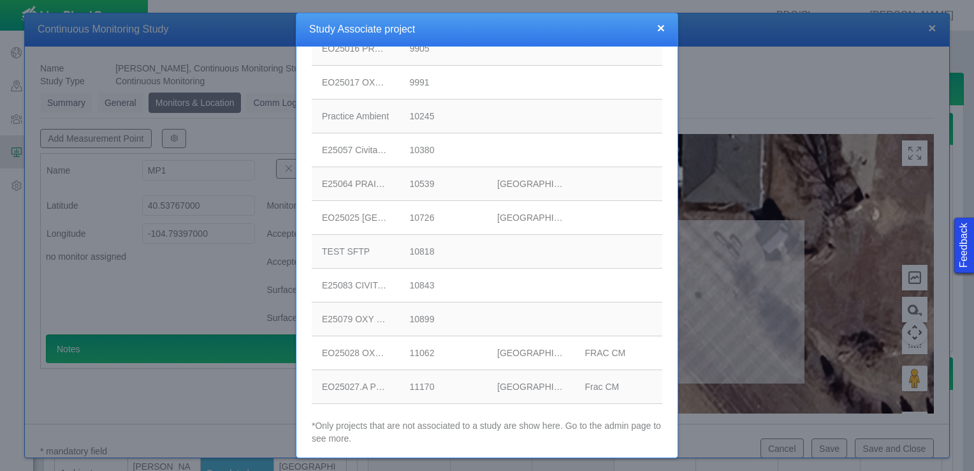
click at [364, 388] on div "EO25027.A PDC [PERSON_NAME]" at bounding box center [356, 386] width 68 height 13
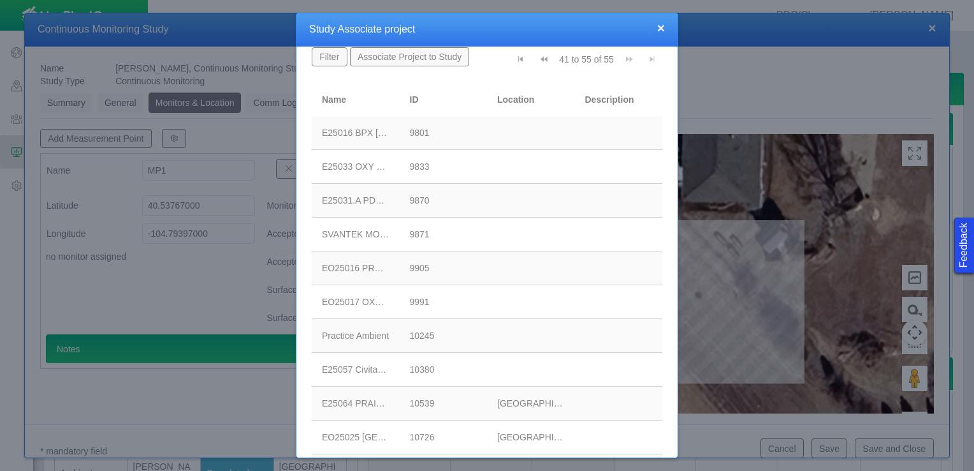
scroll to position [0, 0]
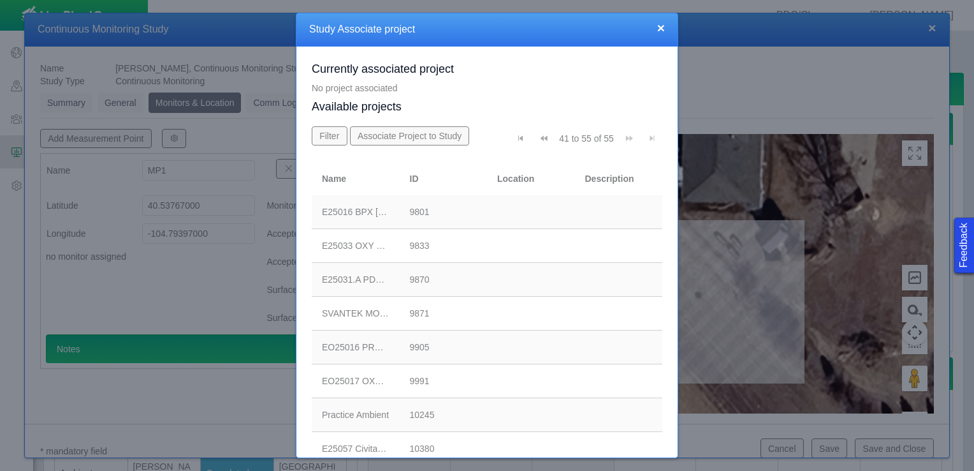
click at [420, 134] on button "Associate Project to Study" at bounding box center [410, 135] width 120 height 19
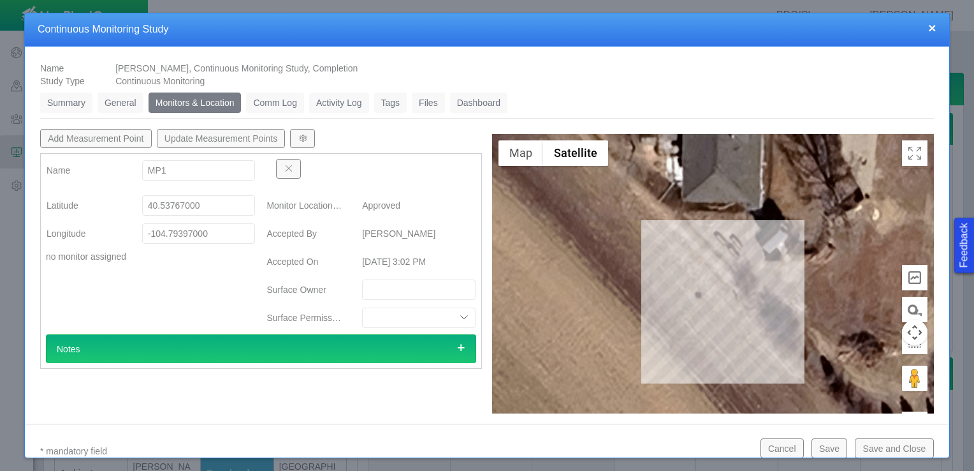
click at [244, 138] on button "Update Measurement Points" at bounding box center [221, 138] width 129 height 19
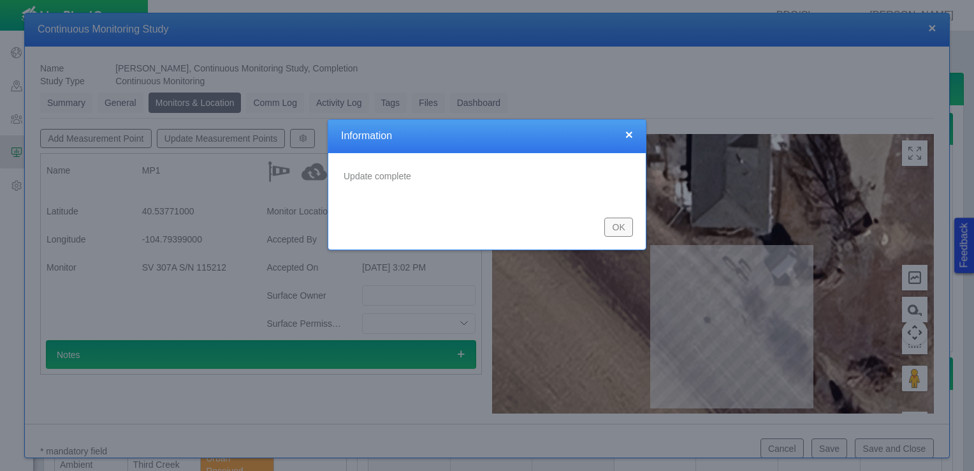
click at [617, 225] on button "OK" at bounding box center [618, 226] width 29 height 19
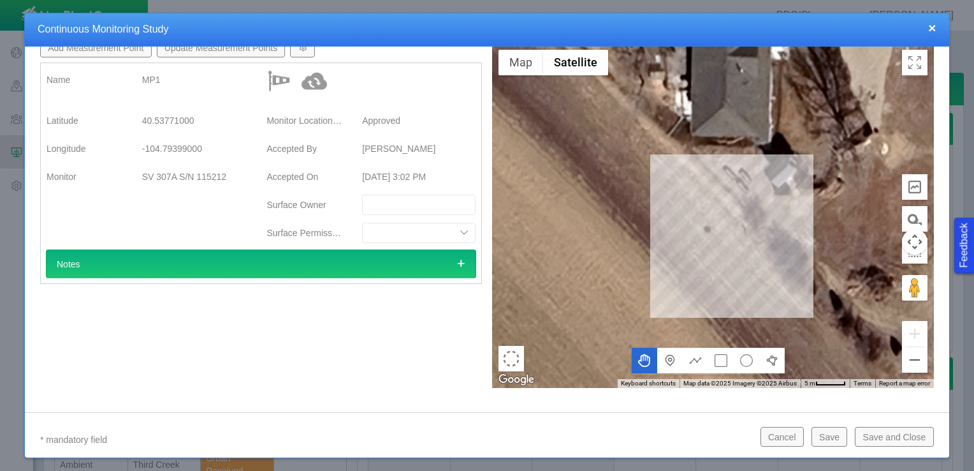
scroll to position [15, 0]
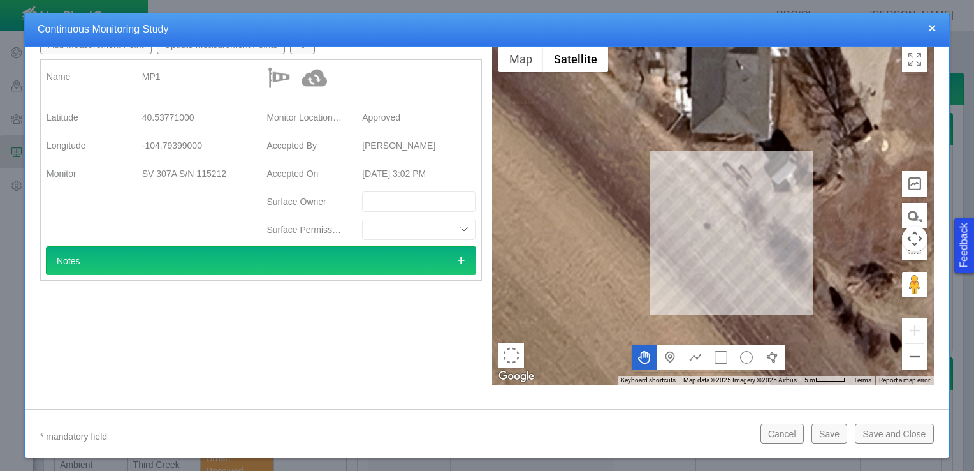
click at [864, 438] on button "Save and Close" at bounding box center [894, 432] width 78 height 19
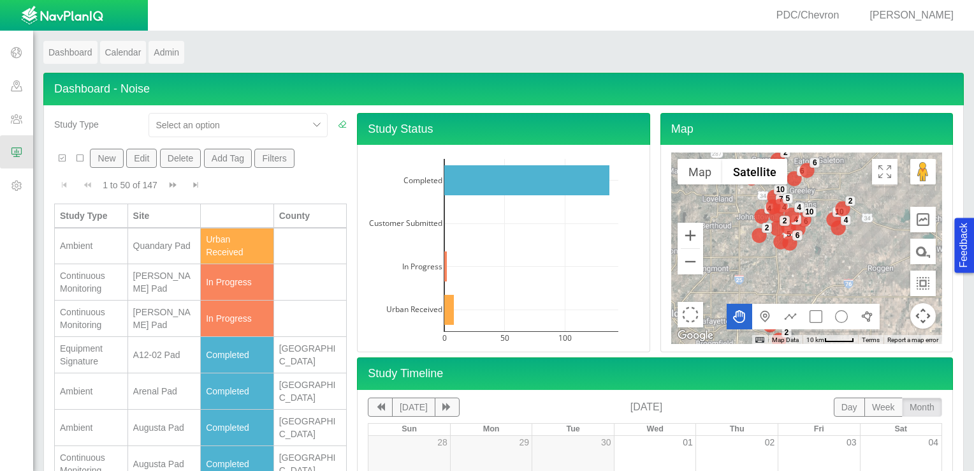
scroll to position [383, 0]
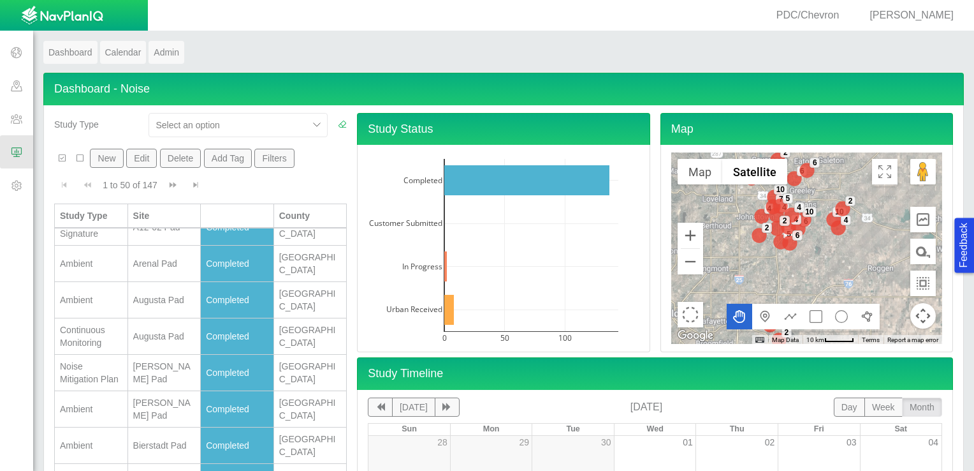
click at [138, 203] on div "[PERSON_NAME] Pad" at bounding box center [164, 191] width 62 height 26
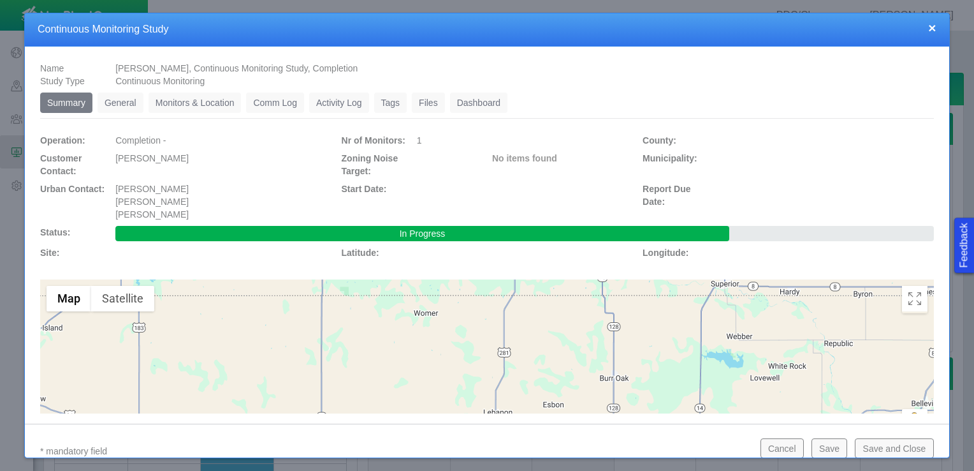
click at [481, 99] on link "Dashboard" at bounding box center [479, 102] width 58 height 20
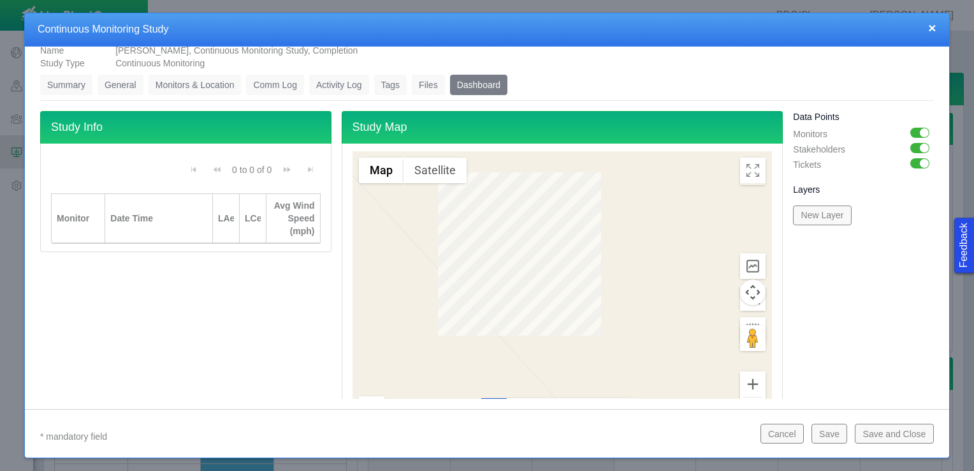
scroll to position [0, 0]
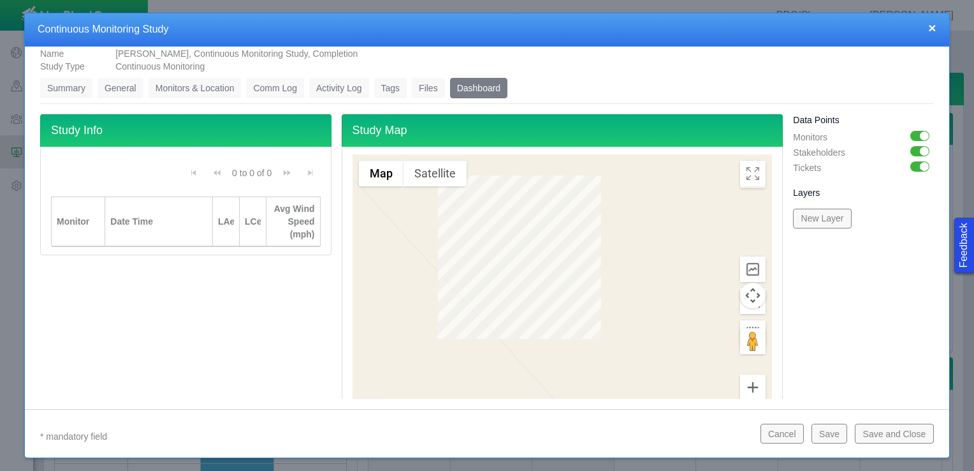
click at [73, 87] on link "Summary" at bounding box center [66, 88] width 52 height 20
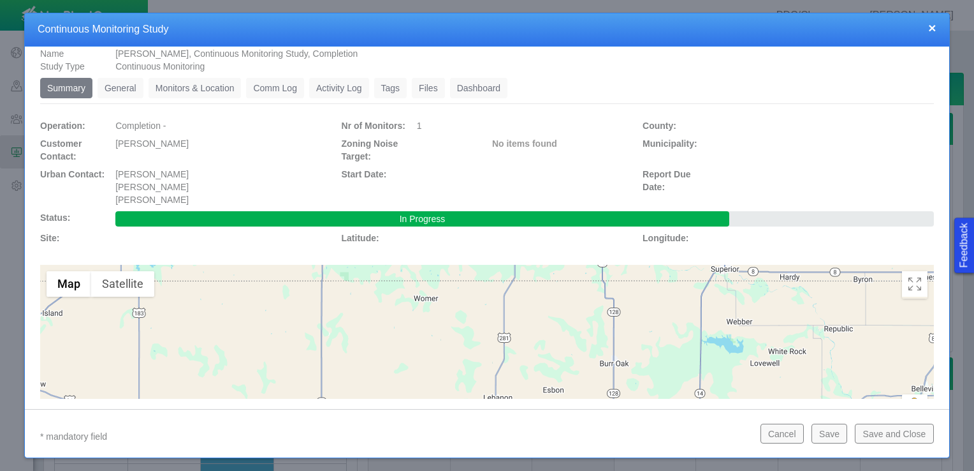
click at [111, 88] on link "General" at bounding box center [121, 88] width 46 height 20
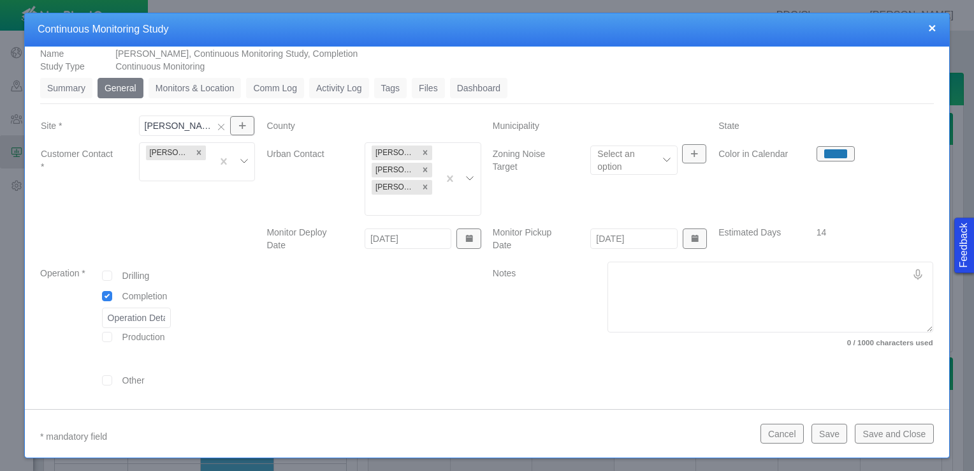
click at [200, 92] on link "Monitors & Location" at bounding box center [195, 88] width 93 height 20
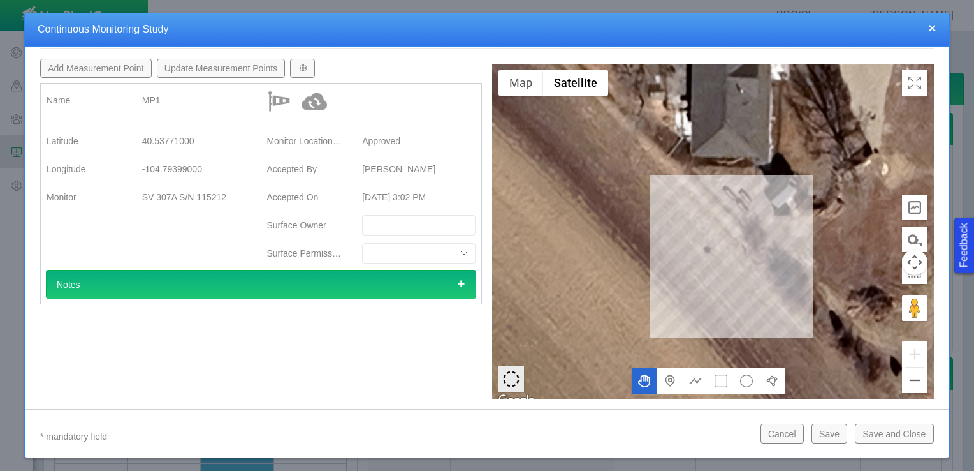
scroll to position [79, 0]
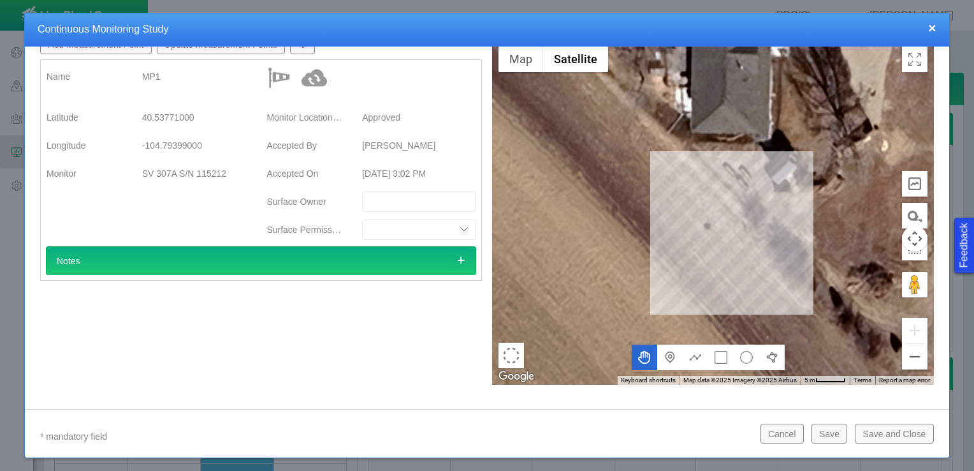
click at [891, 429] on button "Save and Close" at bounding box center [894, 432] width 78 height 19
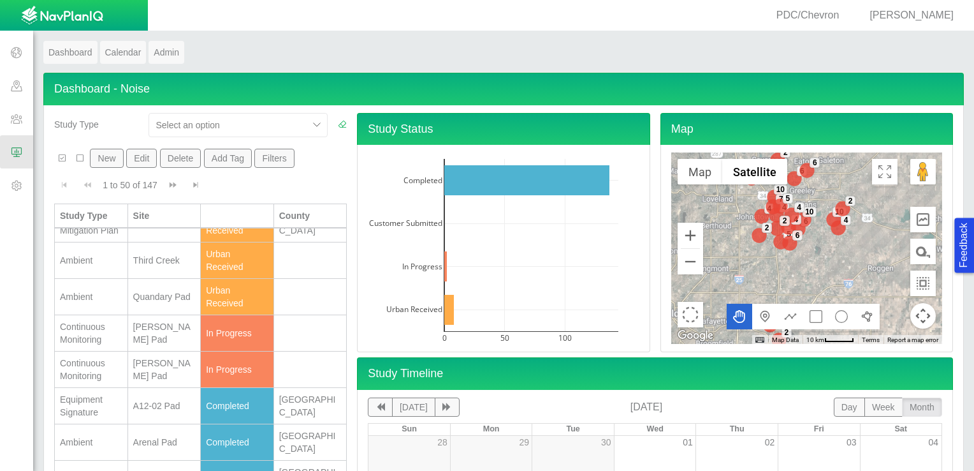
scroll to position [319, 0]
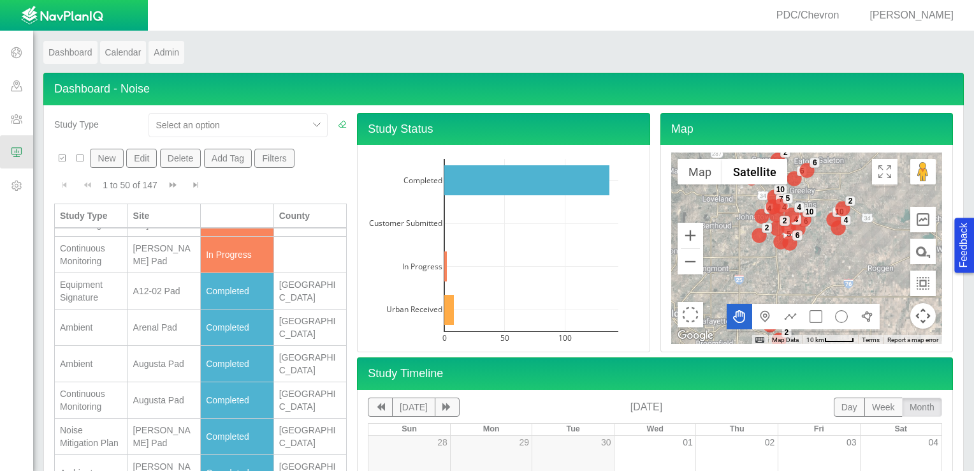
click at [905, 41] on div "Dashboard Calendar Admin" at bounding box center [503, 57] width 921 height 32
click at [134, 267] on div "[PERSON_NAME] Pad" at bounding box center [164, 255] width 62 height 26
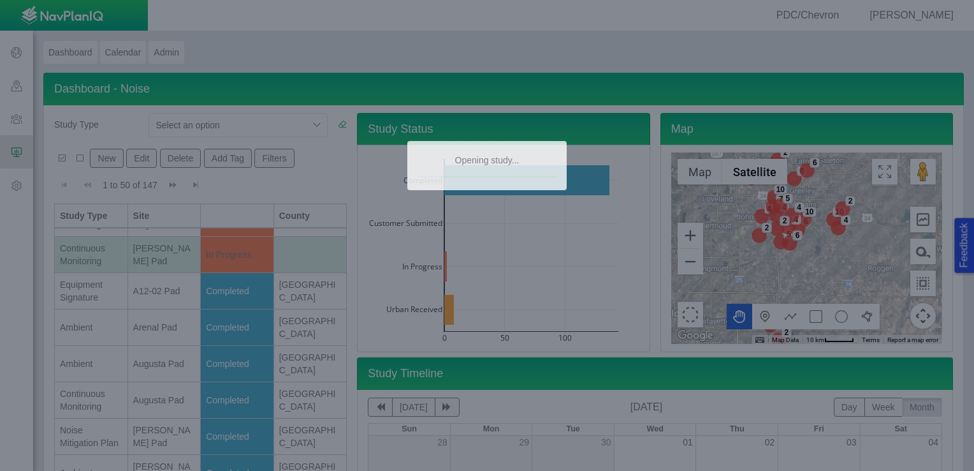
type textarea "x"
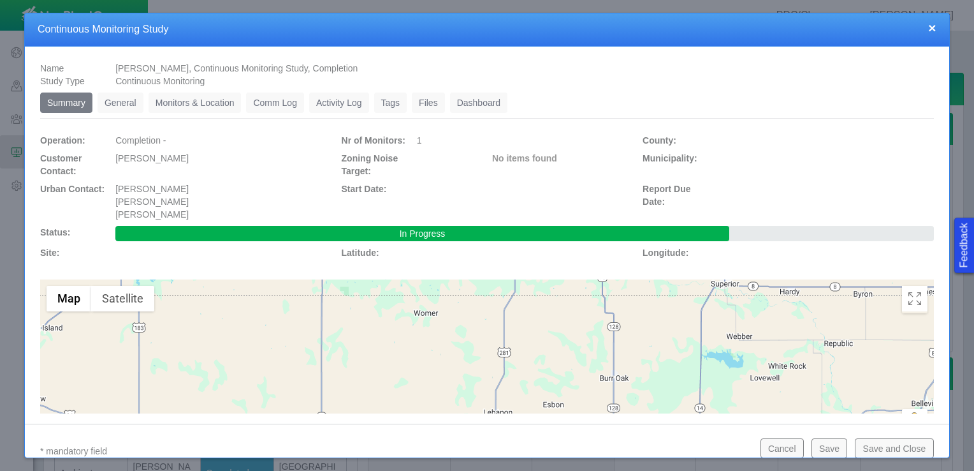
click at [120, 101] on link "General" at bounding box center [121, 102] width 46 height 20
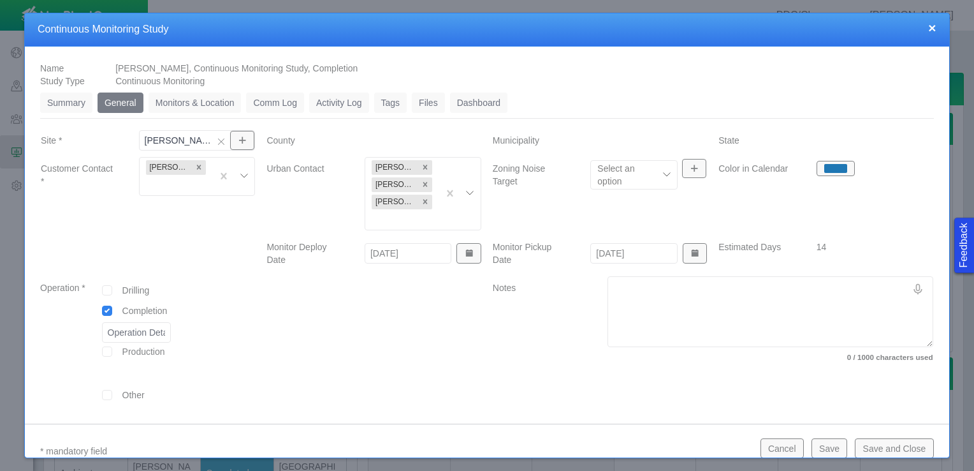
click at [203, 98] on link "Monitors & Location" at bounding box center [195, 102] width 93 height 20
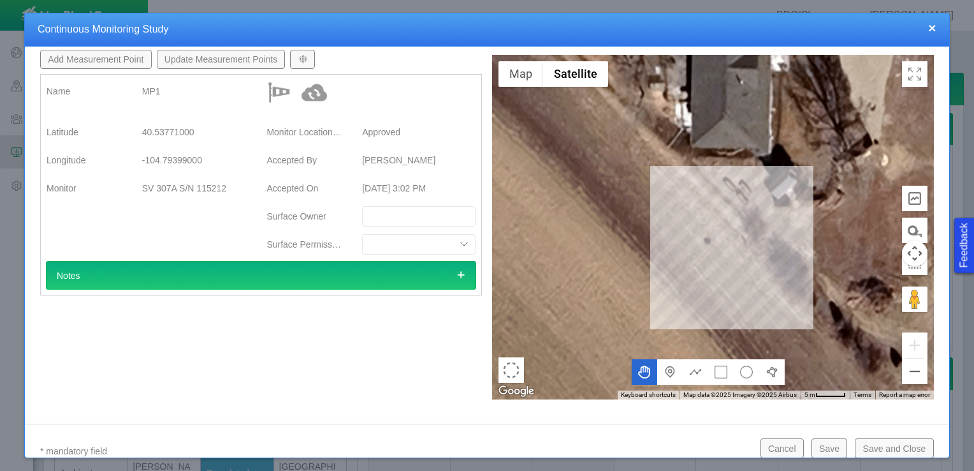
scroll to position [0, 0]
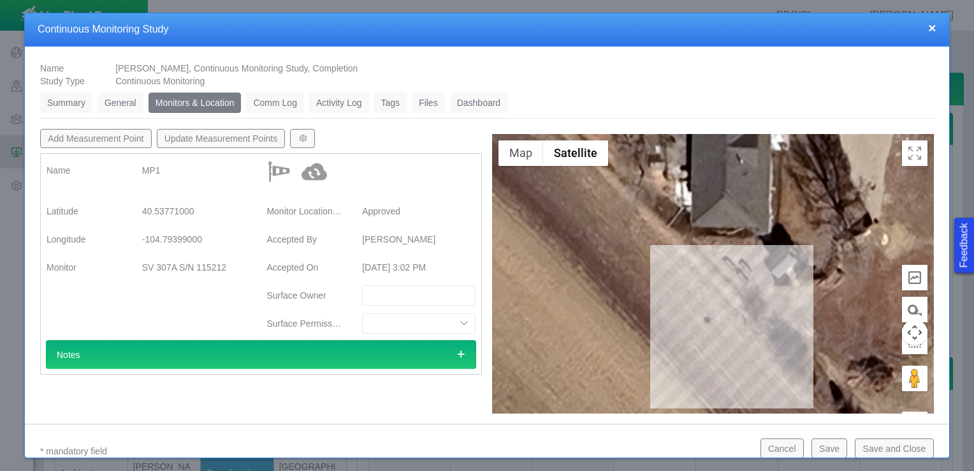
click at [495, 98] on link "Dashboard" at bounding box center [479, 102] width 58 height 20
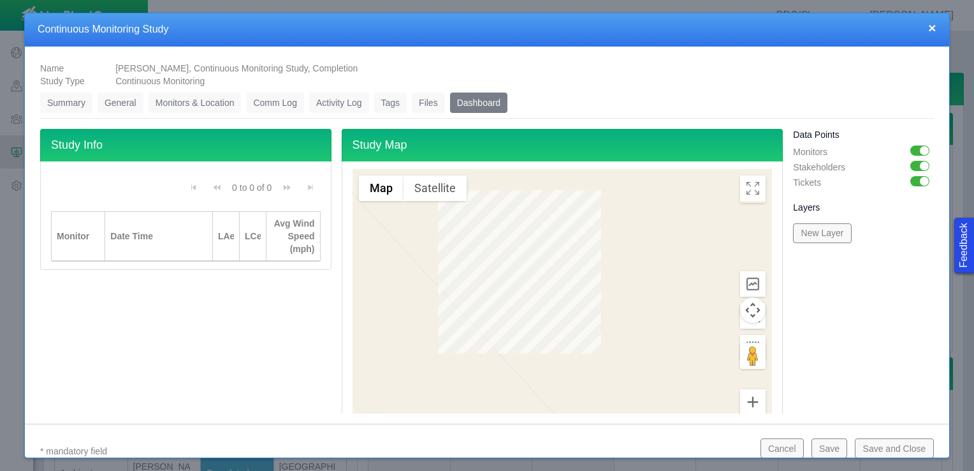
click at [219, 101] on link "Monitors & Location" at bounding box center [195, 102] width 93 height 20
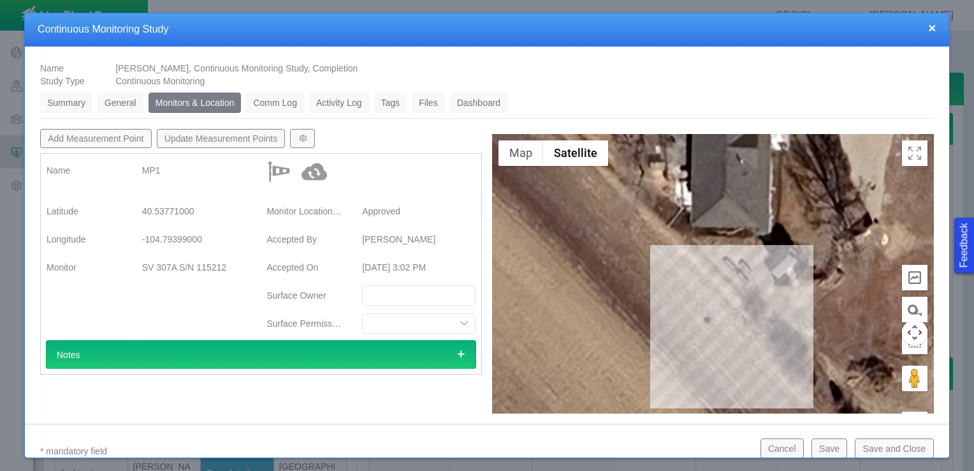
click at [127, 105] on link "General" at bounding box center [121, 102] width 46 height 20
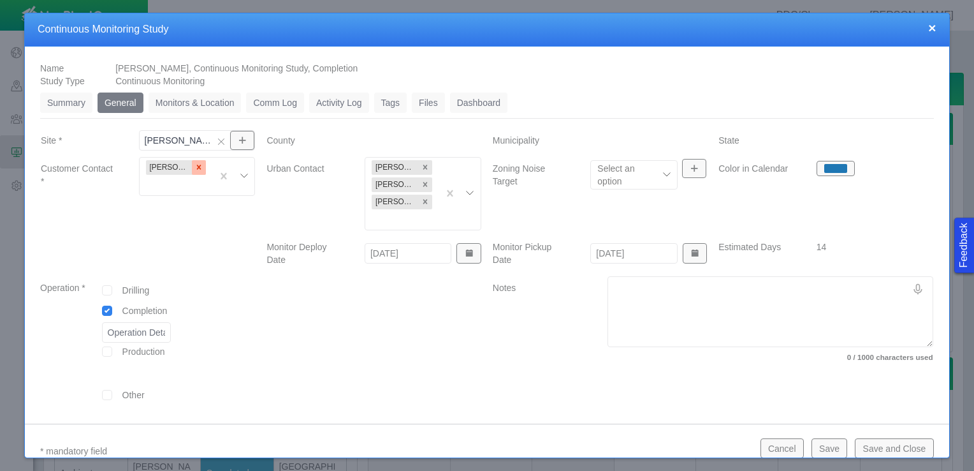
click at [197, 166] on icon "Remove Ben Landon" at bounding box center [199, 167] width 4 height 4
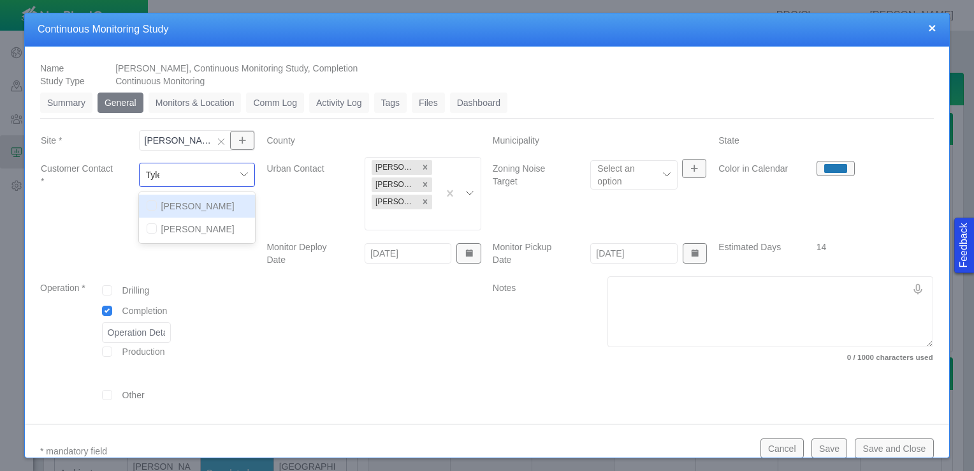
type input "[PERSON_NAME]"
click at [147, 226] on input "checkbox" at bounding box center [152, 228] width 10 height 10
checkbox input "true"
checkbox input "false"
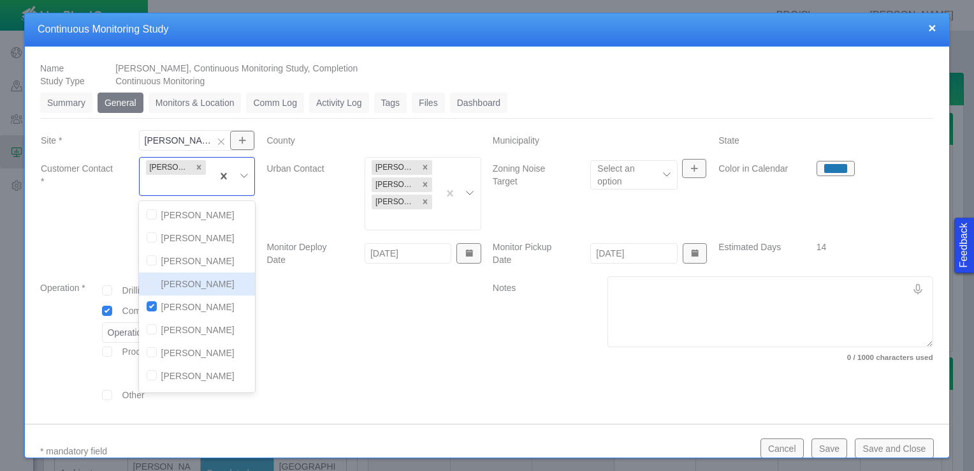
click at [310, 318] on div at bounding box center [374, 347] width 226 height 143
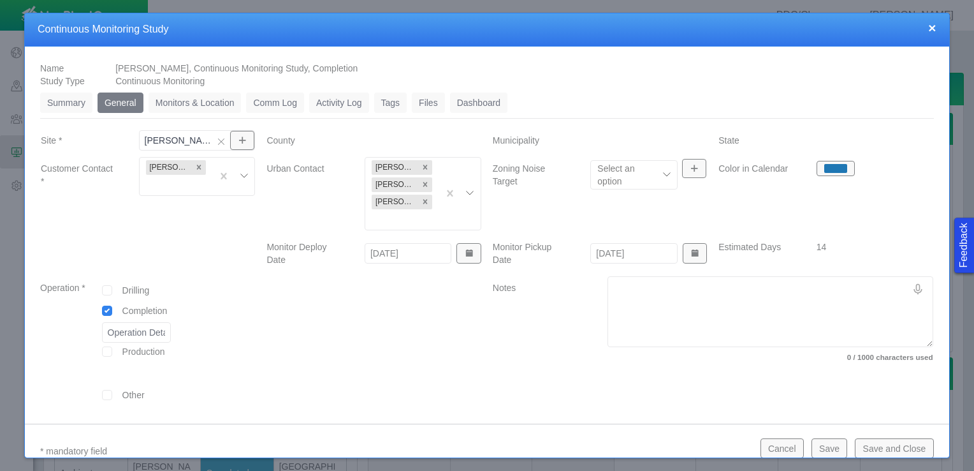
click at [887, 441] on button "Save and Close" at bounding box center [894, 447] width 78 height 19
